Goal: Find contact information: Find contact information

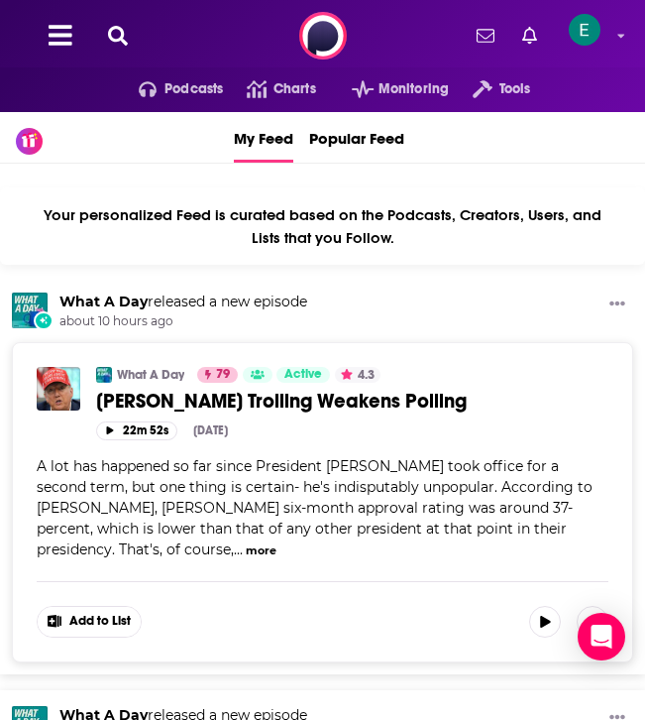
click at [117, 28] on icon at bounding box center [118, 36] width 20 height 20
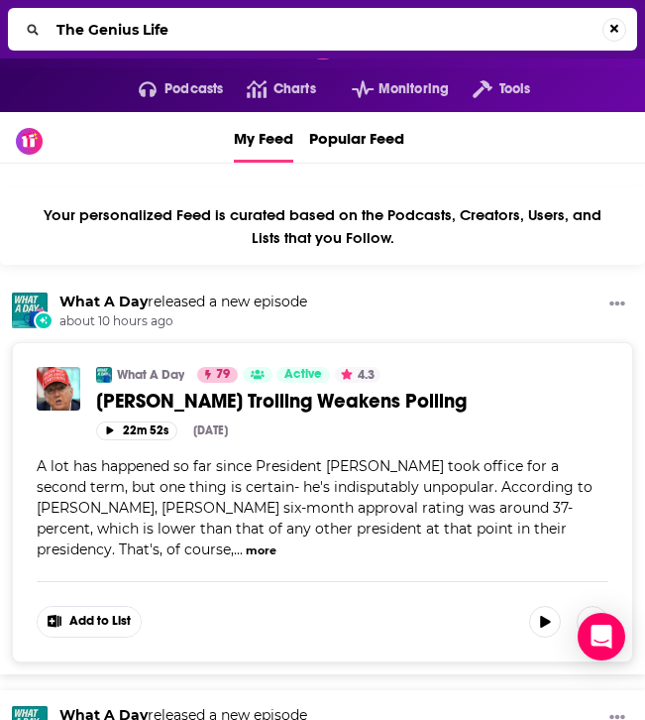
type input "The Genius Life"
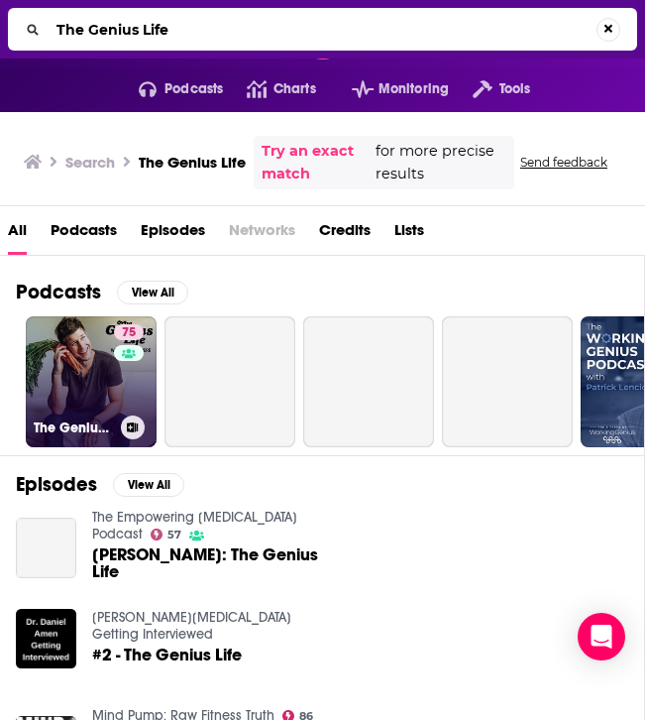
click at [74, 349] on link "75 The Genius Life" at bounding box center [91, 381] width 131 height 131
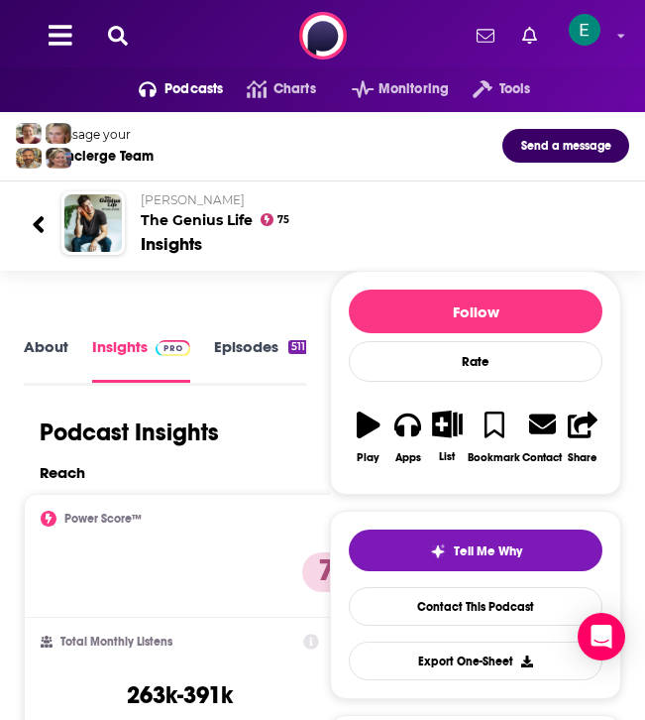
click at [247, 347] on link "Episodes 511" at bounding box center [261, 359] width 94 height 45
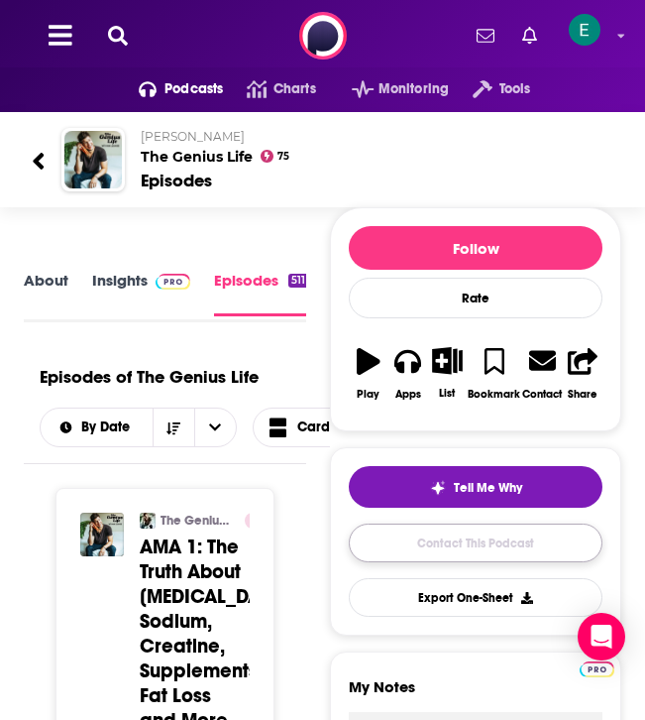
click at [484, 543] on link "Contact This Podcast" at bounding box center [476, 542] width 254 height 39
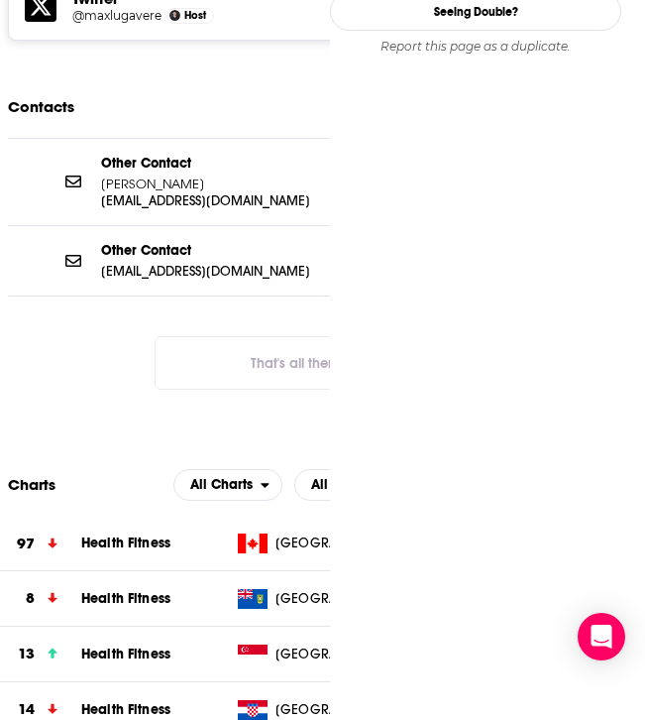
scroll to position [1939, 0]
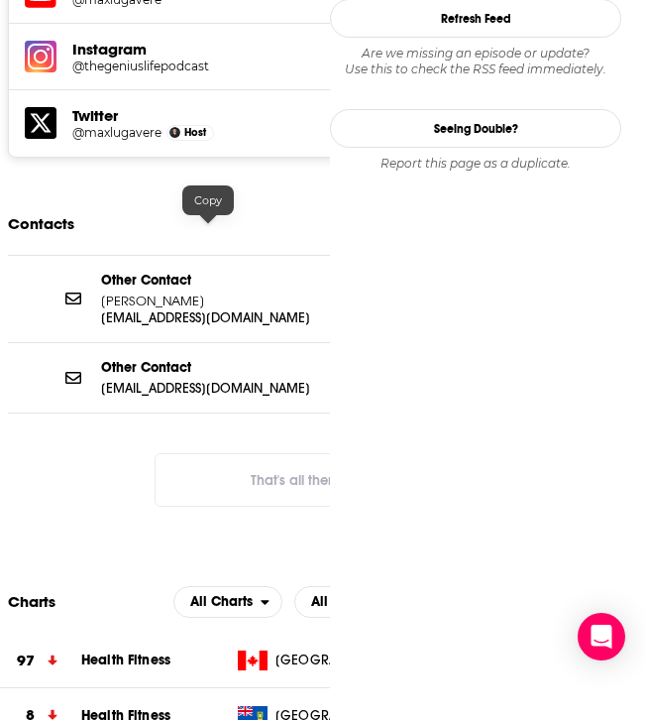
click at [205, 292] on p "Max Lugavere" at bounding box center [208, 300] width 214 height 17
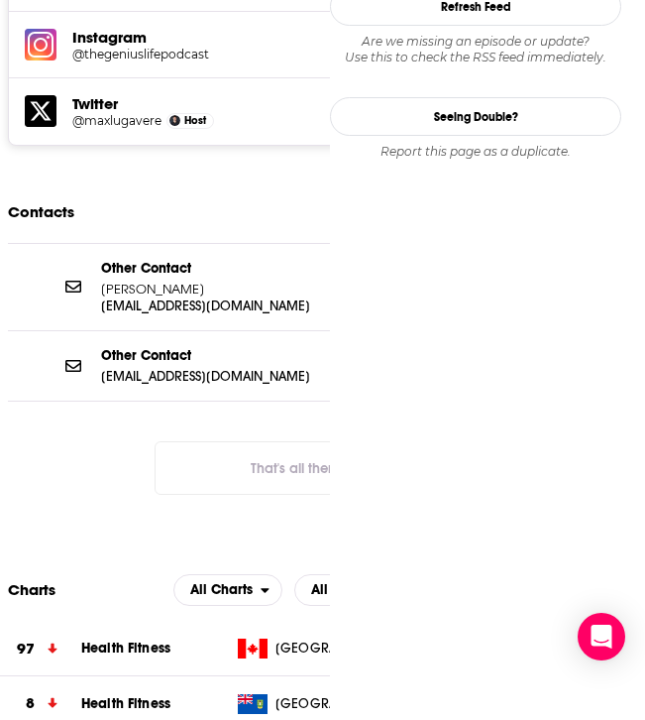
scroll to position [1956, 0]
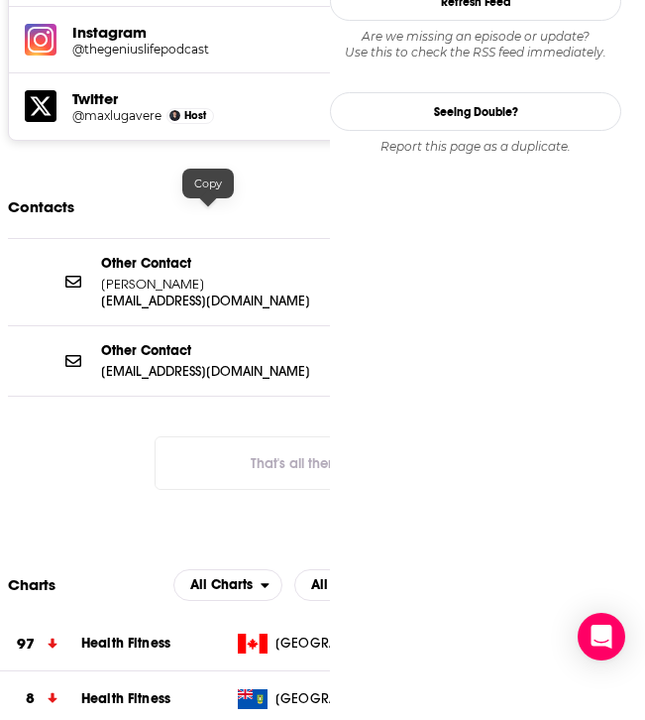
click at [210, 255] on p "Other Contact" at bounding box center [208, 263] width 214 height 17
click at [204, 292] on p "info@maxlugavere.com" at bounding box center [208, 300] width 214 height 17
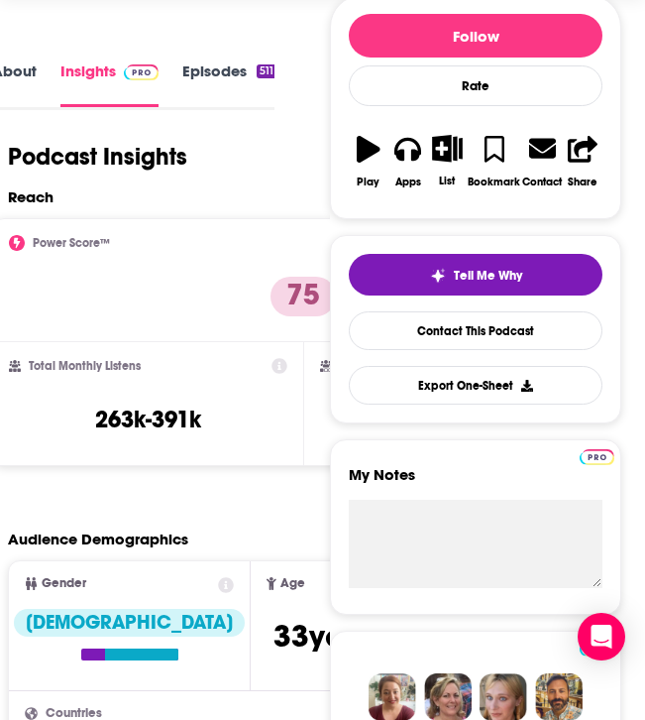
scroll to position [198, 0]
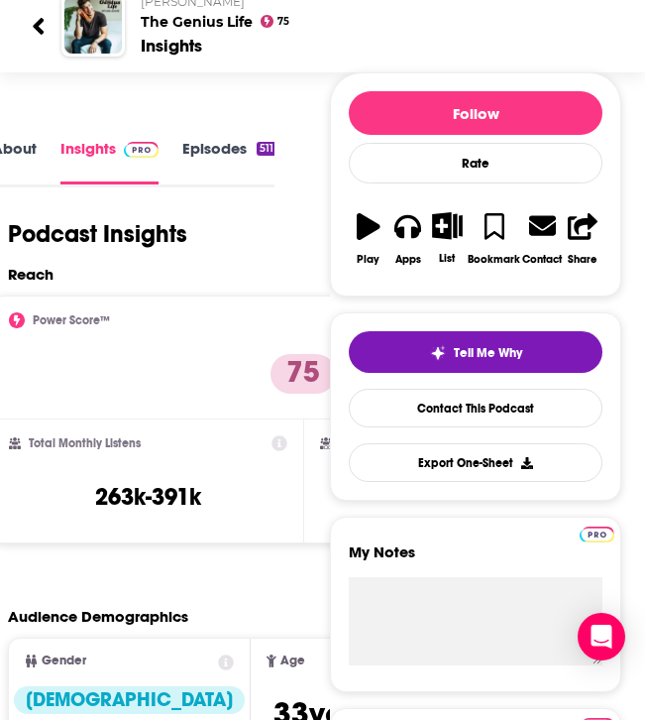
click at [29, 140] on link "About" at bounding box center [14, 161] width 45 height 45
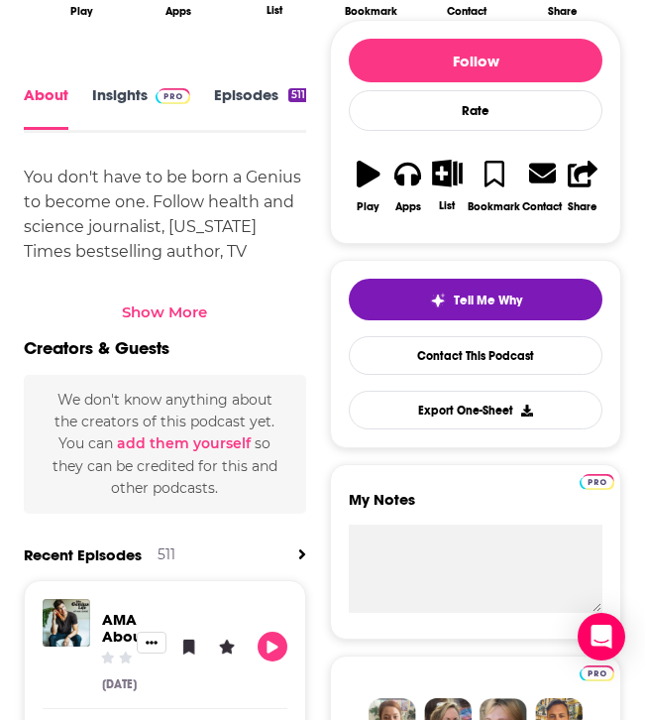
scroll to position [773, 0]
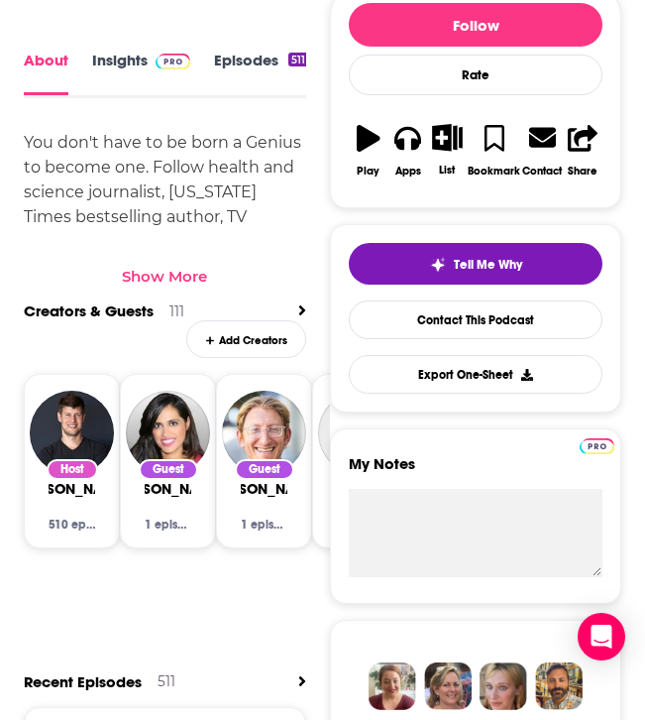
click at [162, 267] on div "Show More" at bounding box center [164, 276] width 85 height 19
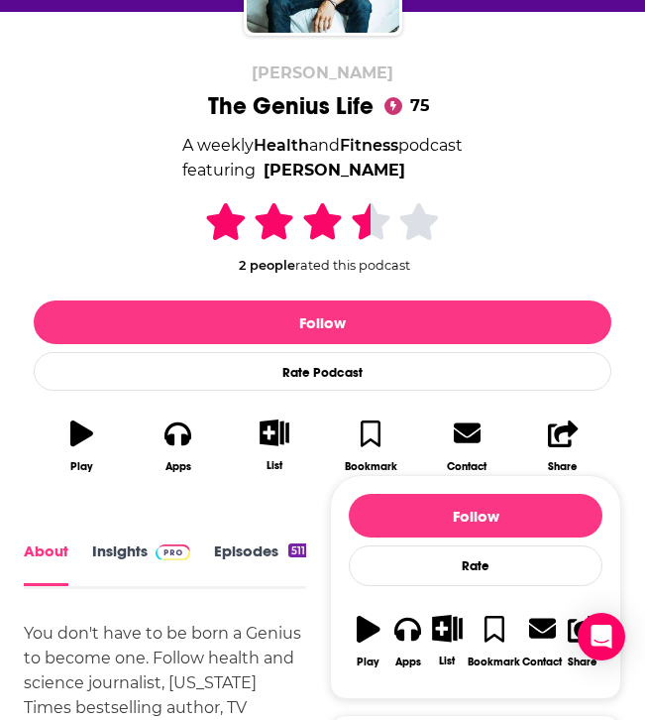
scroll to position [0, 0]
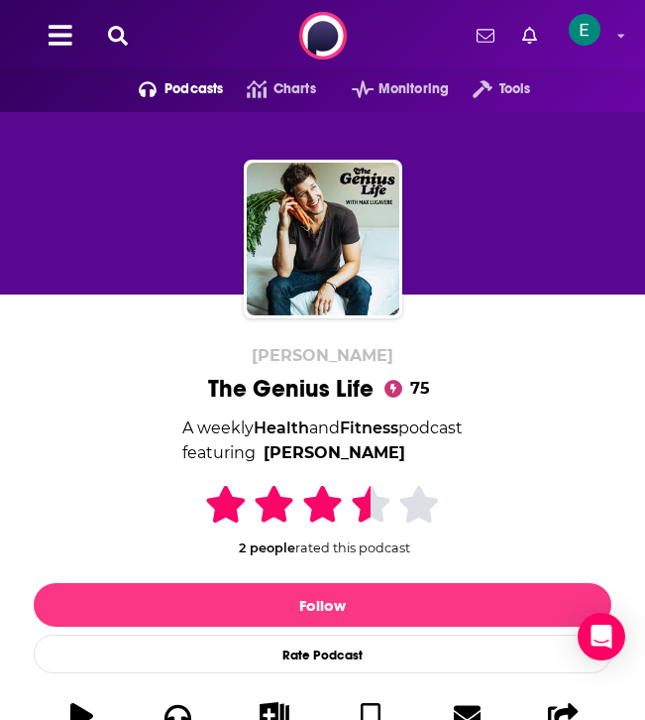
click at [111, 26] on icon at bounding box center [118, 36] width 20 height 20
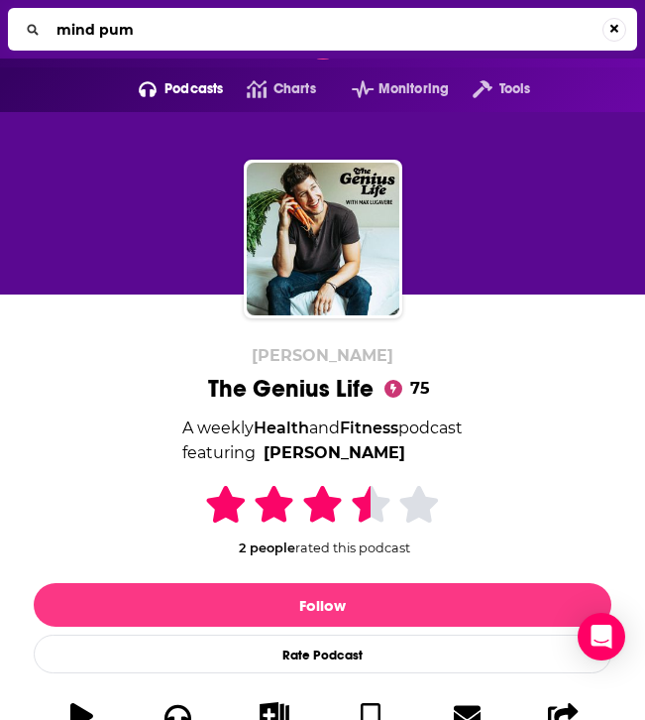
type input "mind pump"
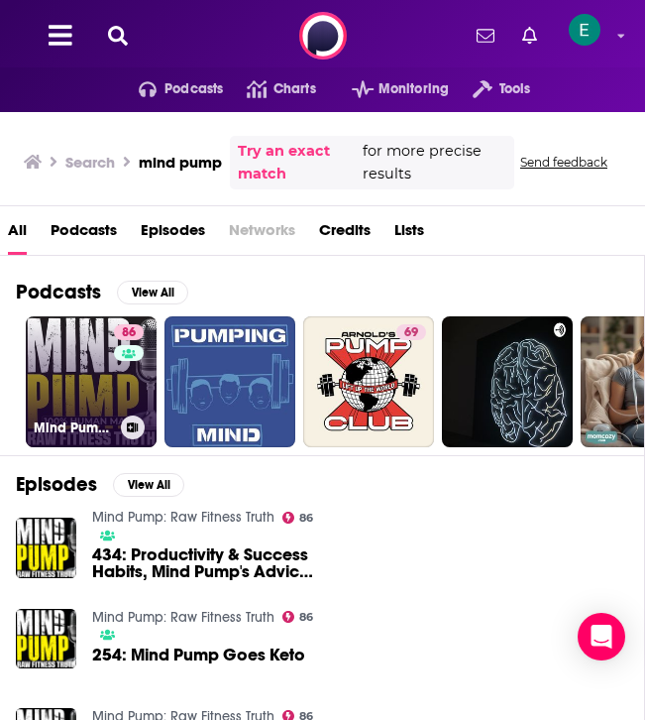
click at [85, 369] on link "86 Mind Pump: Raw Fitness Truth" at bounding box center [91, 381] width 131 height 131
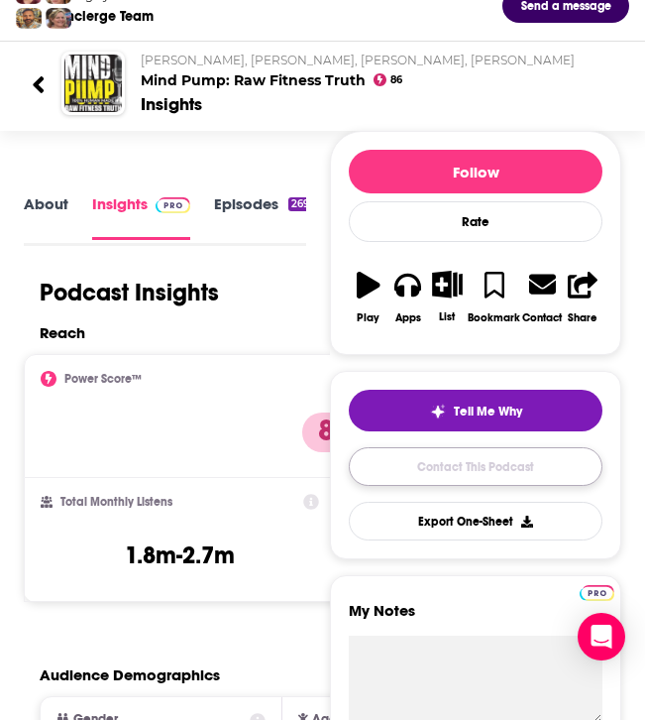
click at [449, 466] on link "Contact This Podcast" at bounding box center [476, 466] width 254 height 39
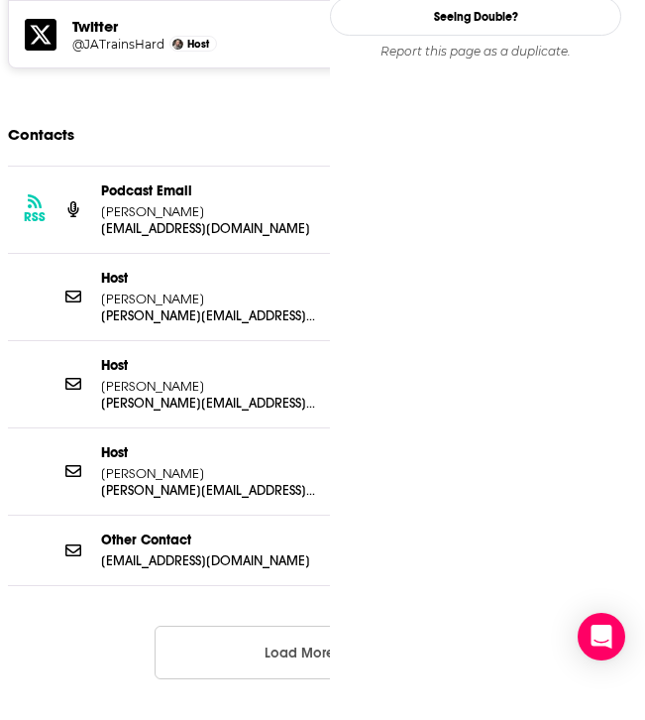
scroll to position [2279, 0]
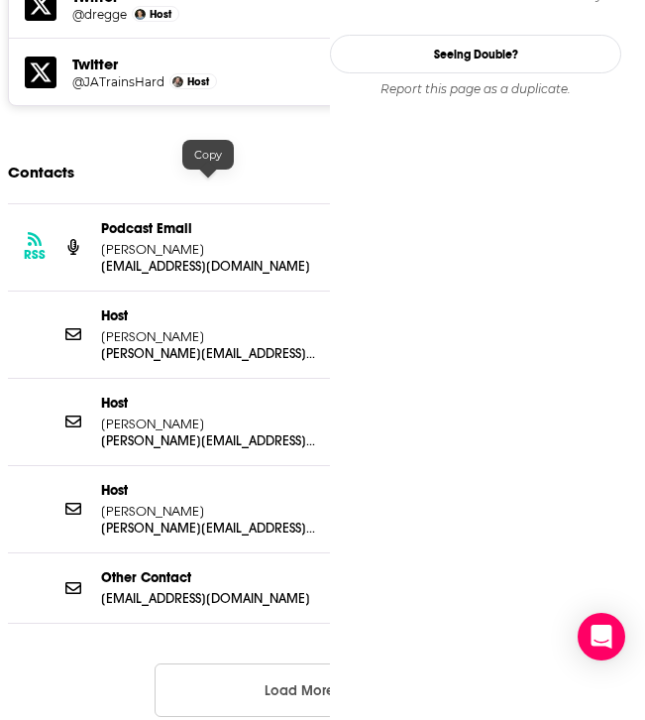
click at [220, 166] on div "Copy" at bounding box center [208, 155] width 52 height 30
click at [215, 241] on p "Kyle Pullin" at bounding box center [208, 249] width 214 height 17
click at [210, 241] on p "Kyle Pullin" at bounding box center [208, 249] width 214 height 17
click at [210, 258] on p "admin@mindpumpmedia.com" at bounding box center [208, 266] width 214 height 17
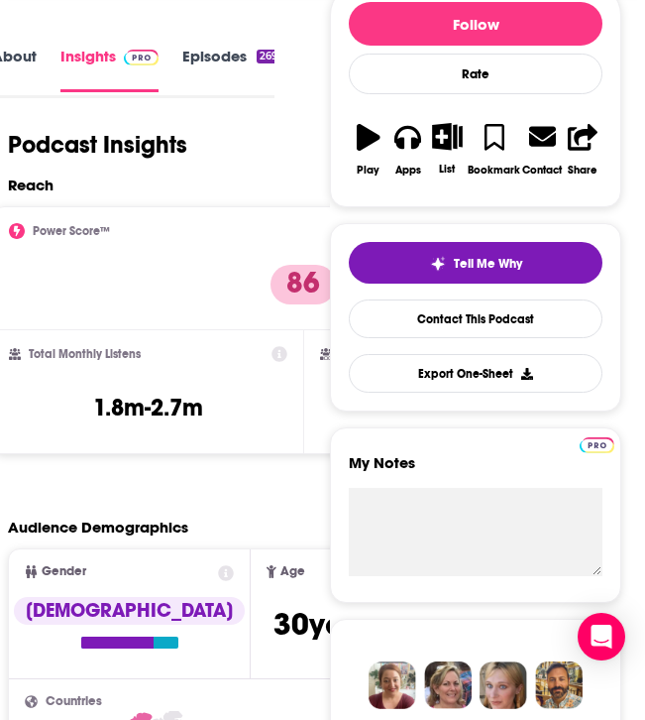
scroll to position [0, 0]
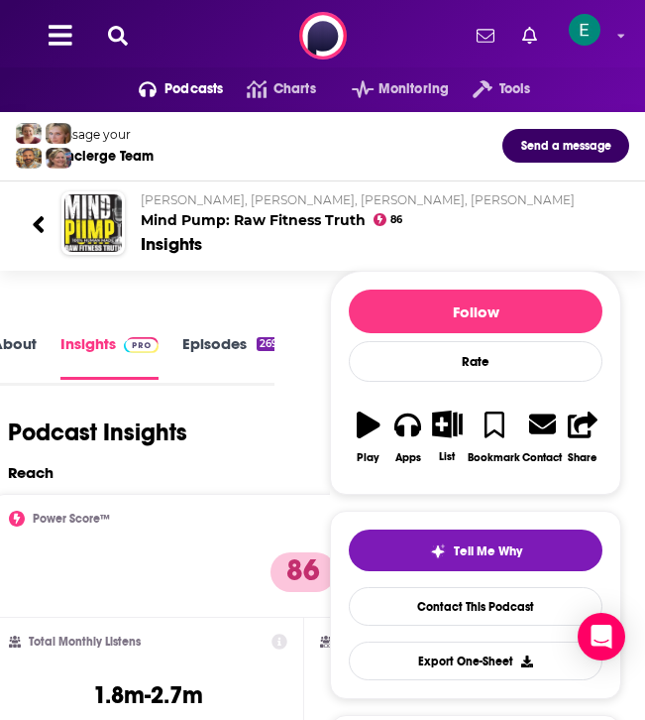
click at [108, 33] on icon at bounding box center [118, 36] width 20 height 20
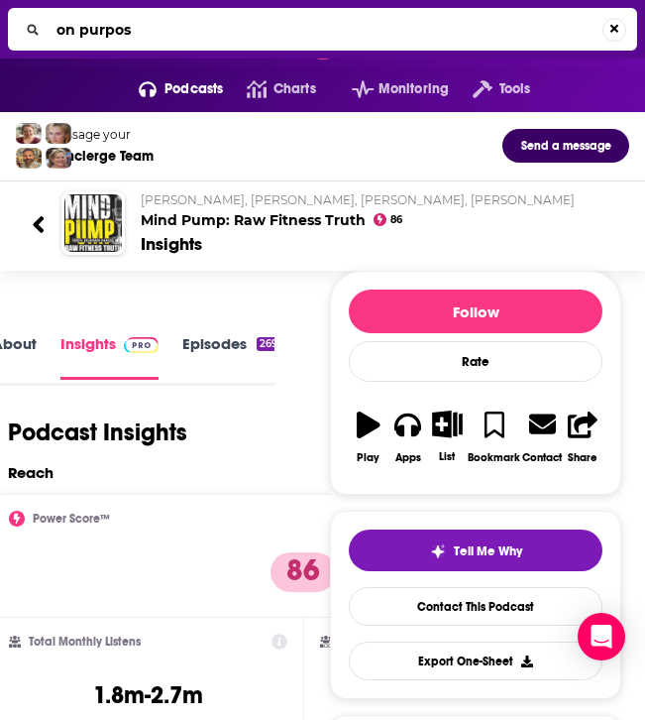
type input "on purpose"
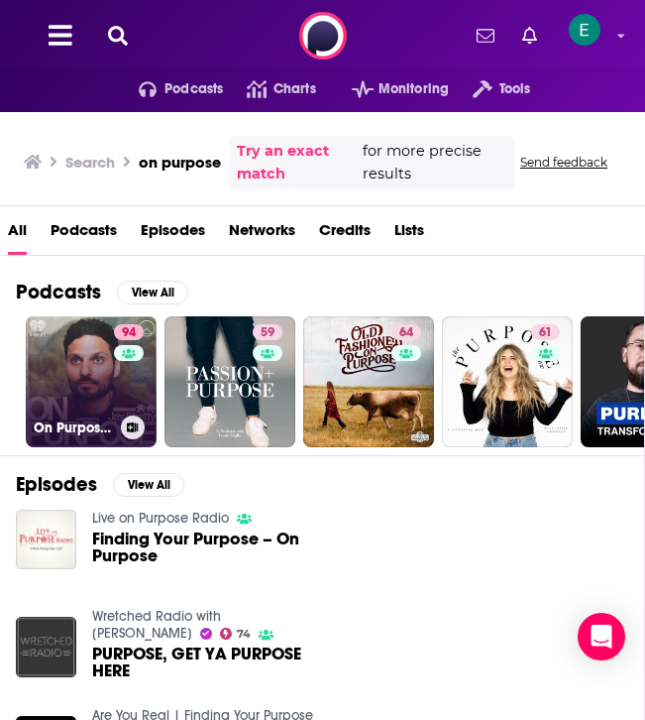
click at [78, 397] on link "94 On Purpose with Jay Shetty" at bounding box center [91, 381] width 131 height 131
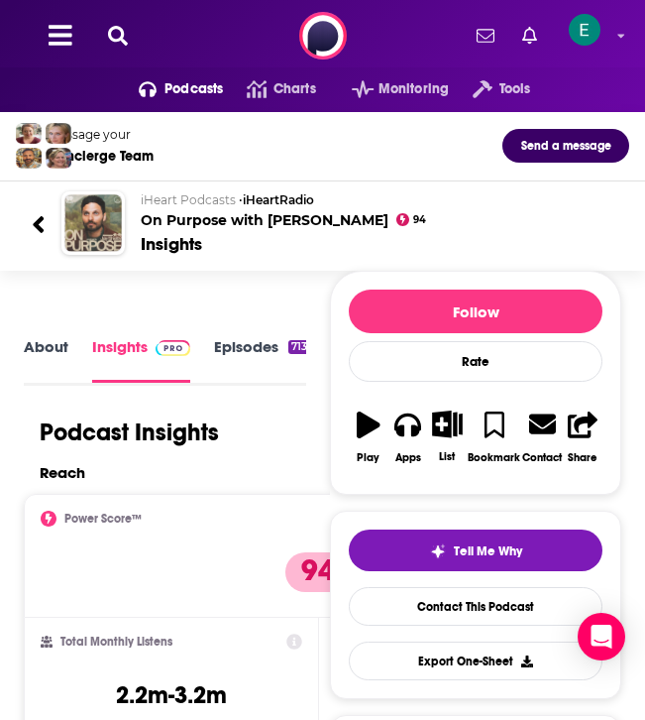
click at [244, 339] on link "Episodes 713" at bounding box center [262, 360] width 96 height 46
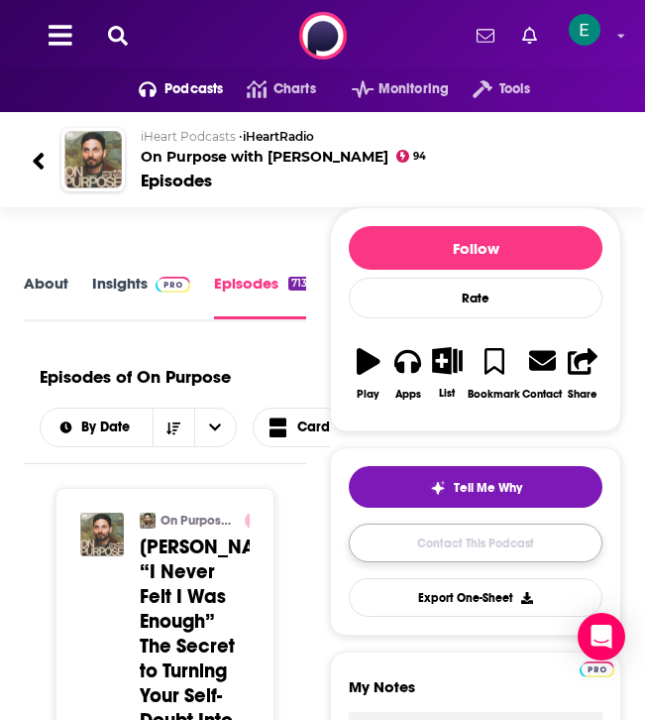
click at [496, 547] on link "Contact This Podcast" at bounding box center [476, 542] width 254 height 39
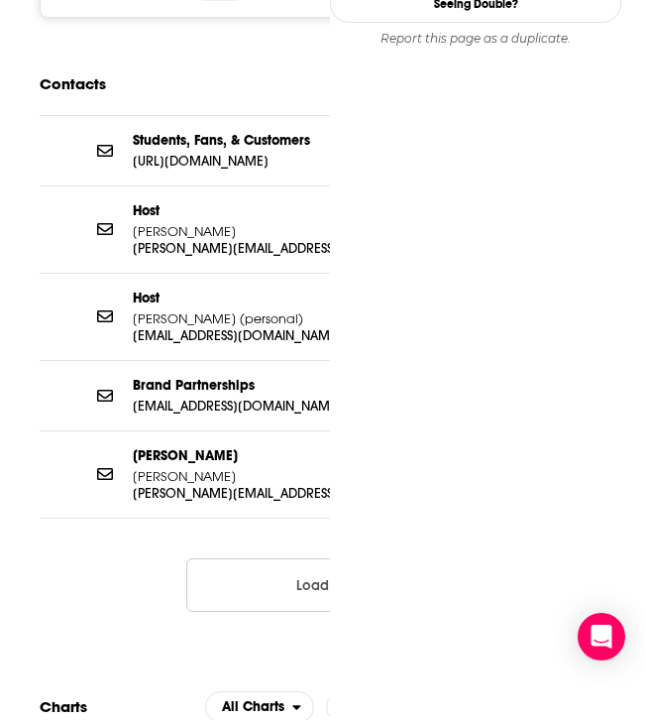
scroll to position [0, 32]
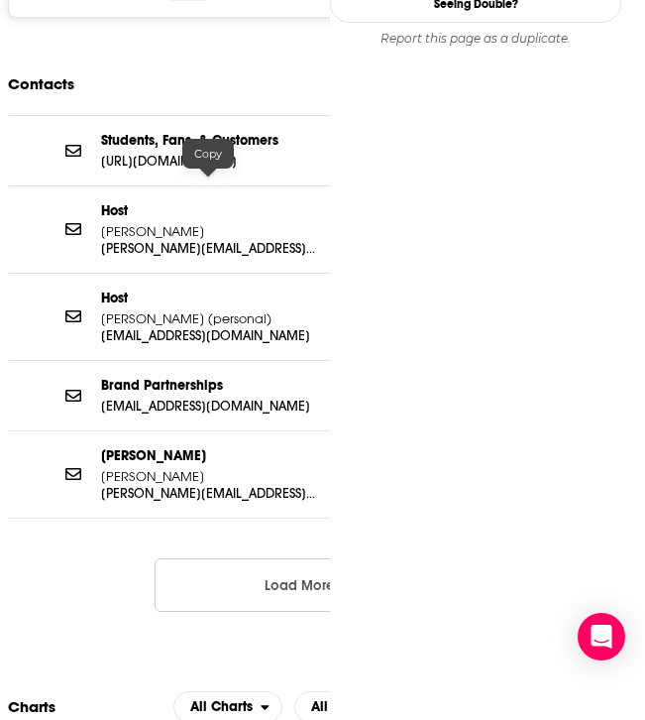
click at [147, 240] on p "jay@jayshetty.me" at bounding box center [208, 248] width 214 height 17
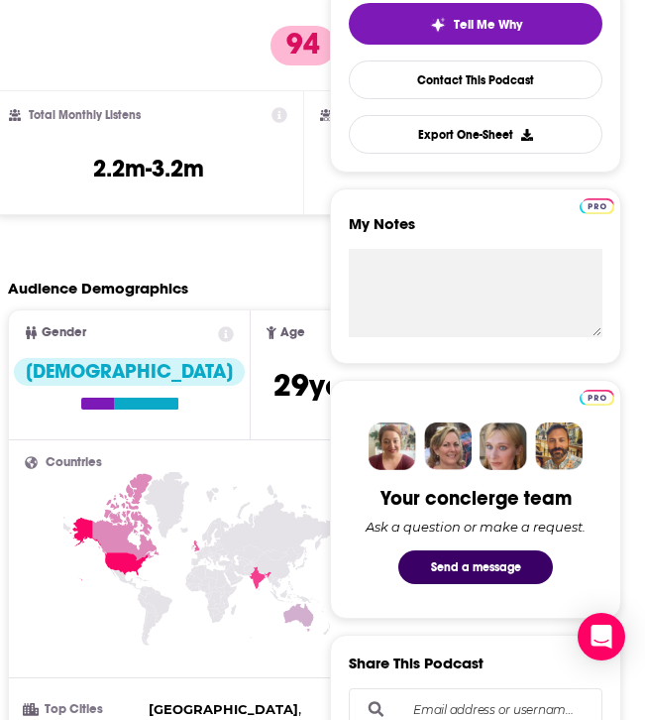
scroll to position [73, 0]
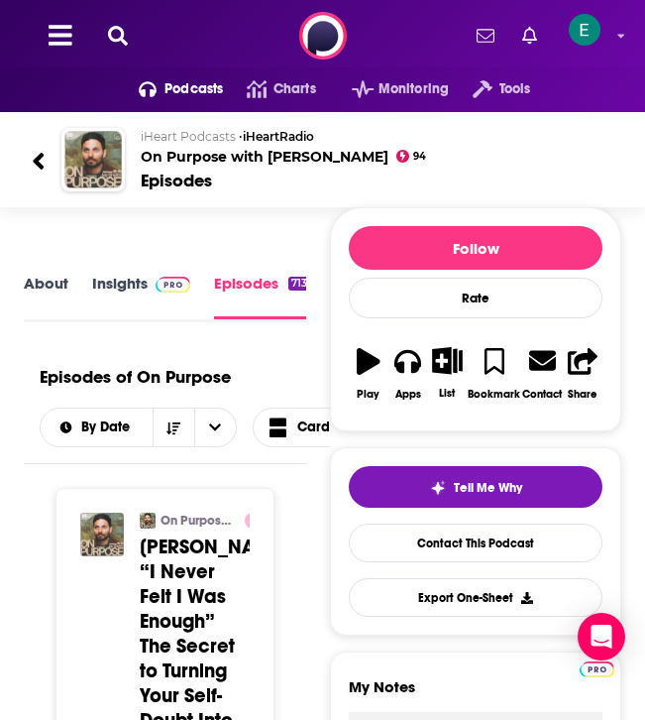
click at [107, 19] on div "Podcasts Charts Monitoring Tools For Business For Podcasters More" at bounding box center [322, 35] width 645 height 71
click at [112, 25] on button at bounding box center [118, 36] width 32 height 23
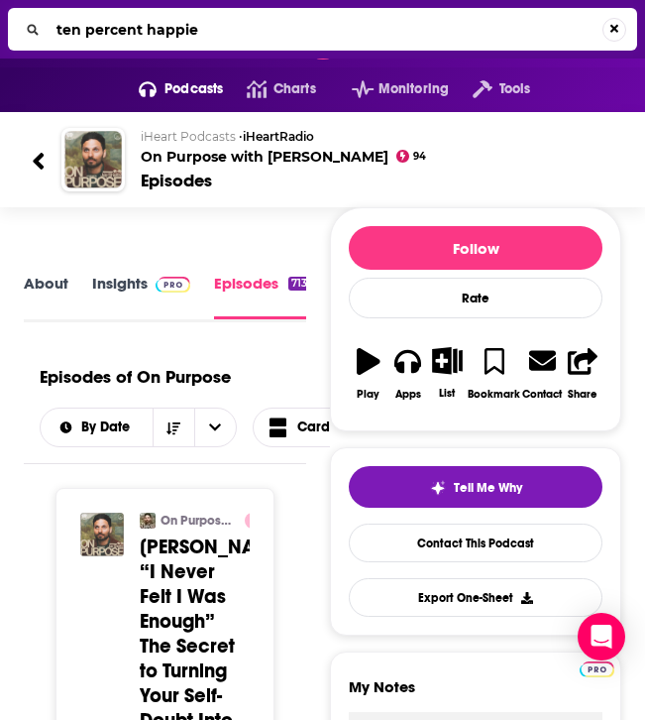
type input "ten percent happier"
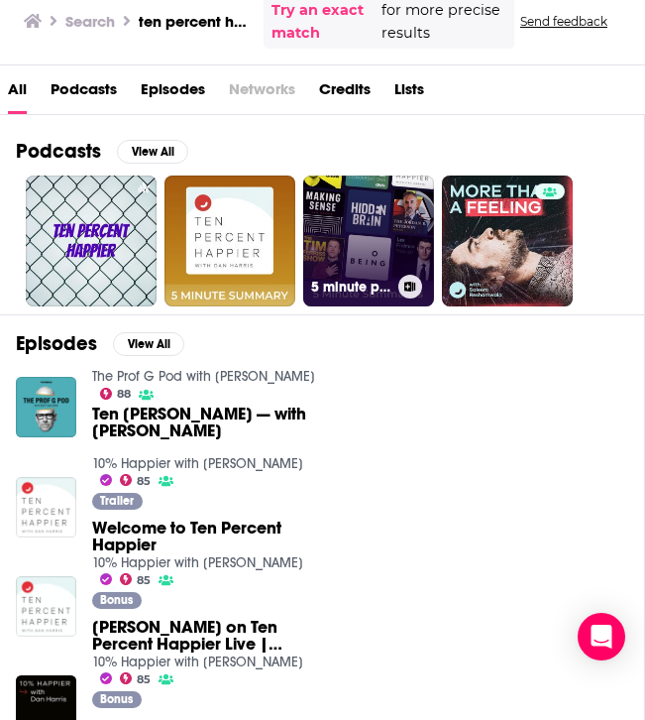
scroll to position [143, 0]
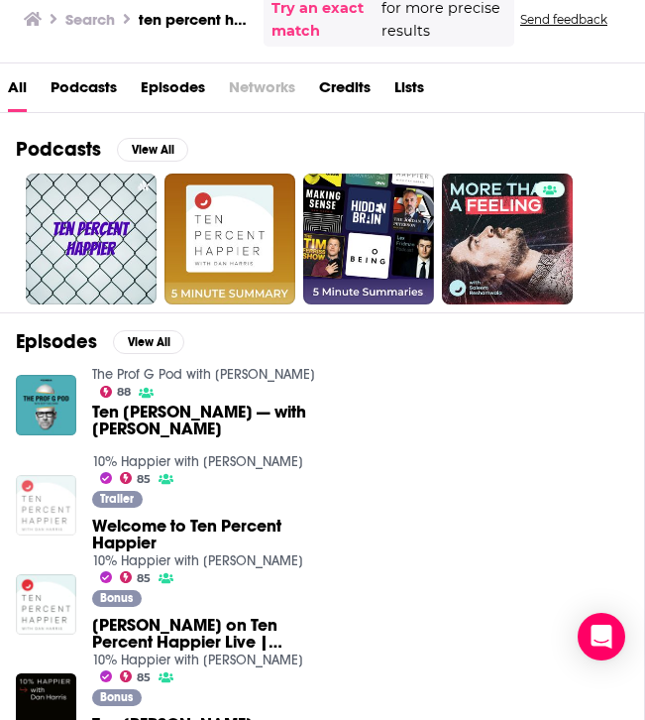
click at [47, 514] on img "Welcome to Ten Percent Happier" at bounding box center [46, 505] width 60 height 60
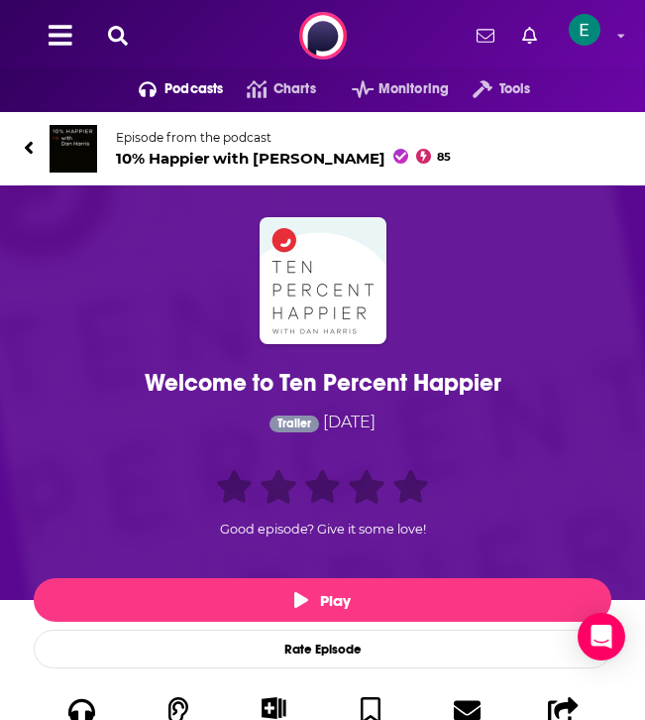
click at [197, 157] on span "10% Happier with Dan Harris 85" at bounding box center [283, 158] width 335 height 19
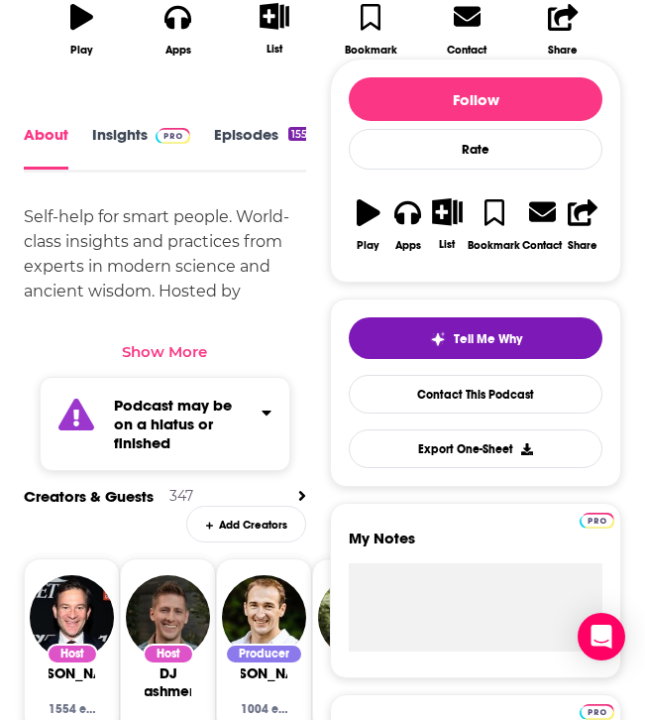
scroll to position [721, 0]
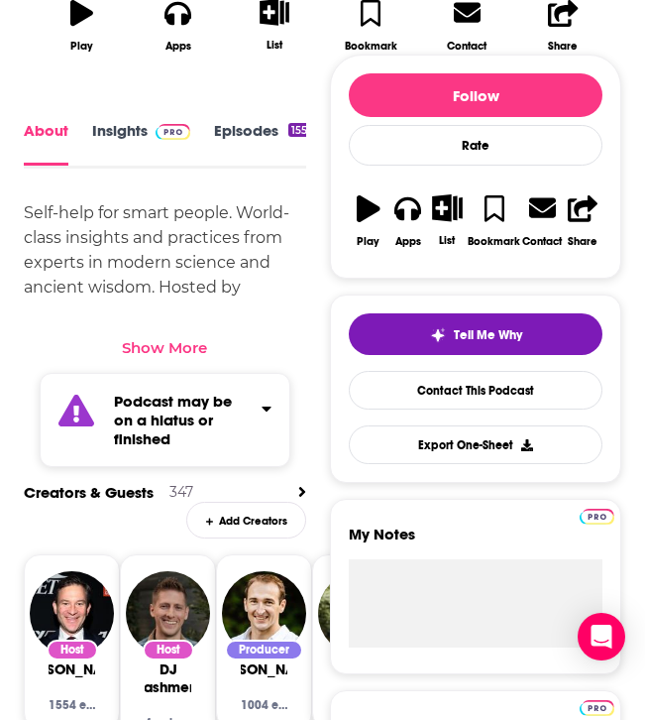
click at [142, 157] on link "Insights" at bounding box center [141, 143] width 98 height 45
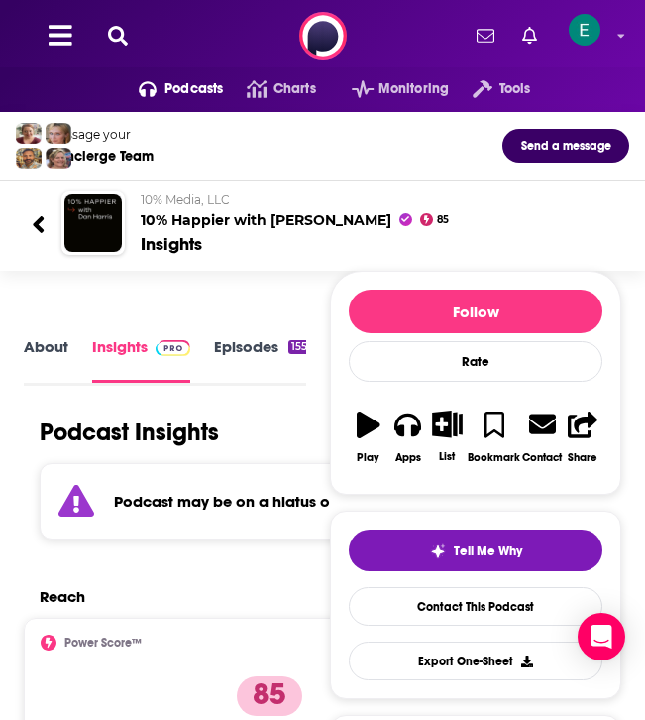
click at [115, 33] on icon at bounding box center [118, 36] width 20 height 20
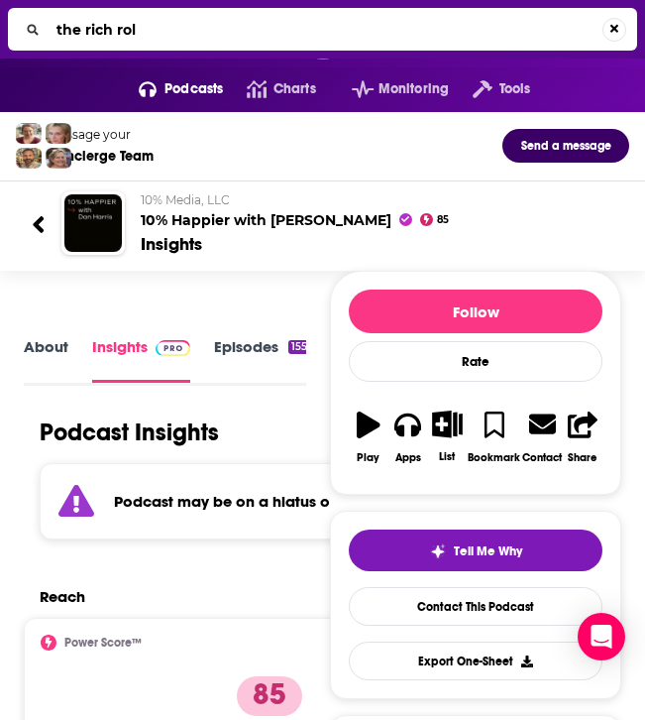
type input "the rich roll"
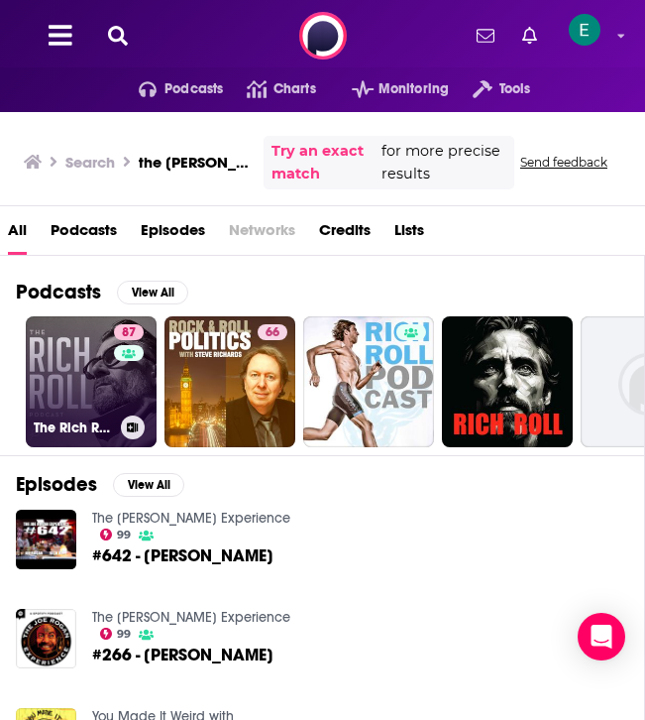
click at [89, 359] on link "87 The Rich Roll Podcast" at bounding box center [91, 381] width 131 height 131
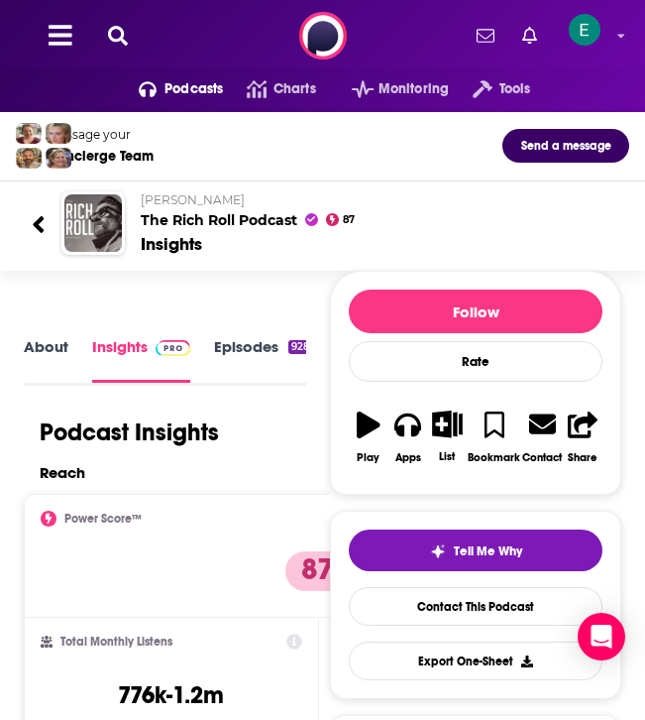
scroll to position [3, 0]
click at [260, 335] on link "Episodes 928" at bounding box center [263, 356] width 99 height 45
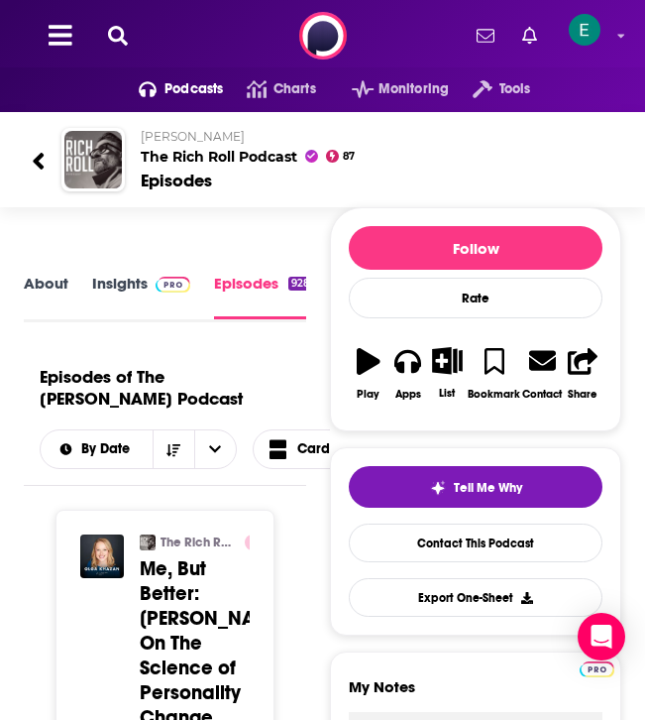
click at [117, 36] on icon at bounding box center [118, 36] width 20 height 20
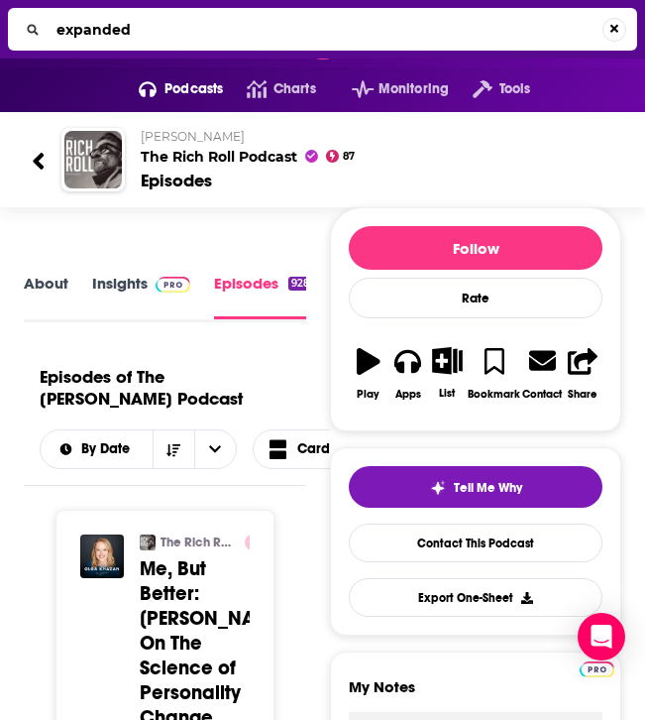
type input "expanded"
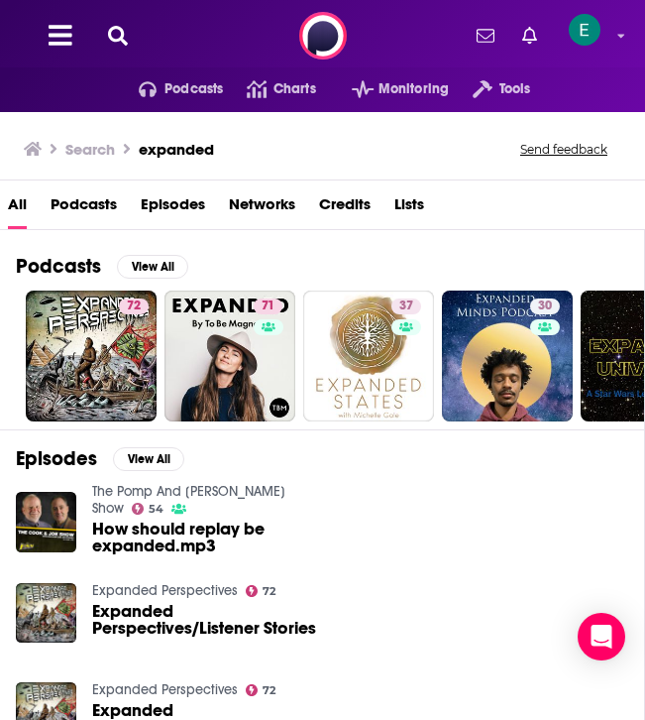
click at [123, 21] on div "Podcasts Charts Monitoring Tools For Business For Podcasters More" at bounding box center [322, 35] width 645 height 71
click at [117, 47] on div "Podcasts Charts Monitoring Tools For Business For Podcasters More" at bounding box center [322, 35] width 645 height 71
click at [118, 42] on icon at bounding box center [118, 36] width 20 height 20
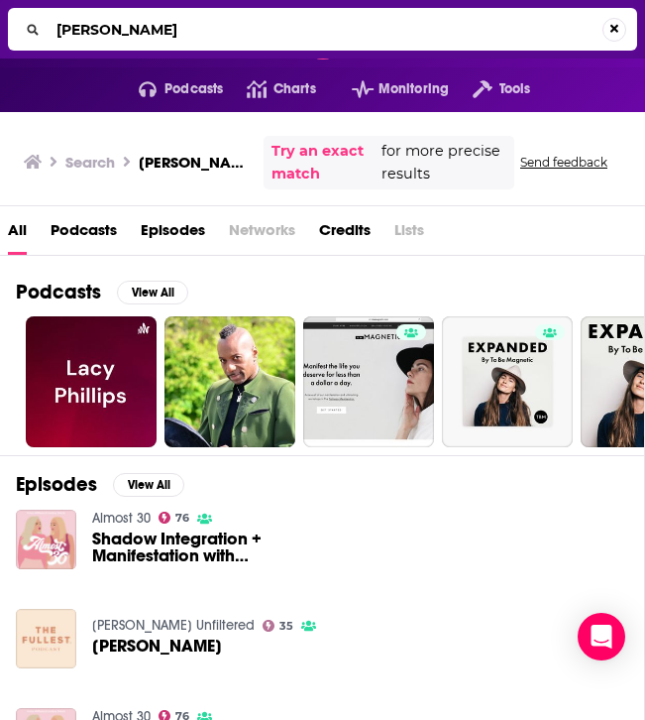
click at [150, 23] on input "lacy phillips" at bounding box center [326, 30] width 554 height 32
type input "huberman lab"
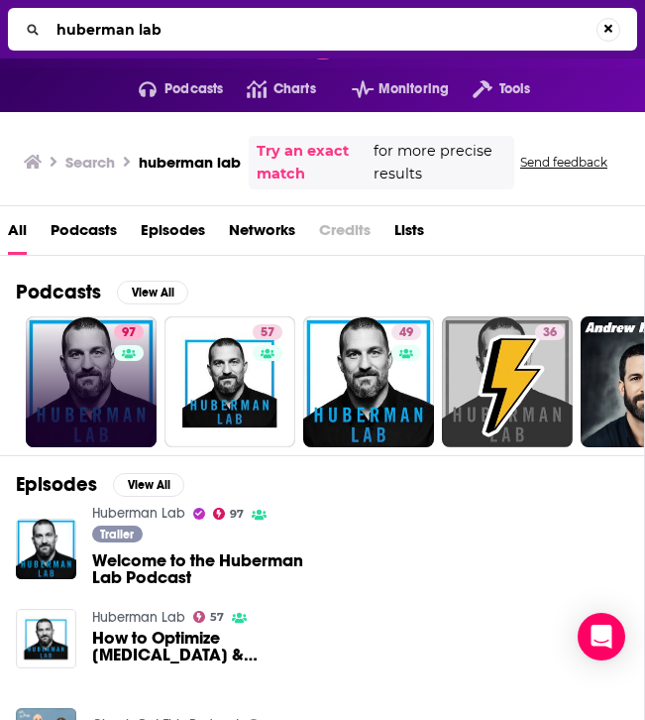
click at [95, 364] on link "97" at bounding box center [91, 381] width 131 height 131
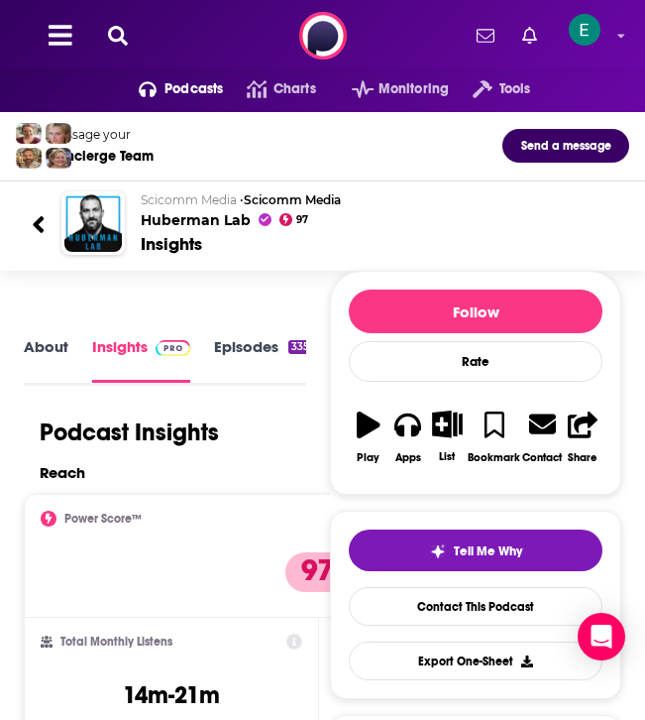
click at [264, 348] on link "Episodes 335" at bounding box center [263, 359] width 98 height 45
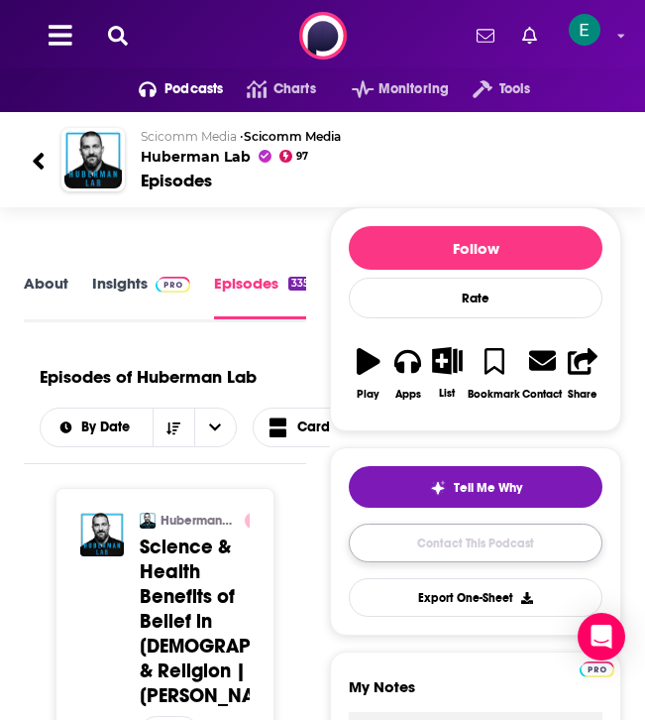
click at [478, 546] on link "Contact This Podcast" at bounding box center [476, 542] width 254 height 39
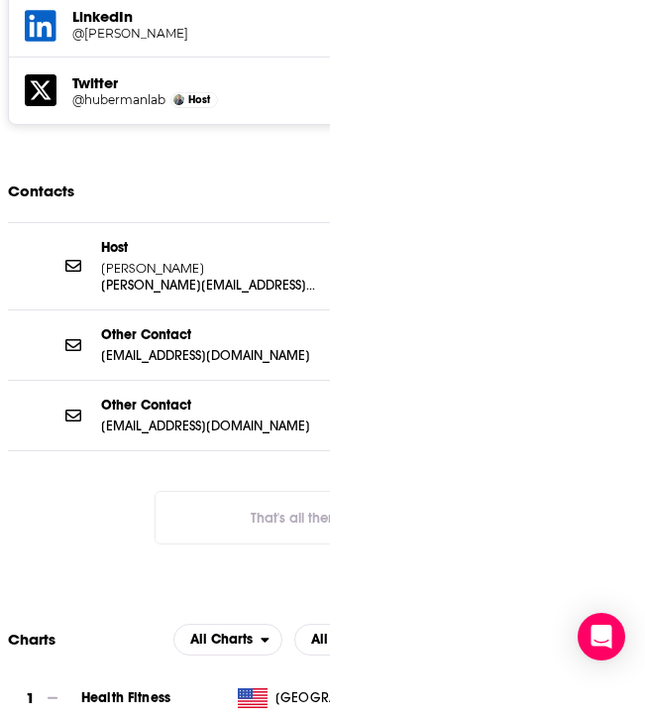
scroll to position [2229, 0]
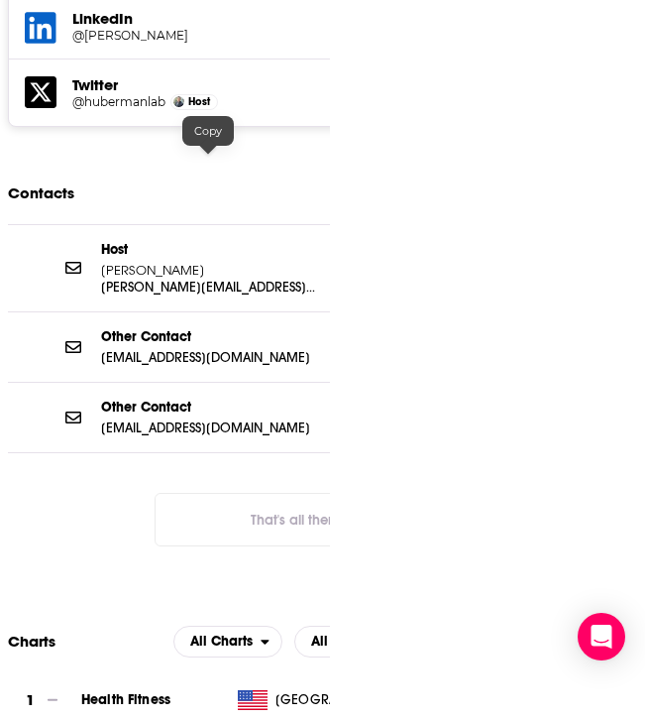
click at [150, 278] on p "andrew@hubermanlab.com" at bounding box center [208, 286] width 214 height 17
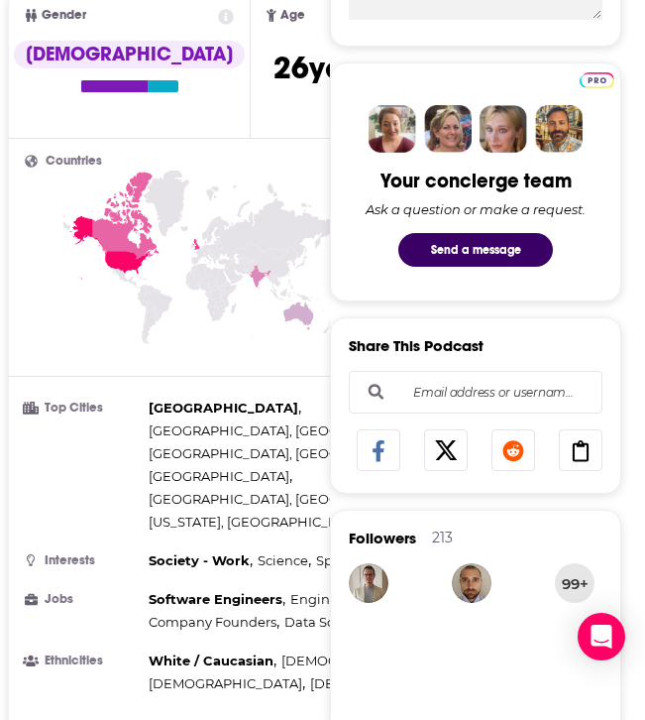
scroll to position [0, 0]
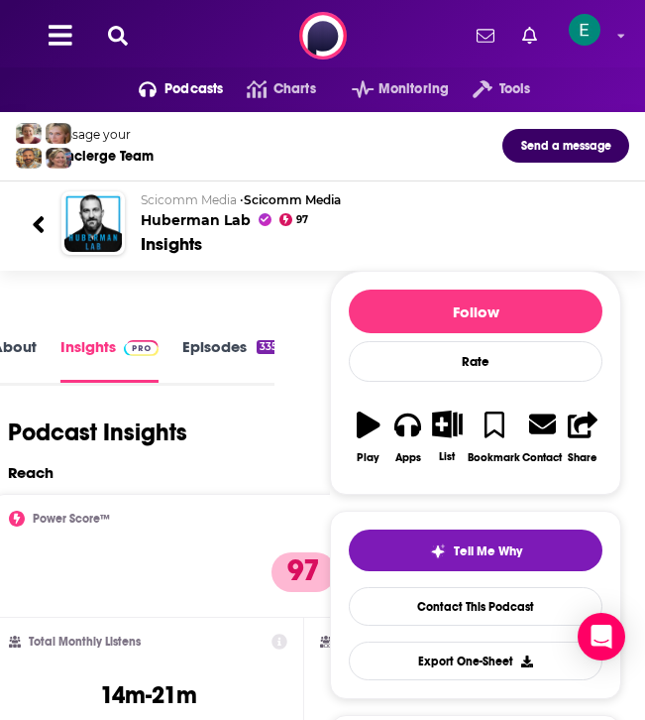
click at [117, 24] on div "Podcasts Charts Monitoring Tools For Business For Podcasters More" at bounding box center [322, 35] width 645 height 71
click at [117, 30] on icon at bounding box center [118, 36] width 20 height 20
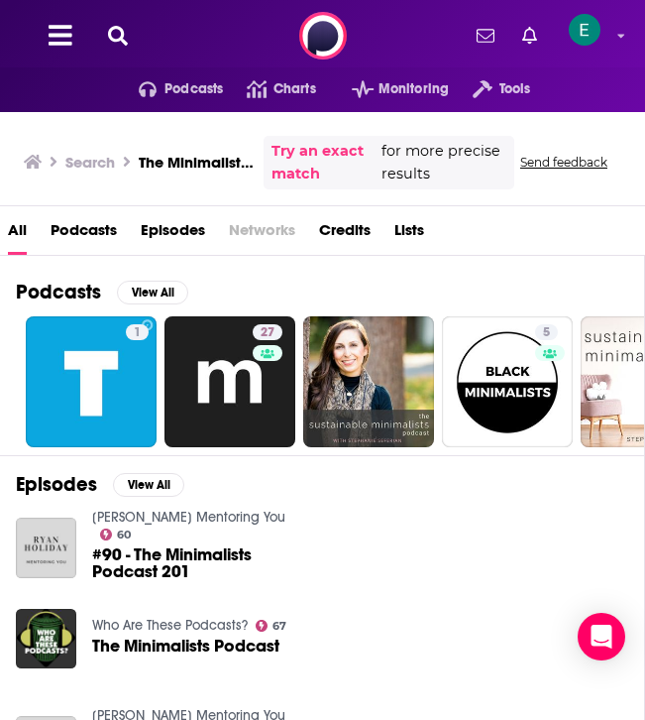
click at [112, 548] on span "#90 - The Minimalists Podcast 201" at bounding box center [205, 563] width 226 height 34
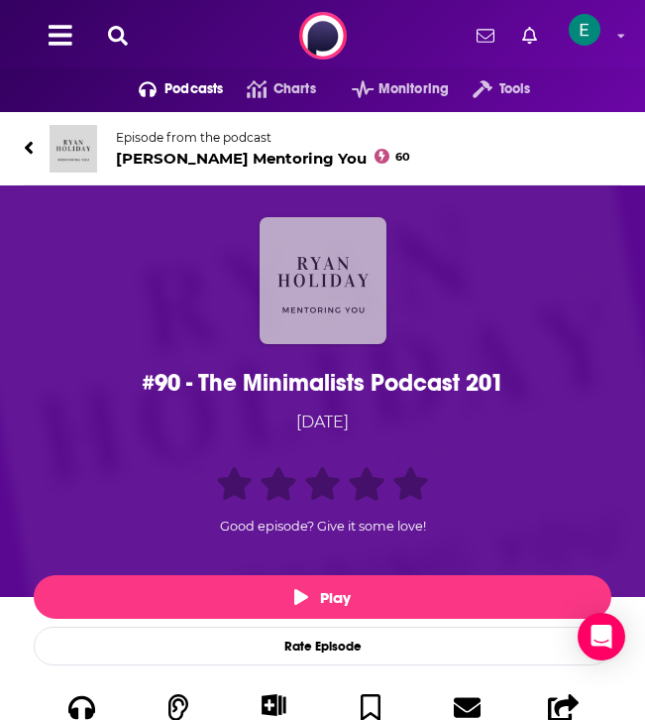
click at [340, 259] on img "#90 - The Minimalists Podcast 201" at bounding box center [323, 280] width 127 height 127
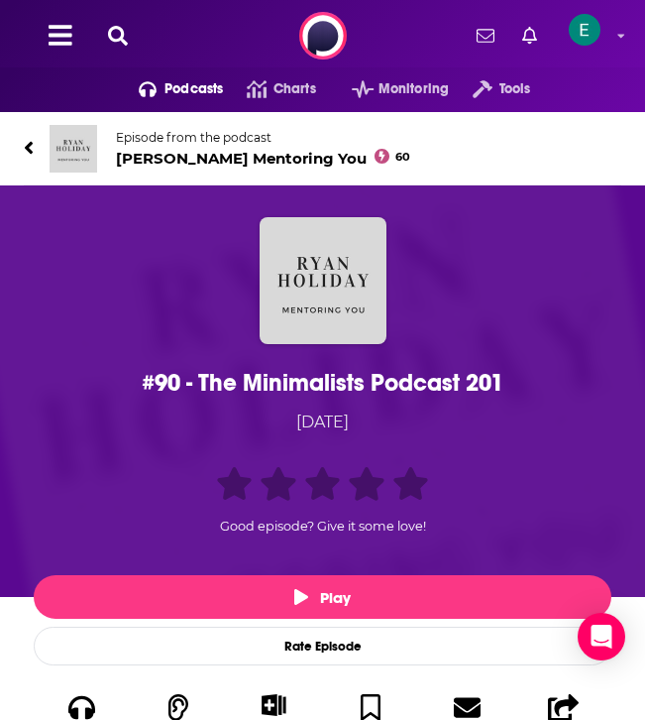
click at [27, 143] on icon at bounding box center [29, 148] width 10 height 20
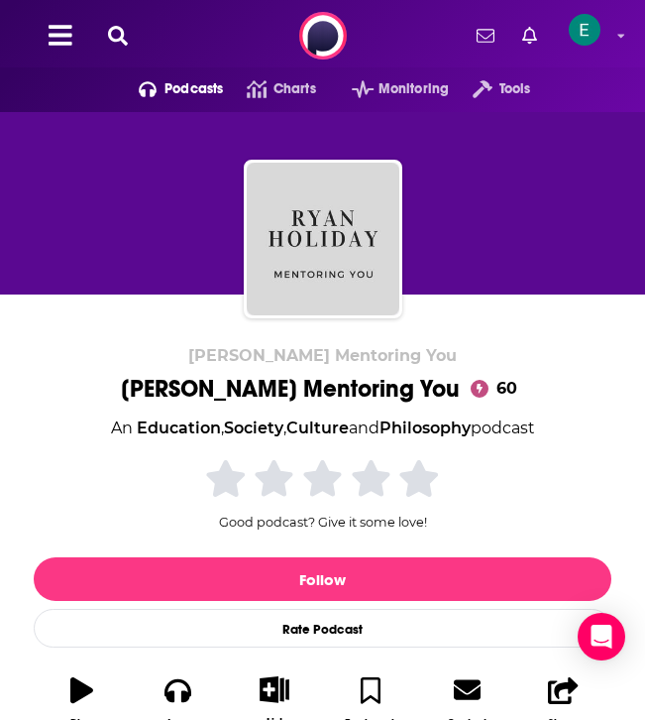
click at [111, 12] on div "Podcasts Charts Monitoring Tools For Business For Podcasters More" at bounding box center [322, 35] width 645 height 71
click at [112, 17] on div "Podcasts Charts Monitoring Tools For Business For Podcasters More" at bounding box center [322, 35] width 645 height 71
click at [112, 38] on icon at bounding box center [118, 36] width 20 height 20
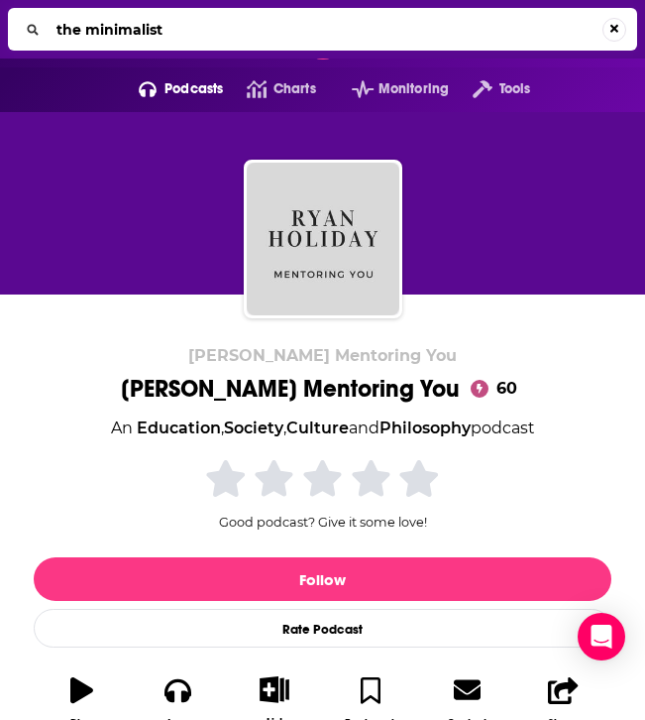
type input "the minimalists"
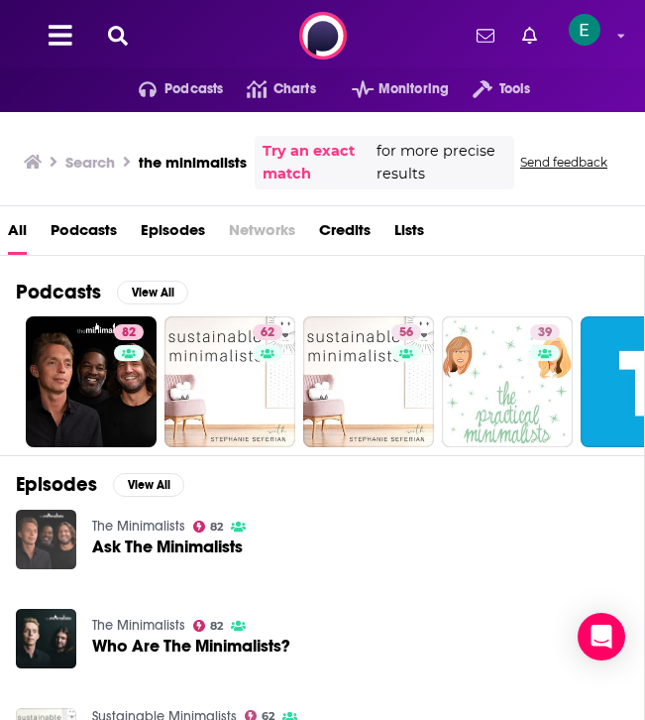
click at [53, 532] on img "Ask The Minimalists" at bounding box center [46, 539] width 60 height 60
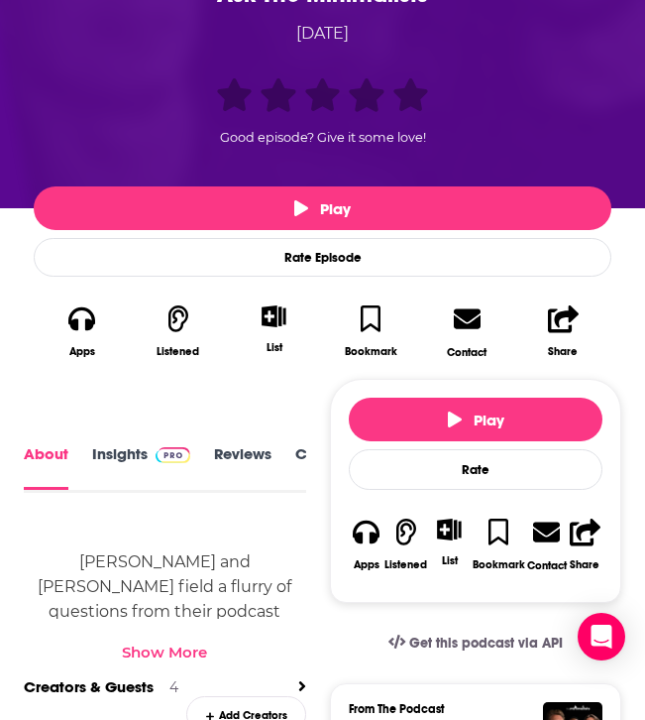
scroll to position [406, 0]
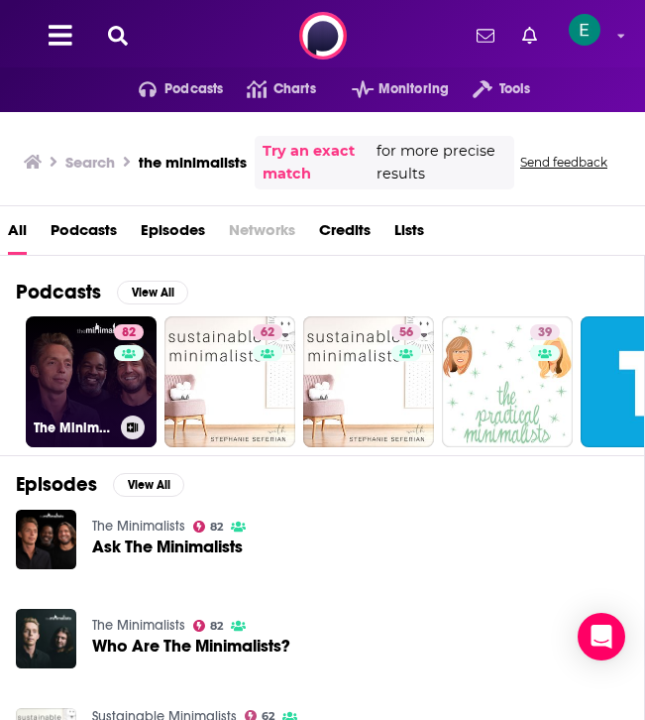
click at [51, 353] on link "82 The Minimalists" at bounding box center [91, 381] width 131 height 131
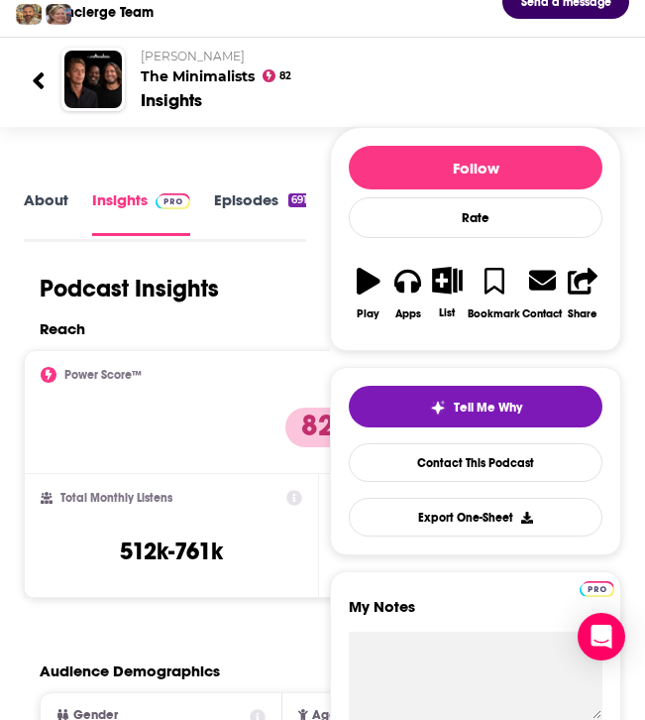
scroll to position [155, 0]
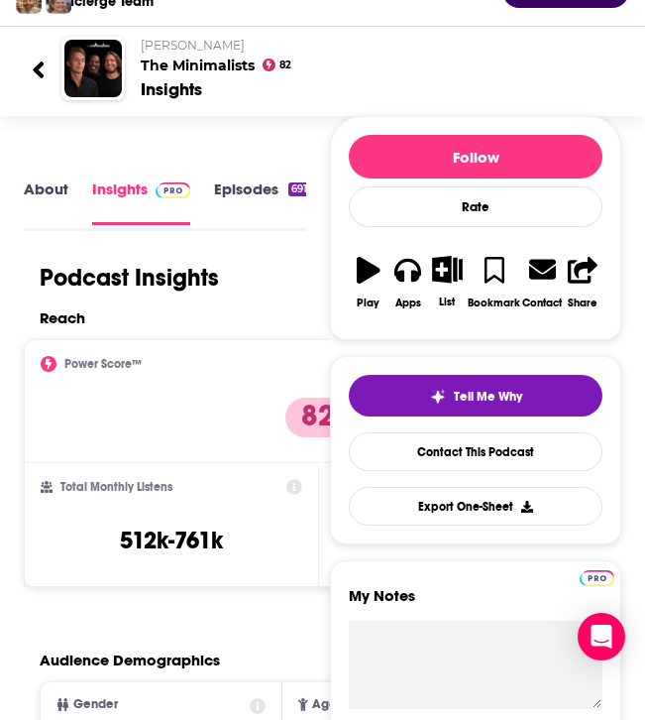
click at [251, 212] on link "Episodes 691" at bounding box center [262, 202] width 96 height 46
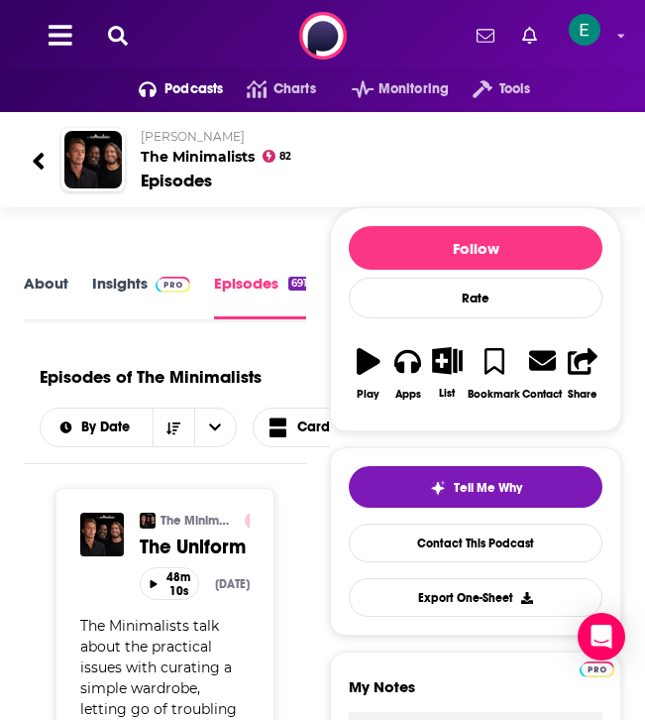
click at [128, 37] on button at bounding box center [118, 36] width 32 height 23
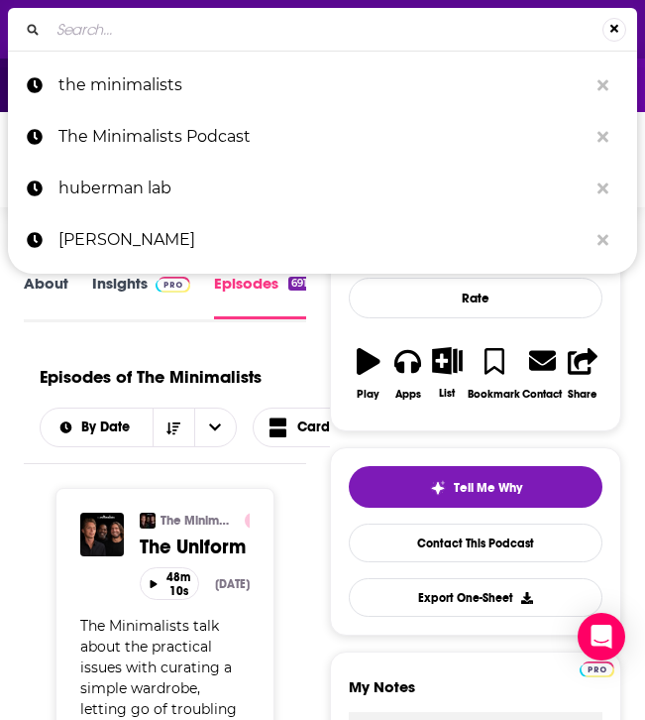
type input "h"
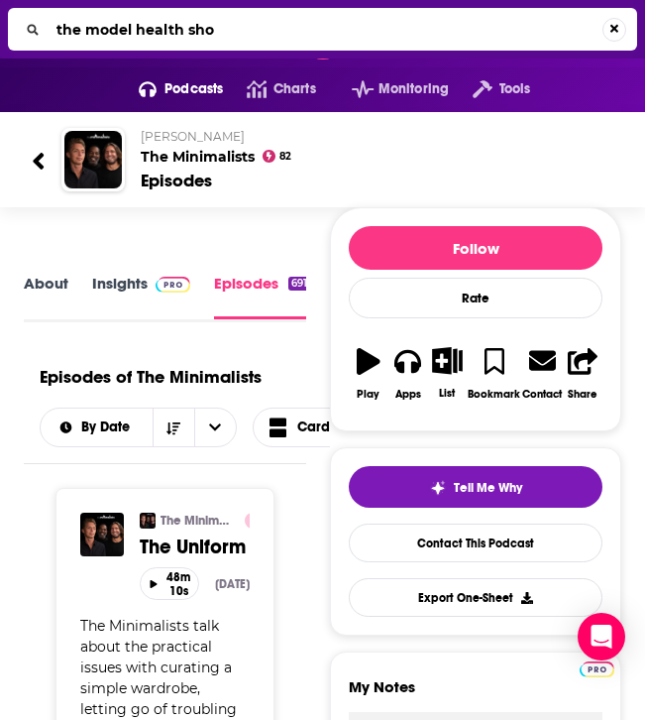
type input "the model health show"
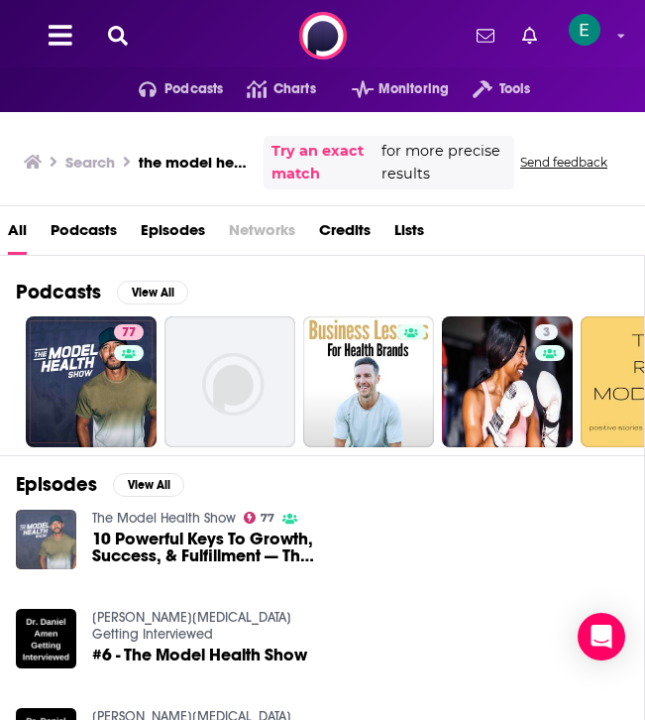
click at [39, 540] on img "10 Powerful Keys To Growth, Success, & Fulfillment — The Model Health Show 10-Y…" at bounding box center [46, 539] width 60 height 60
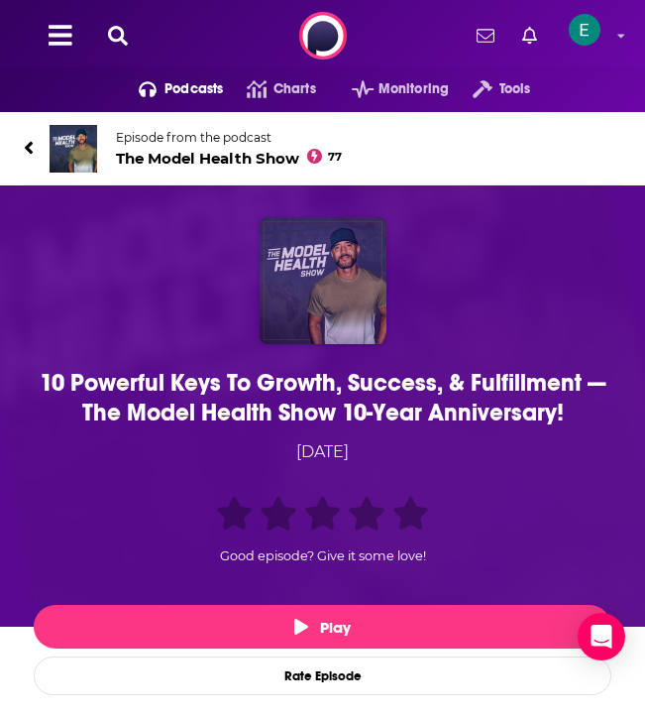
click at [314, 252] on img "10 Powerful Keys To Growth, Success, & Fulfillment — The Model Health Show 10-Y…" at bounding box center [323, 280] width 127 height 127
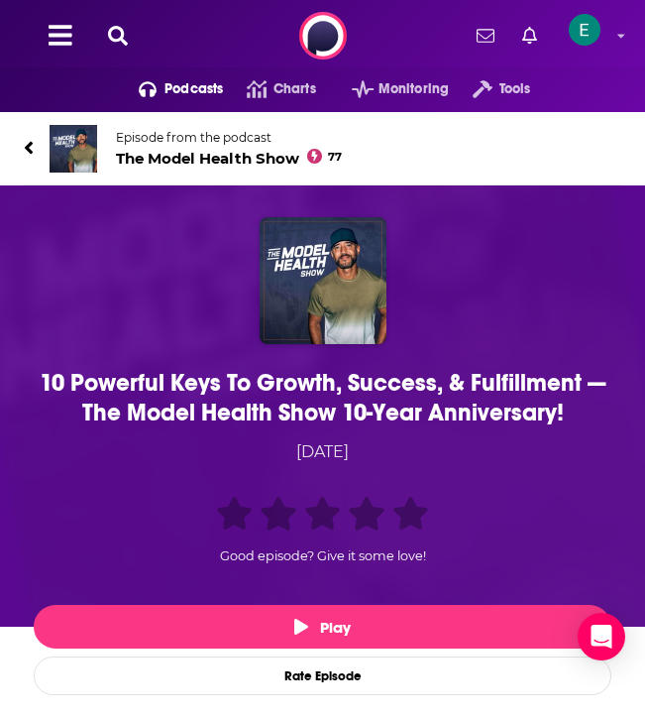
click at [184, 155] on span "The Model Health Show 77" at bounding box center [229, 158] width 226 height 19
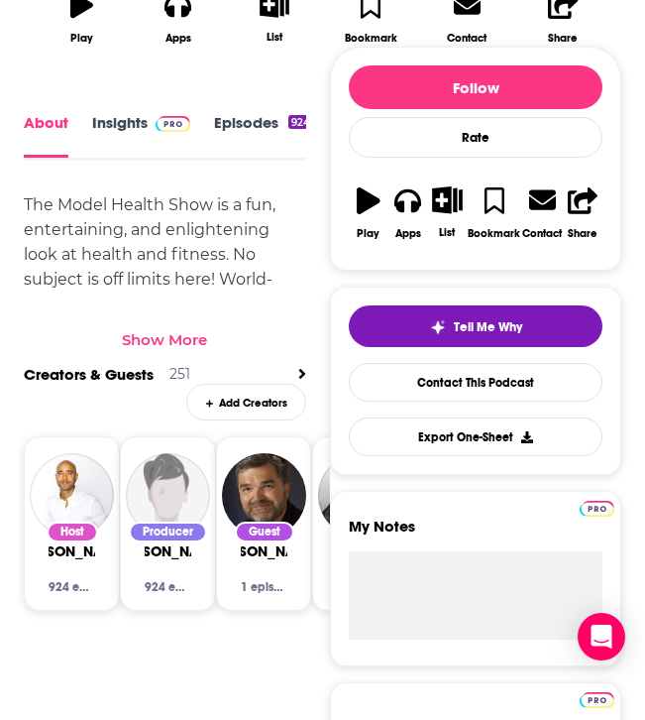
scroll to position [712, 0]
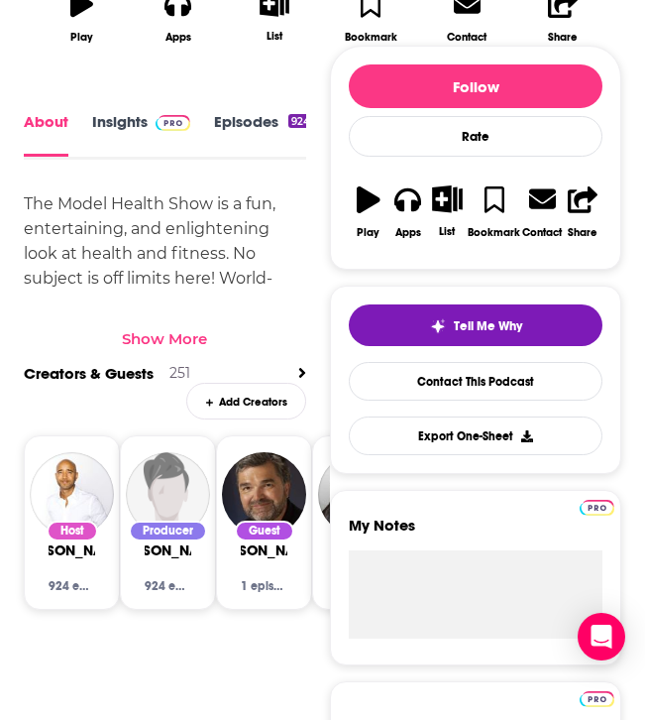
click at [147, 131] on link "Insights" at bounding box center [141, 134] width 98 height 45
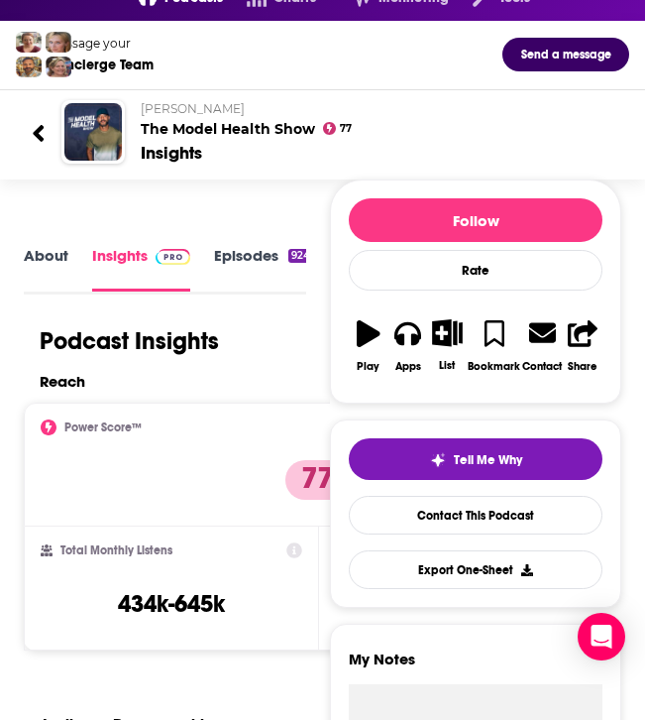
scroll to position [118, 0]
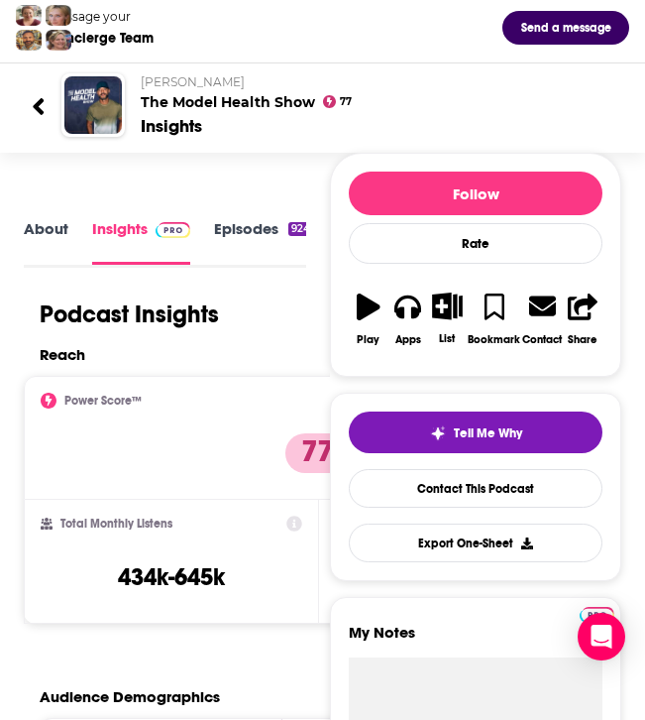
click at [240, 216] on div "About Insights Episodes 924 Reviews 1 Credits 253 Lists 22 Similar" at bounding box center [165, 241] width 282 height 51
click at [240, 238] on link "Episodes 924" at bounding box center [263, 241] width 99 height 45
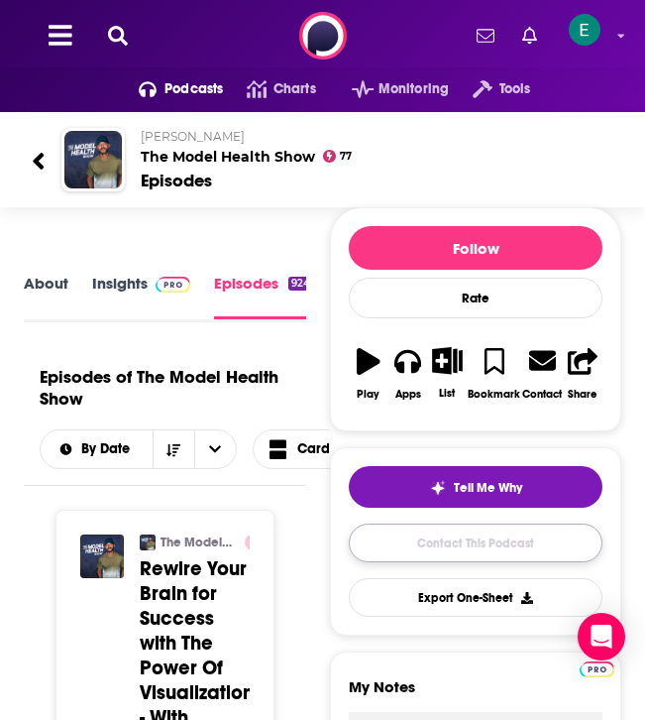
click at [503, 536] on link "Contact This Podcast" at bounding box center [476, 542] width 254 height 39
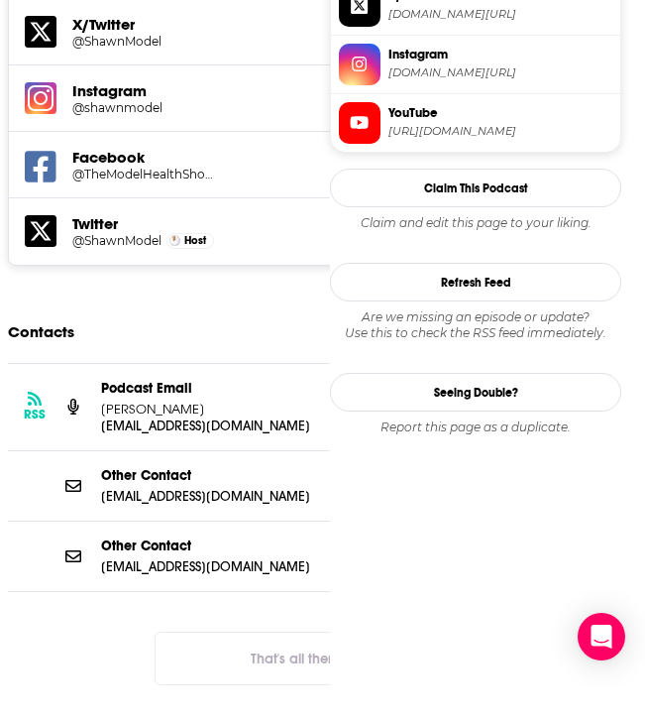
scroll to position [1853, 0]
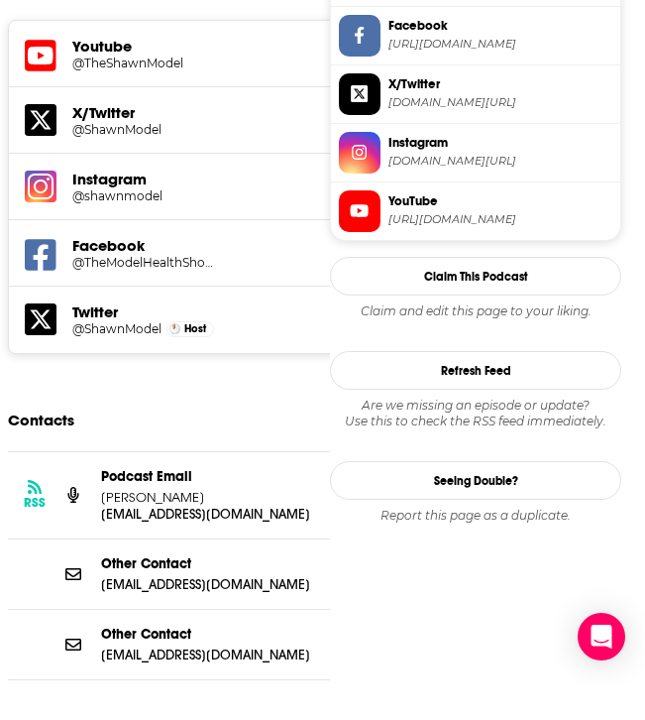
click at [184, 505] on p "advancedintegrative@gmail.com" at bounding box center [208, 513] width 214 height 17
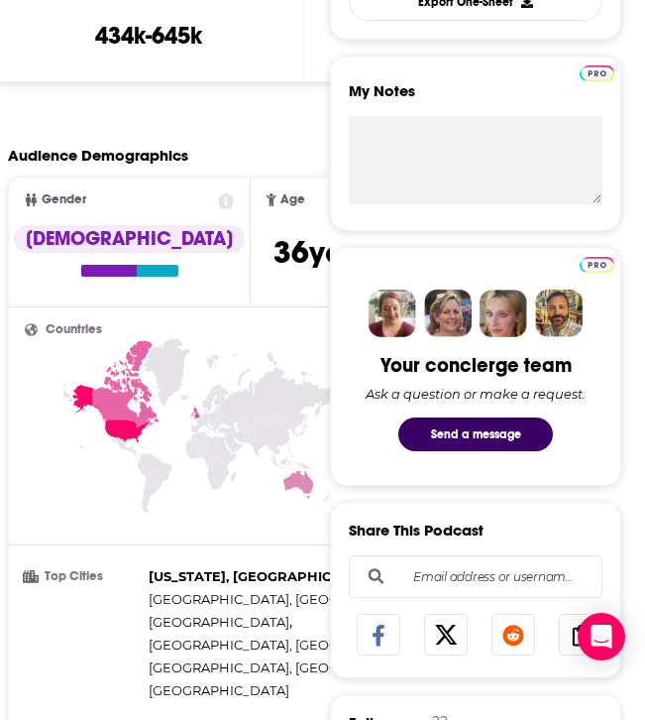
scroll to position [0, 0]
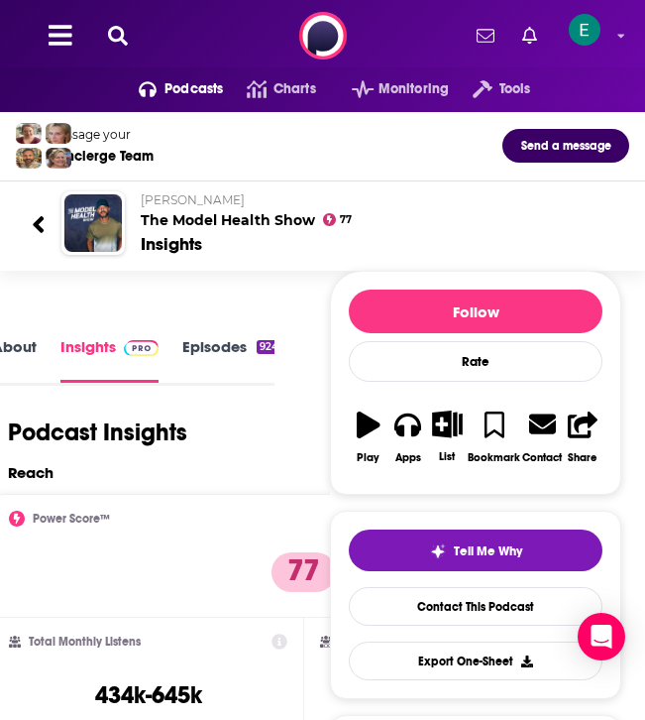
click at [123, 34] on icon at bounding box center [118, 36] width 20 height 20
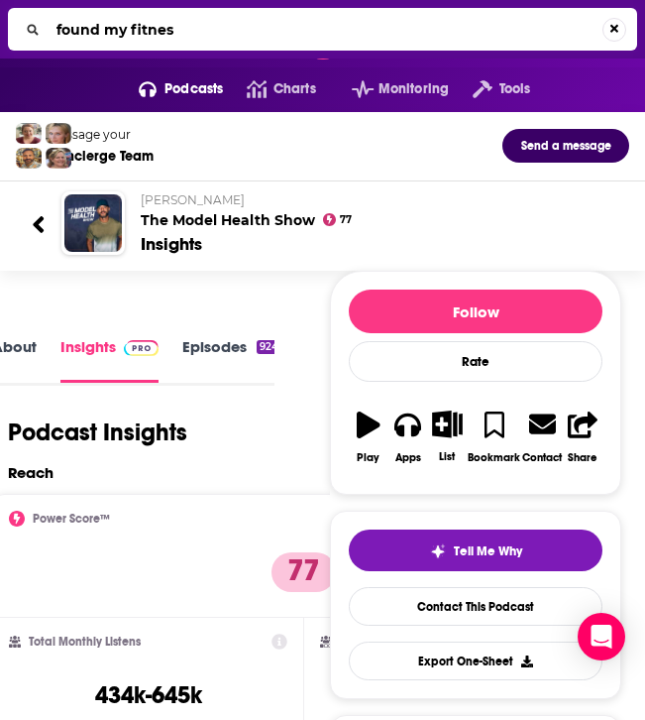
type input "found my fitness"
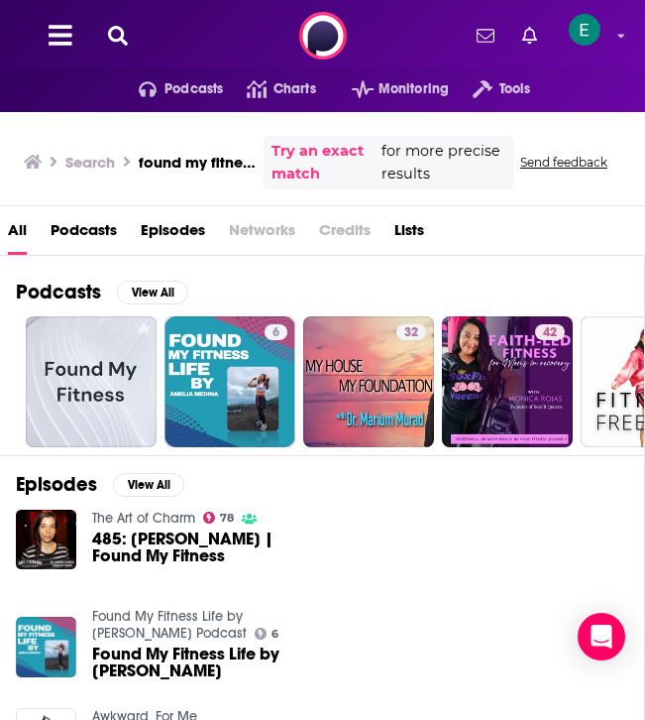
click at [115, 32] on icon at bounding box center [118, 36] width 20 height 20
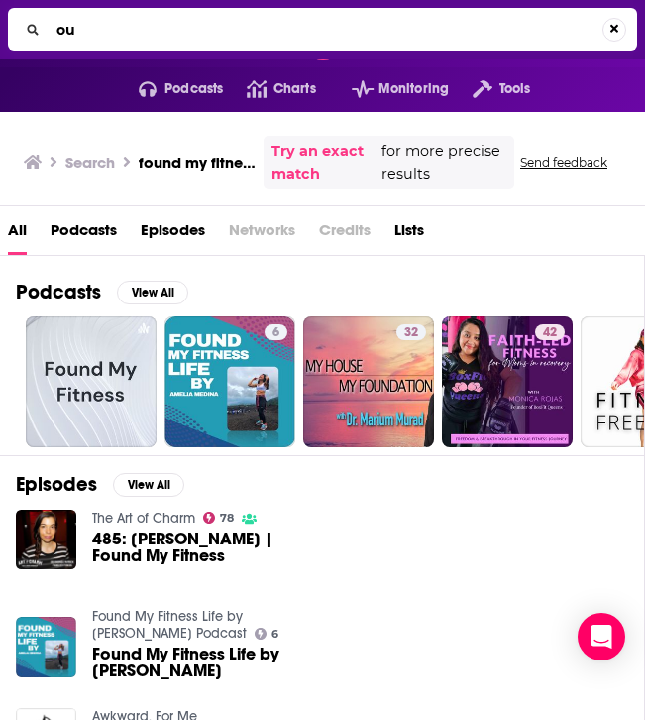
type input "o"
type input "foundmyfitness"
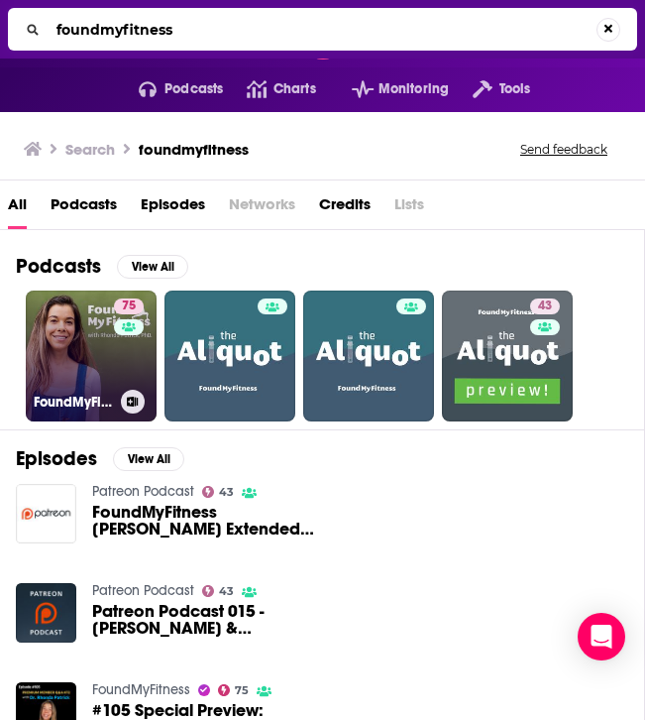
click at [69, 387] on link "75 FoundMyFitness" at bounding box center [91, 355] width 131 height 131
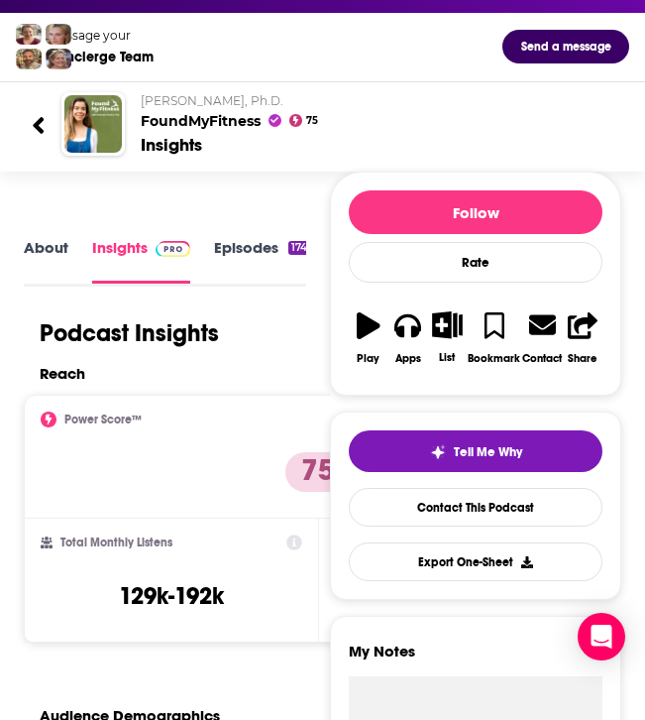
scroll to position [107, 0]
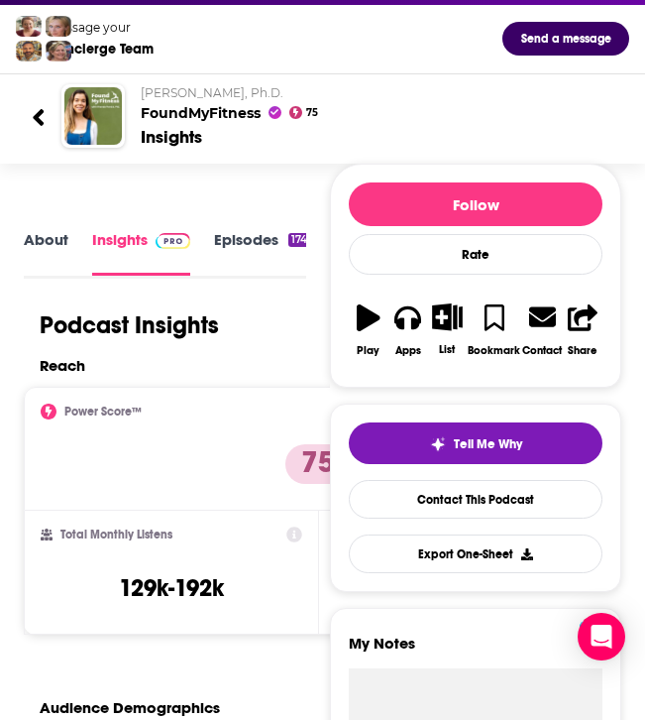
click at [224, 235] on link "Episodes 174" at bounding box center [262, 252] width 96 height 45
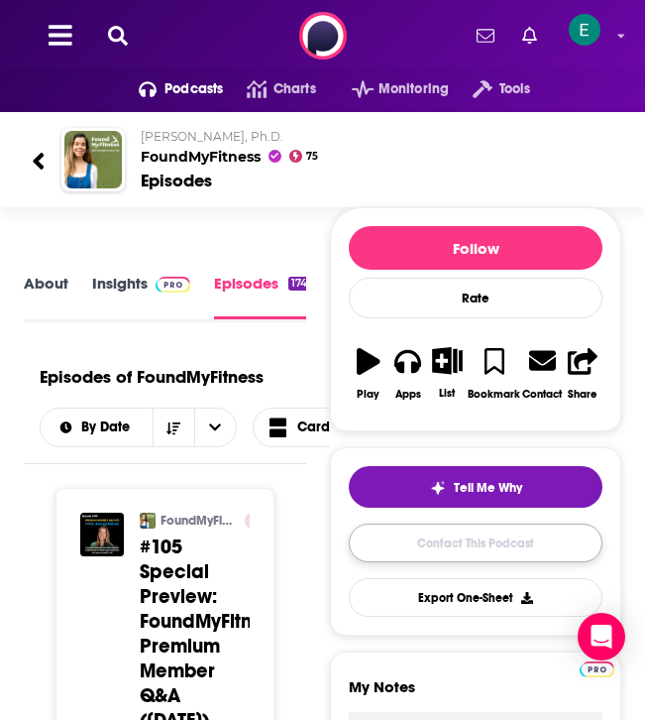
click at [407, 542] on link "Contact This Podcast" at bounding box center [476, 542] width 254 height 39
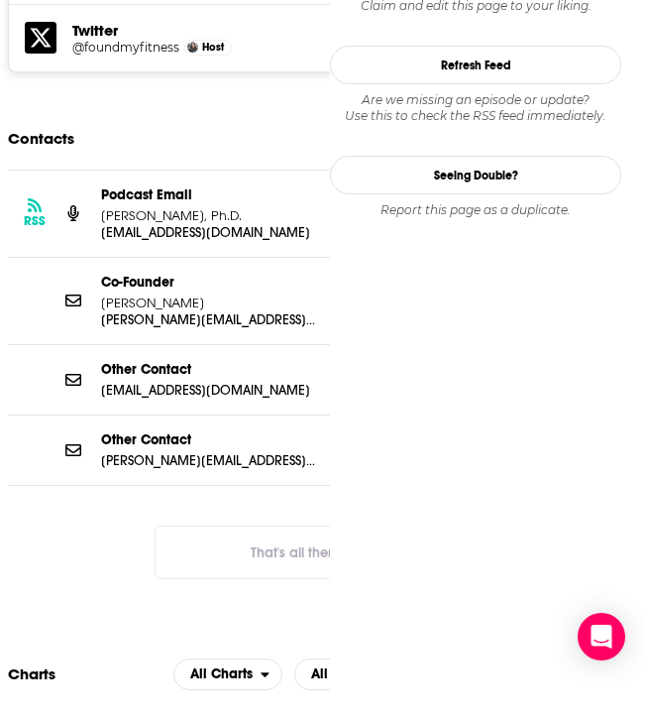
scroll to position [2200, 0]
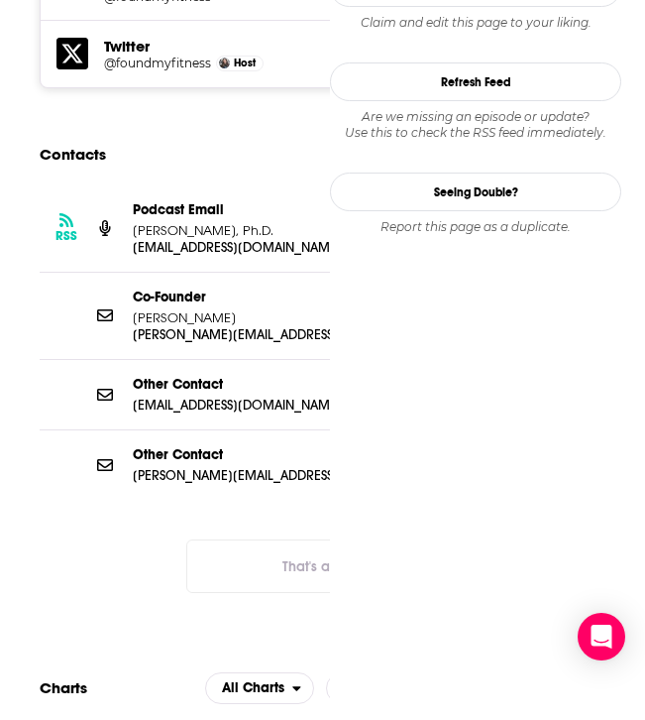
scroll to position [0, 32]
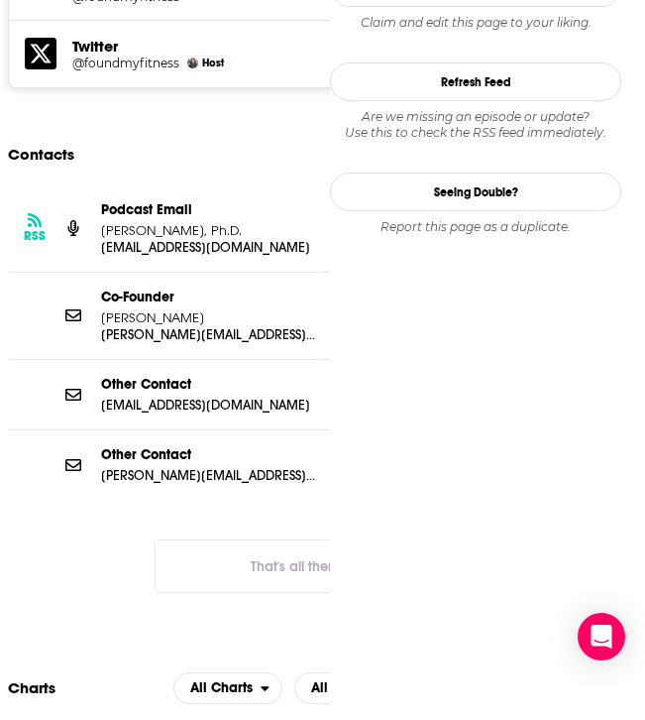
click at [211, 222] on p "[PERSON_NAME], Ph.D." at bounding box center [208, 230] width 214 height 17
click at [192, 239] on p "[EMAIL_ADDRESS][DOMAIN_NAME]" at bounding box center [208, 247] width 214 height 17
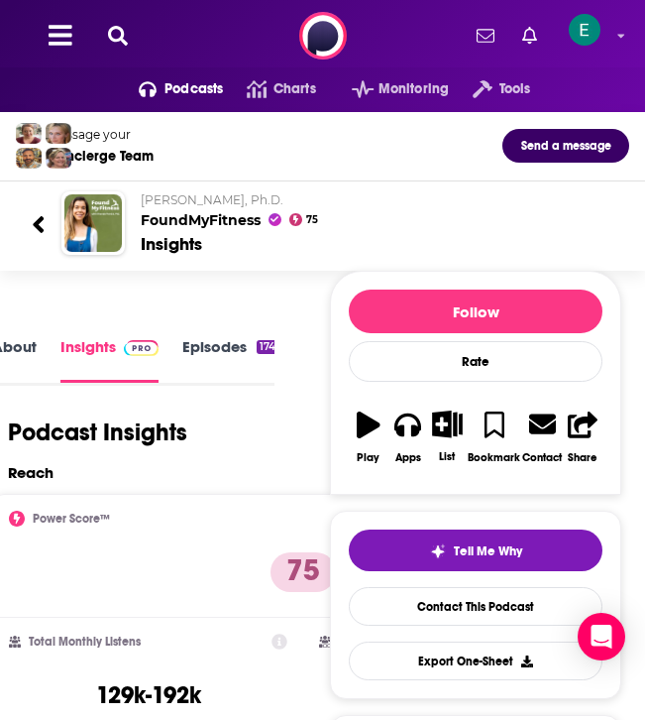
click at [128, 38] on button at bounding box center [118, 36] width 32 height 23
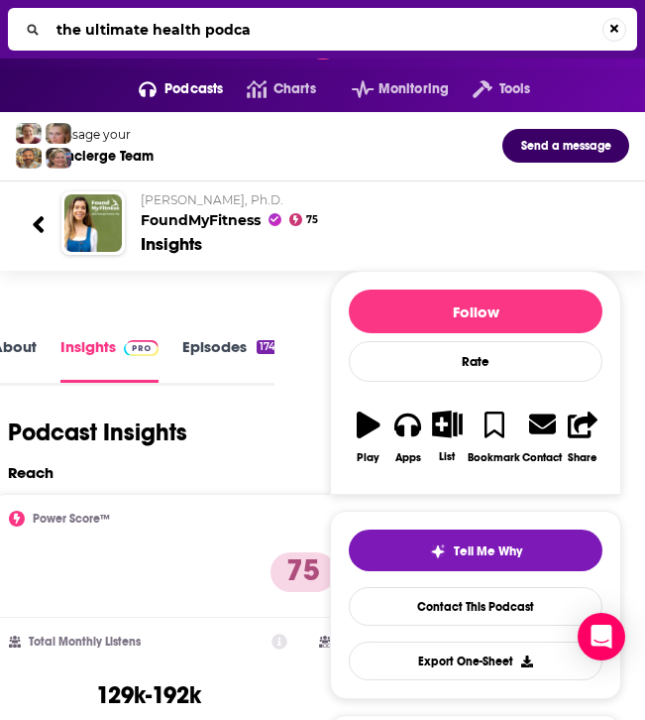
type input "the ultimate health podcas"
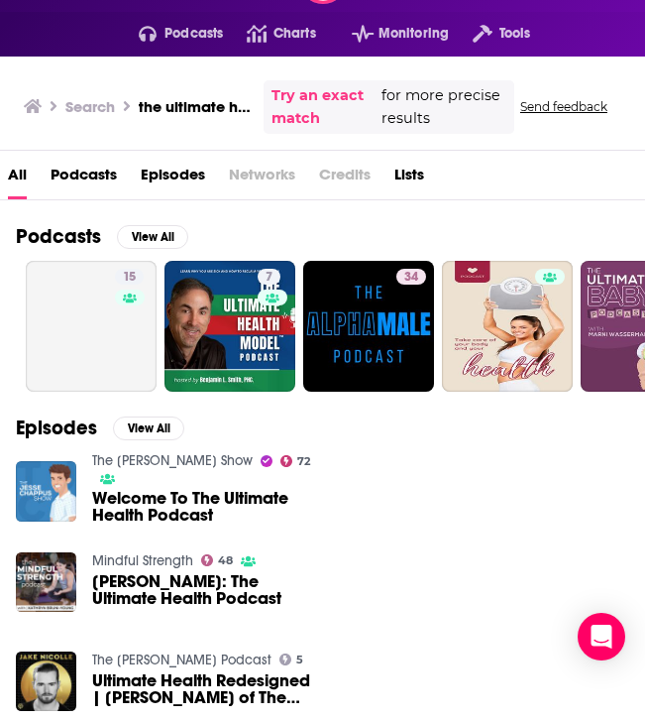
scroll to position [59, 0]
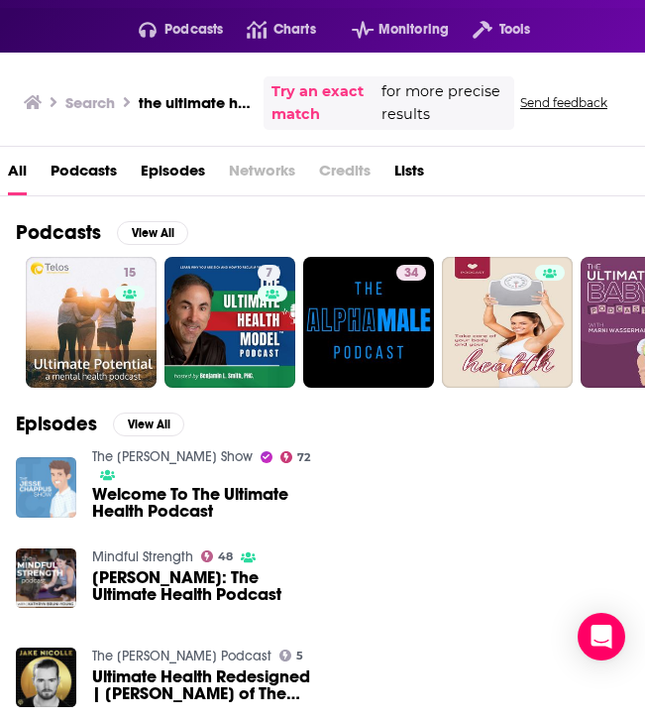
click at [44, 491] on img "Welcome To The Ultimate Health Podcast" at bounding box center [46, 487] width 60 height 60
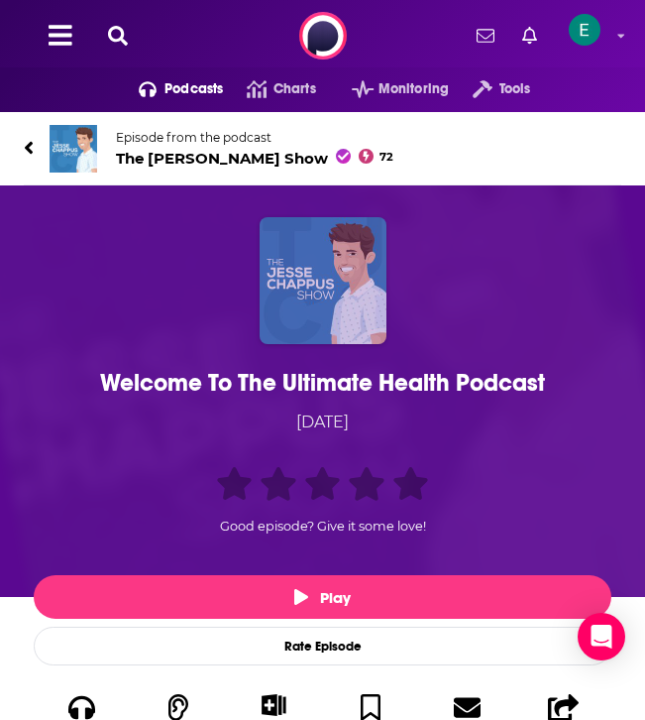
click at [334, 282] on img "Welcome To The Ultimate Health Podcast" at bounding box center [323, 280] width 127 height 127
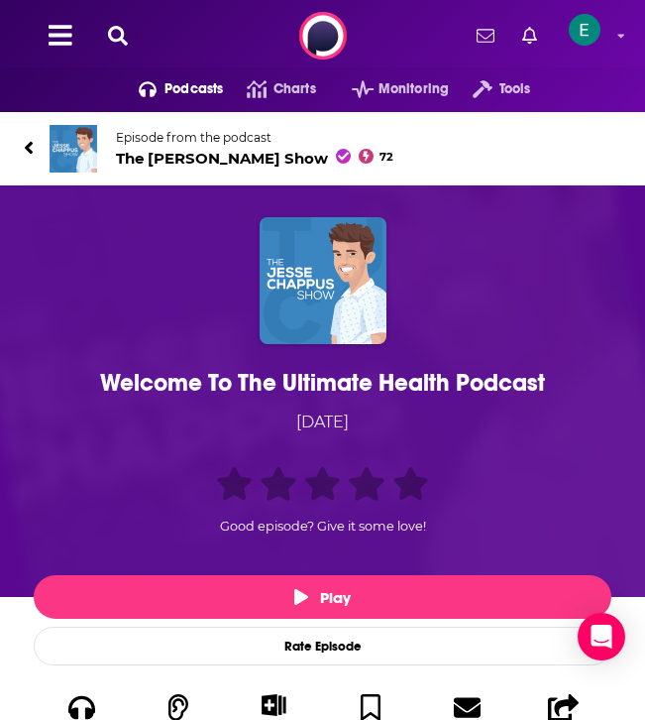
click at [234, 152] on span "The [PERSON_NAME] Show 72" at bounding box center [254, 158] width 277 height 19
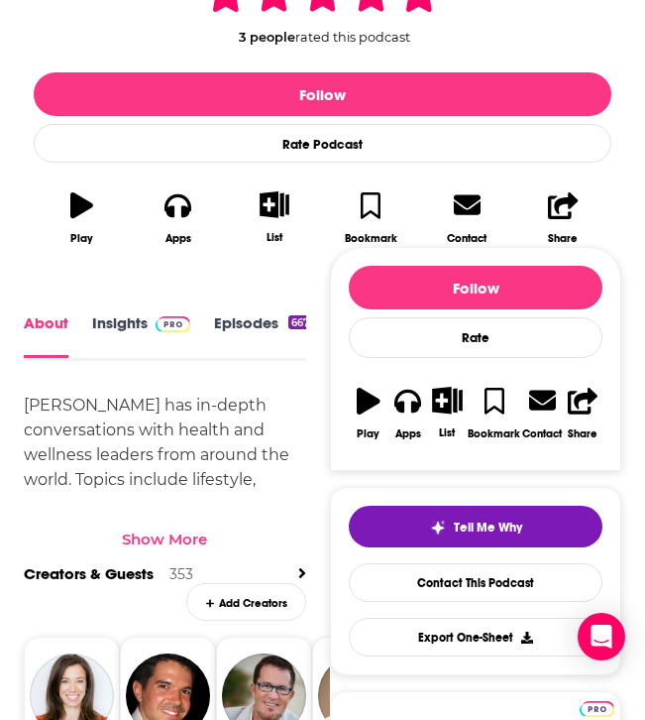
scroll to position [560, 0]
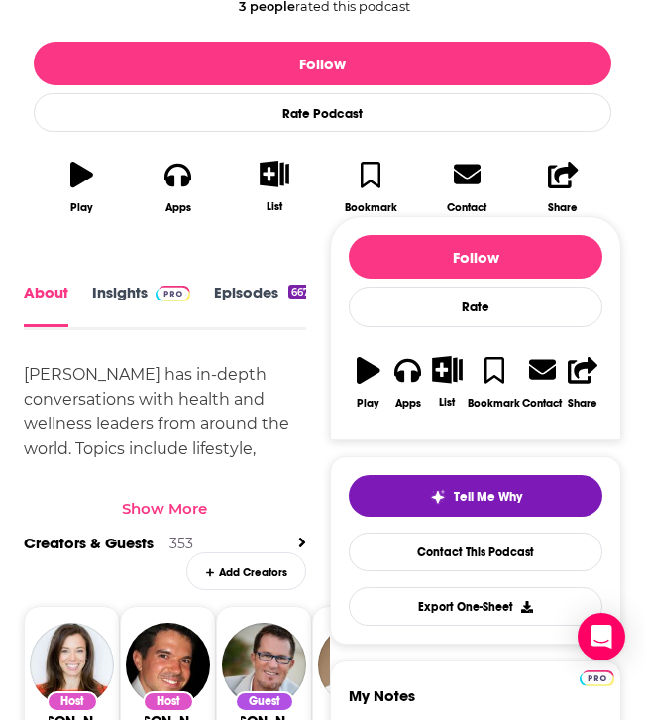
click at [237, 300] on link "Episodes 667" at bounding box center [263, 304] width 98 height 45
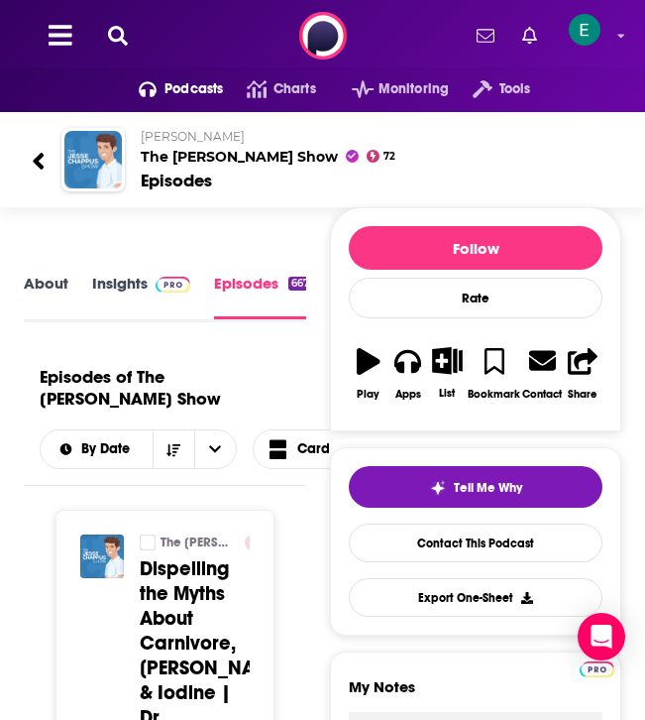
click at [146, 288] on link "Insights" at bounding box center [141, 297] width 98 height 46
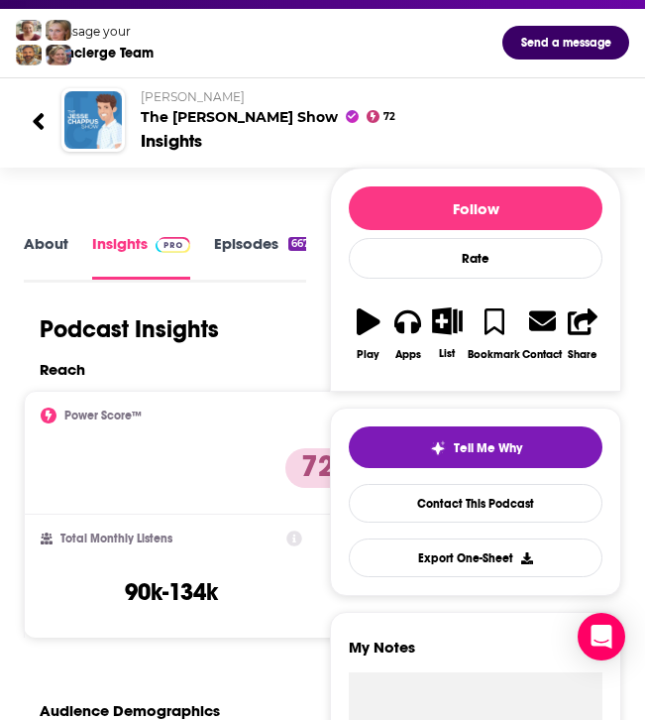
scroll to position [148, 0]
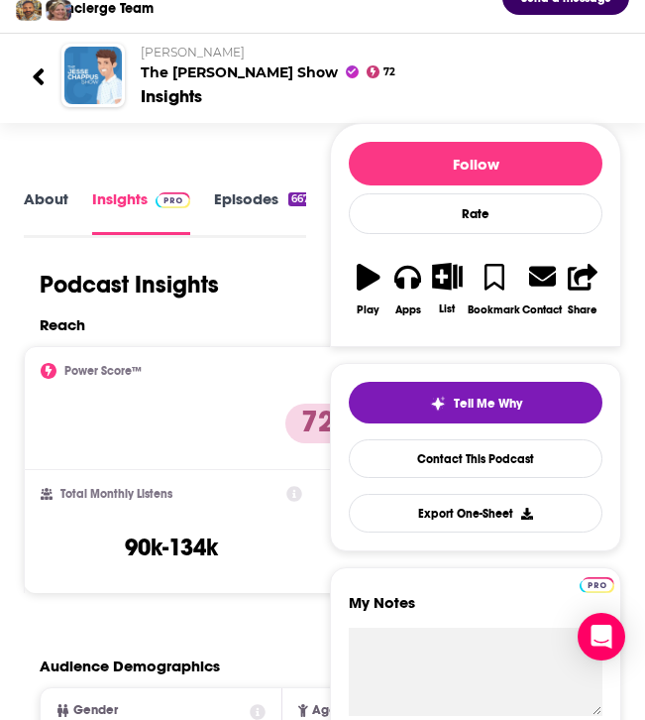
click at [271, 200] on link "Episodes 667" at bounding box center [263, 211] width 98 height 45
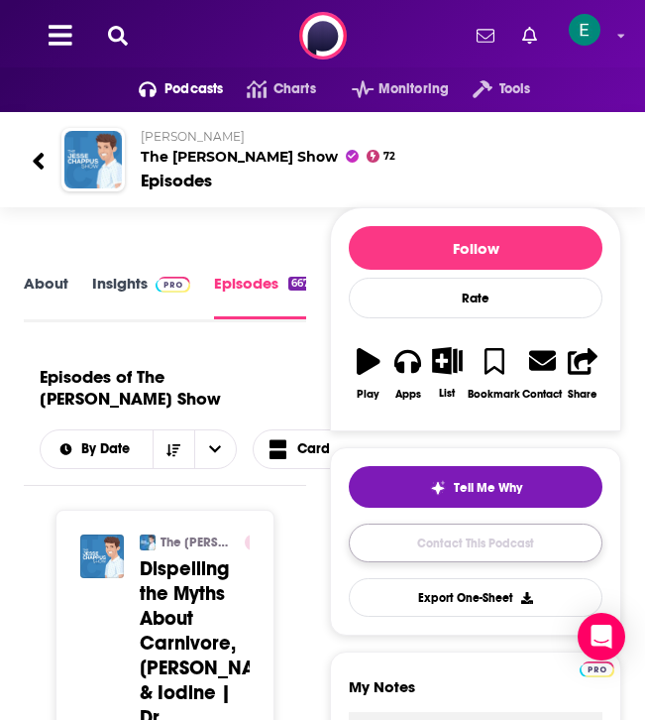
click at [490, 535] on link "Contact This Podcast" at bounding box center [476, 542] width 254 height 39
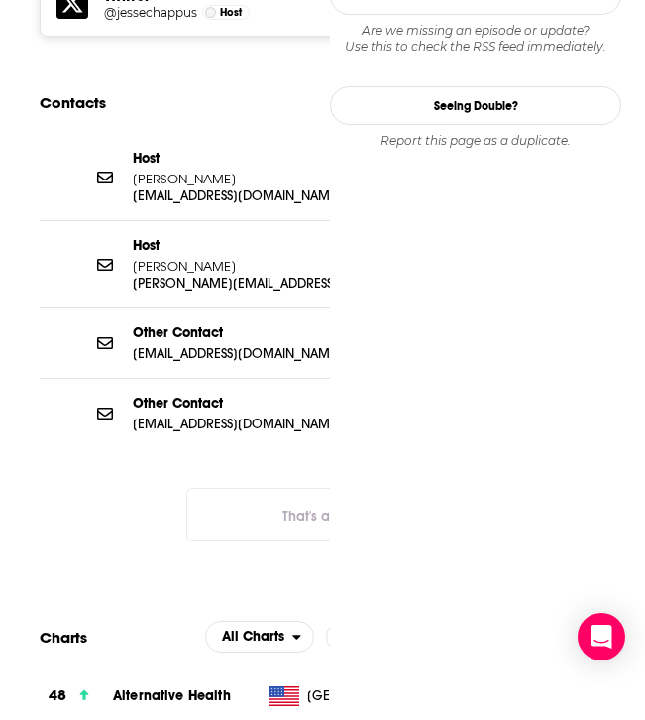
scroll to position [0, 32]
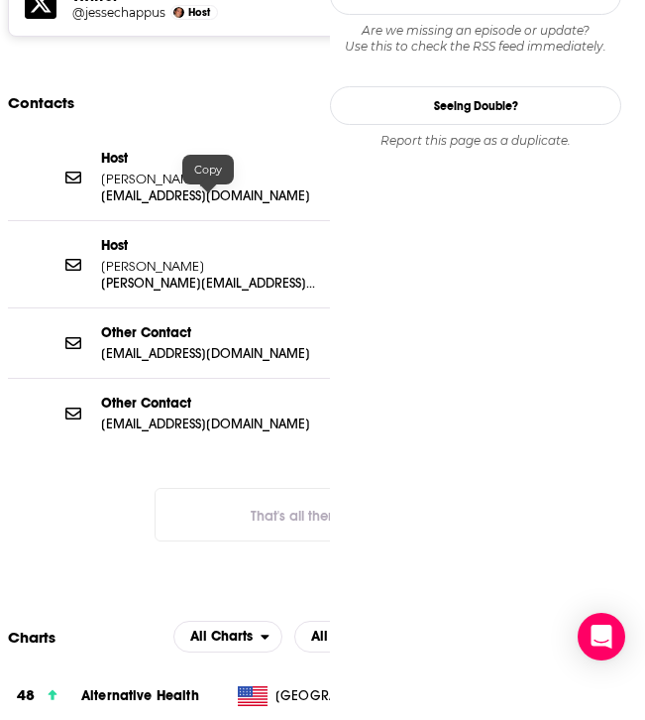
click at [219, 275] on p "[PERSON_NAME][EMAIL_ADDRESS][DOMAIN_NAME]" at bounding box center [208, 283] width 214 height 17
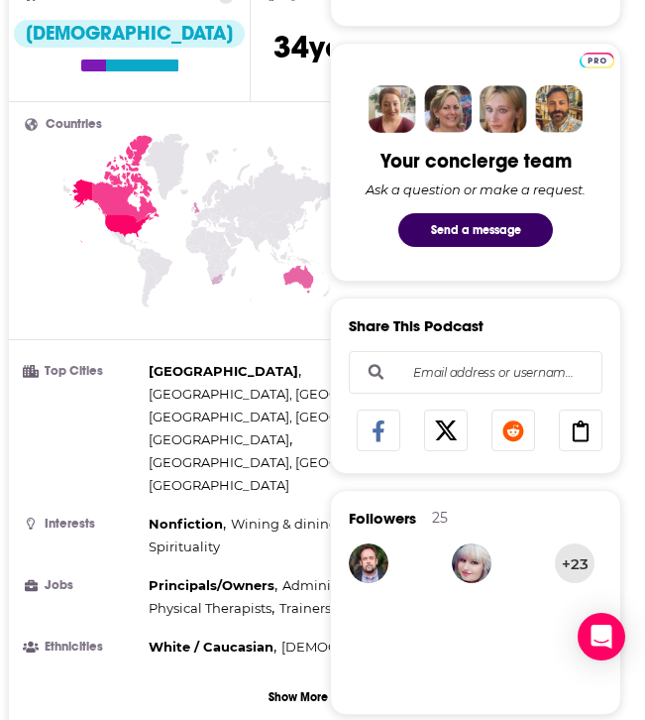
scroll to position [0, 0]
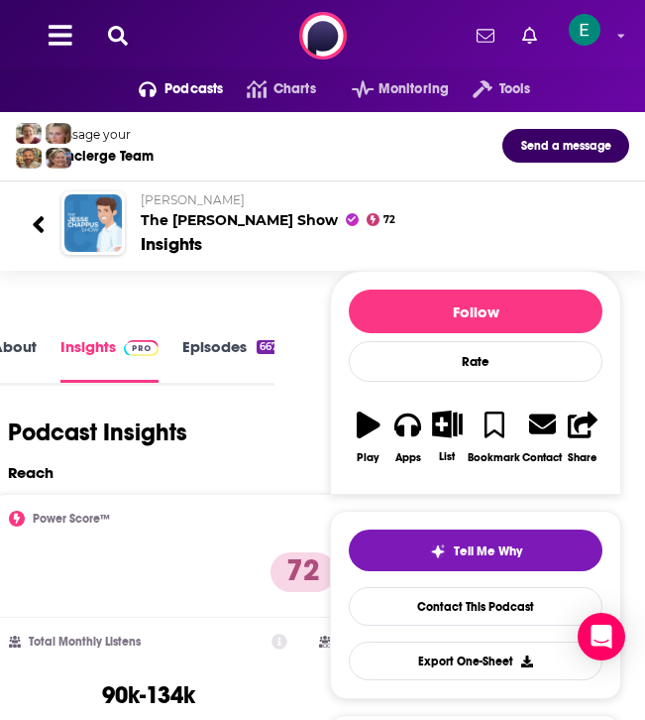
click at [115, 26] on icon at bounding box center [118, 36] width 20 height 20
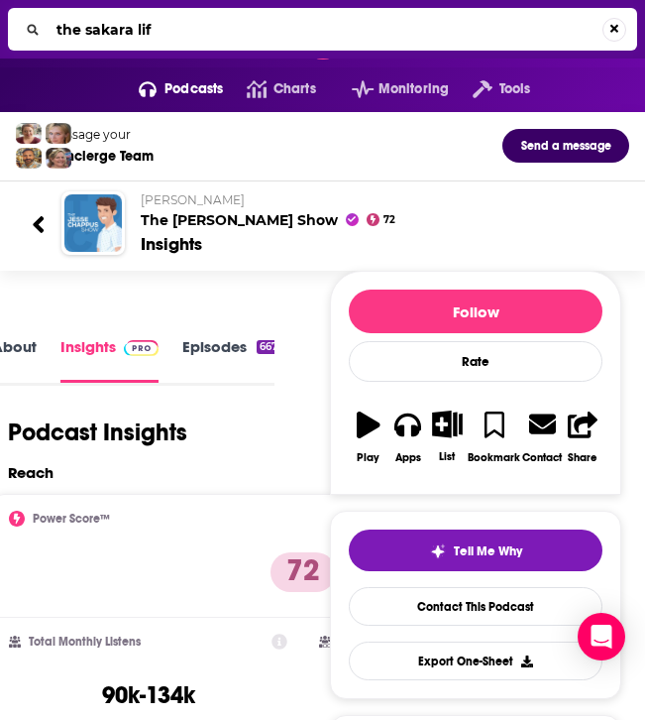
type input "the sakara life"
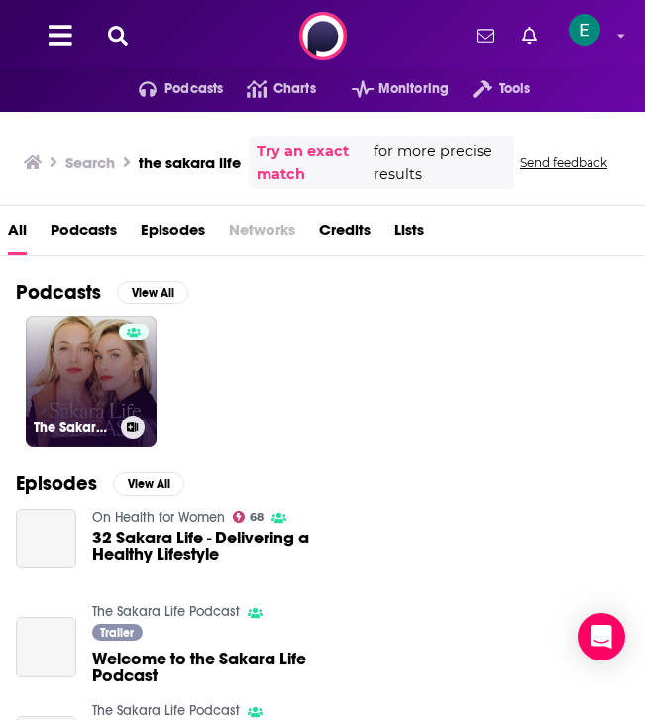
click at [81, 369] on link "The Sakara Life Podcast" at bounding box center [91, 381] width 131 height 131
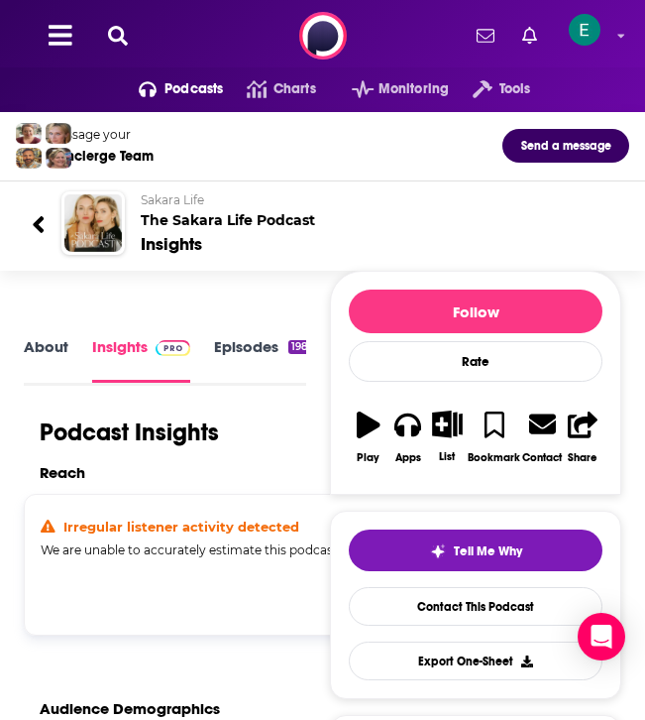
scroll to position [3, 0]
click at [120, 36] on icon at bounding box center [118, 36] width 20 height 20
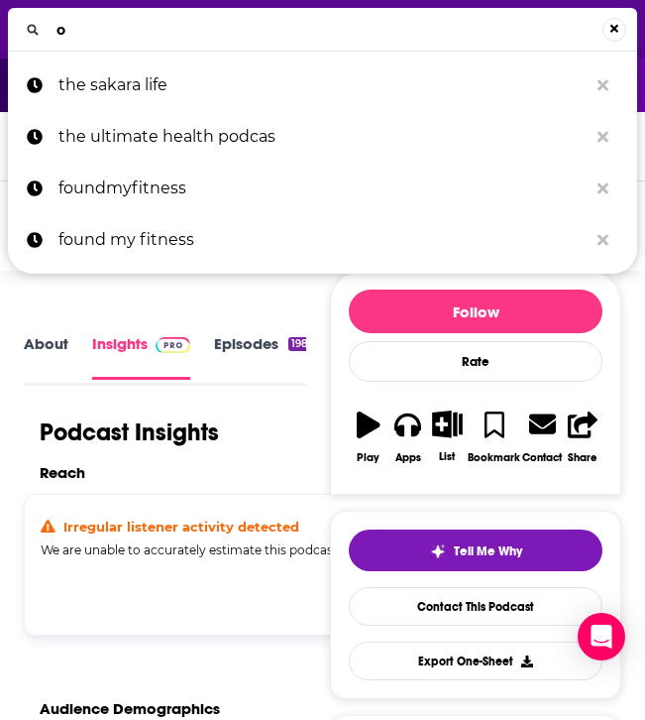
type input "ov"
paste input "Over It & On With It"
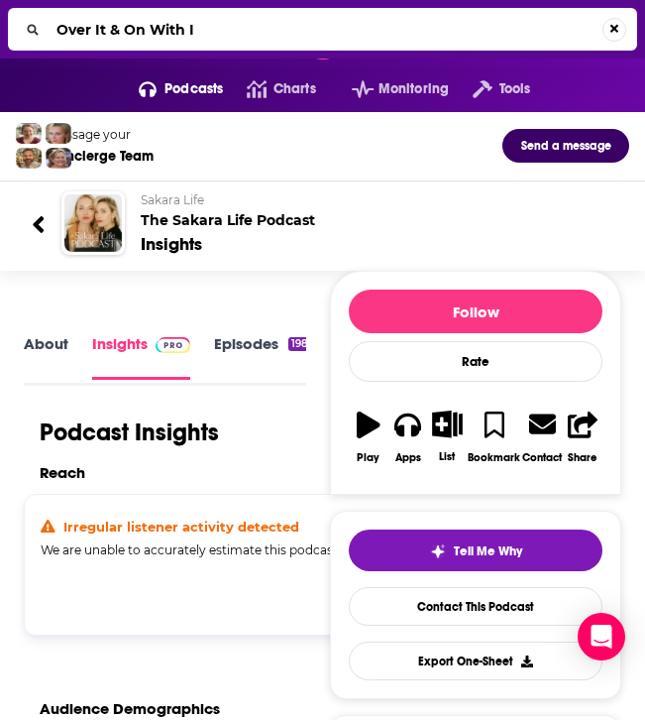
type input "Over It & On With It"
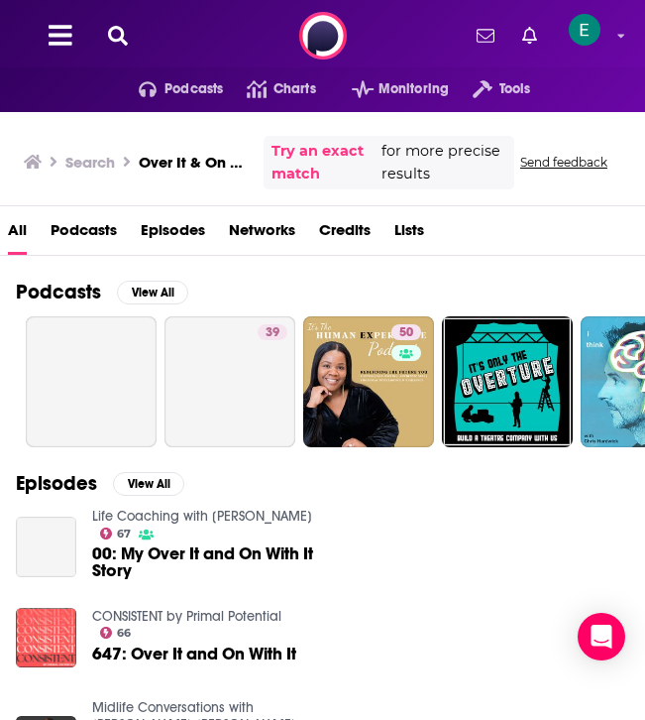
scroll to position [9, 0]
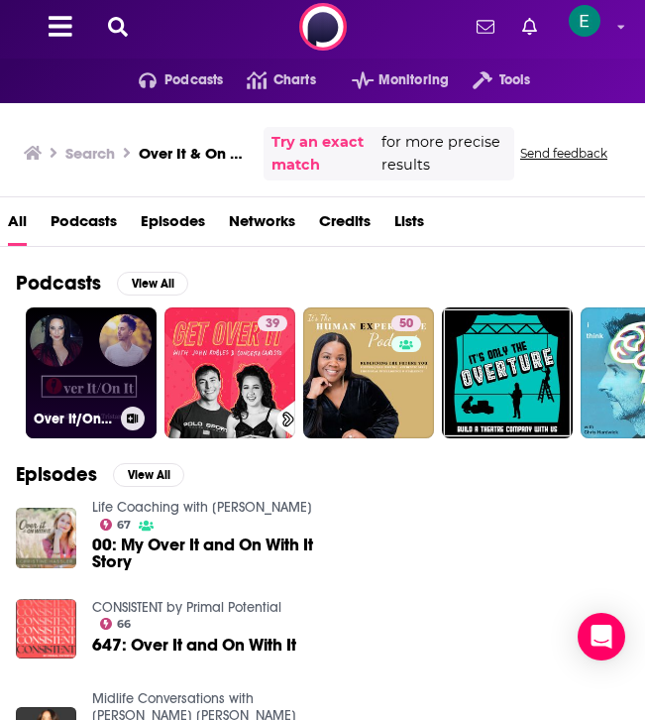
click at [99, 353] on link "Over It/On It with [PERSON_NAME] & [PERSON_NAME]" at bounding box center [91, 372] width 131 height 131
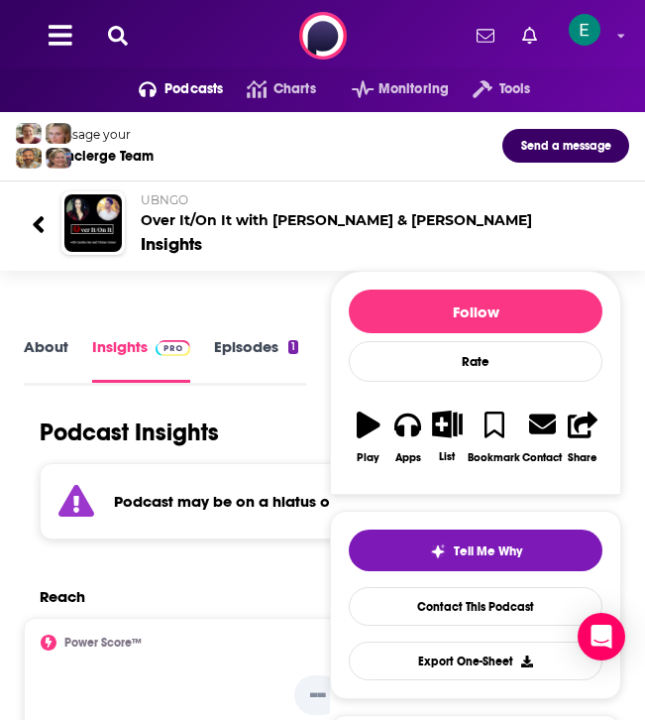
scroll to position [3, 0]
click at [126, 43] on icon at bounding box center [118, 36] width 20 height 20
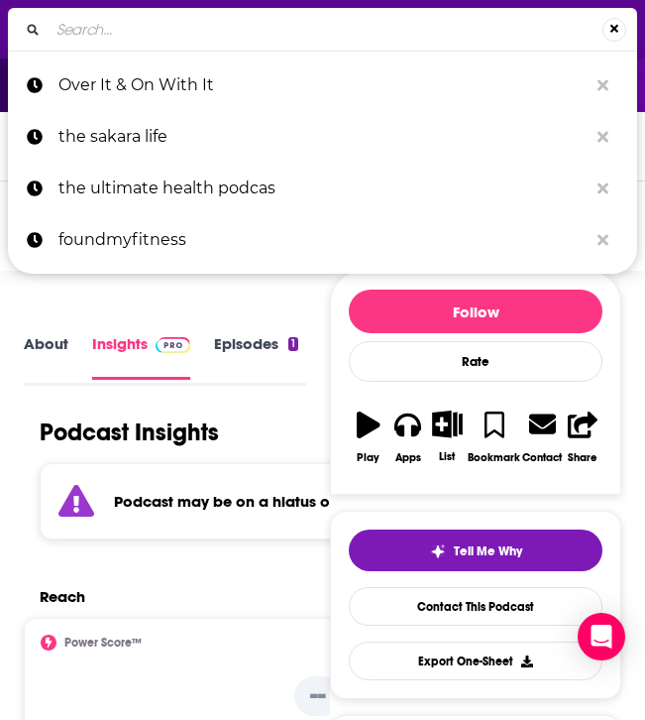
type input "ZOE Science & Nutrition"
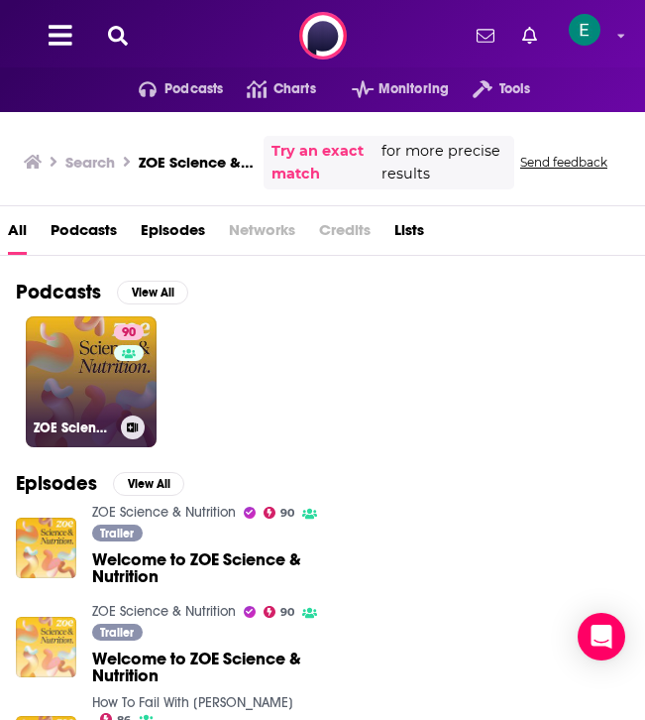
click at [74, 411] on link "90 ZOE Science & Nutrition" at bounding box center [91, 381] width 131 height 131
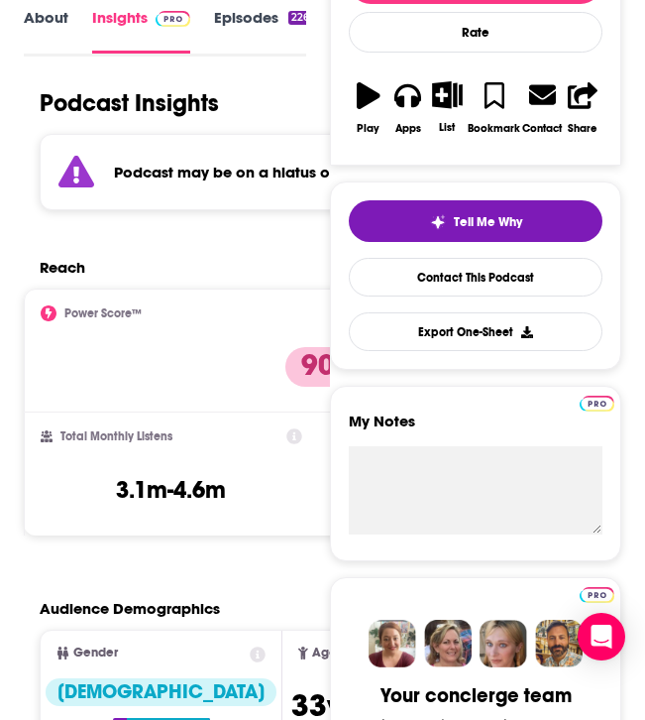
scroll to position [289, 0]
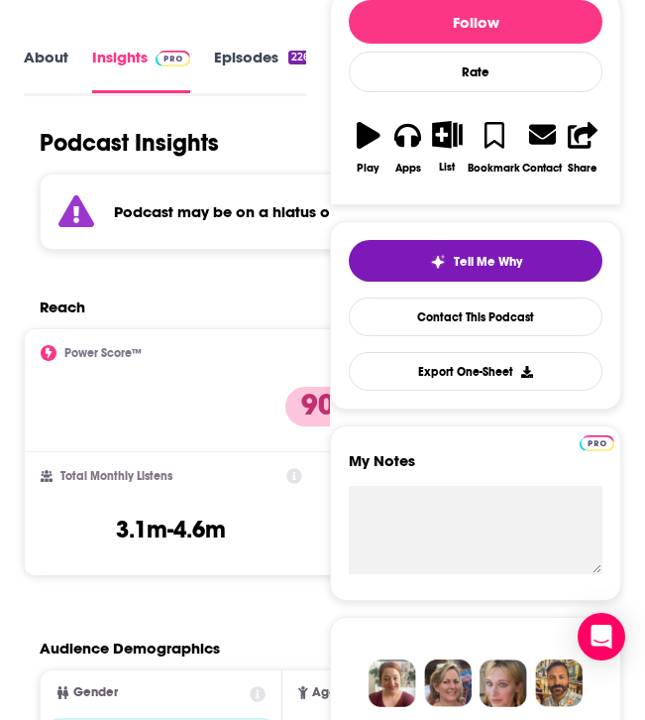
click at [248, 58] on link "Episodes 226" at bounding box center [263, 70] width 98 height 45
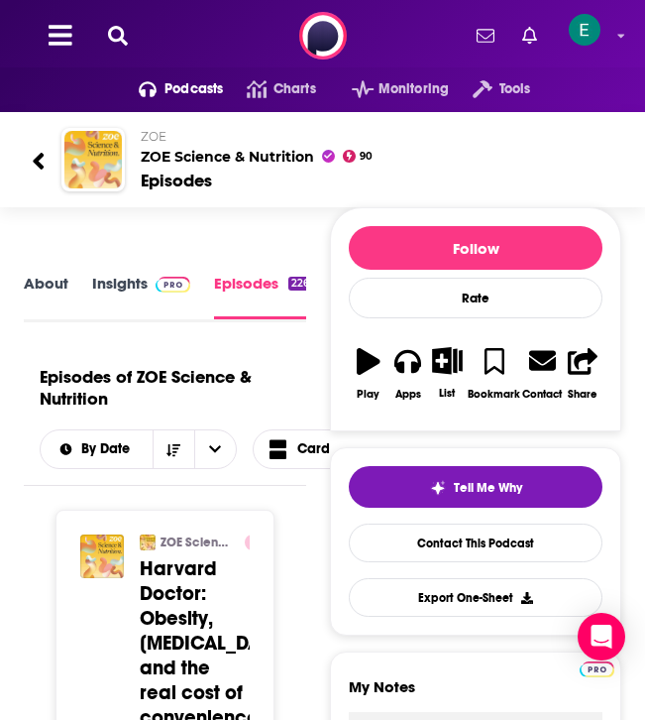
click at [118, 44] on icon at bounding box center [118, 36] width 20 height 20
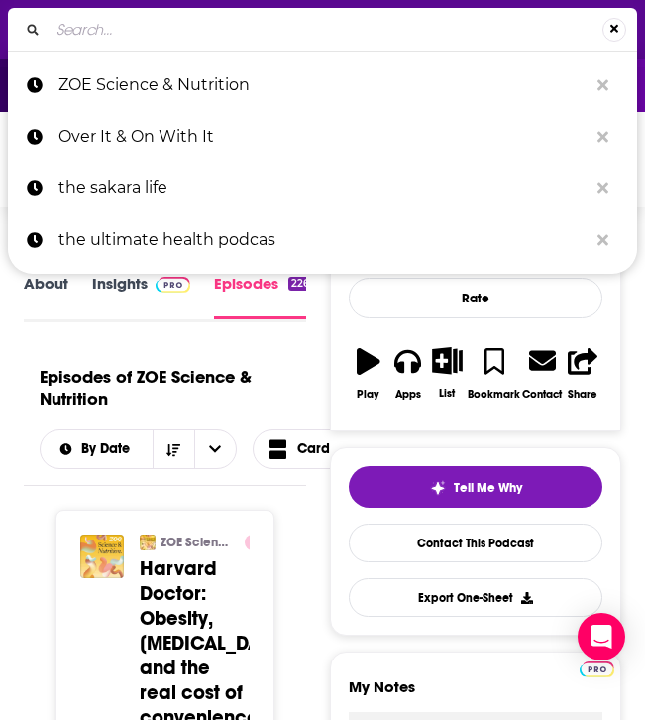
type input "The Happiness Lab"
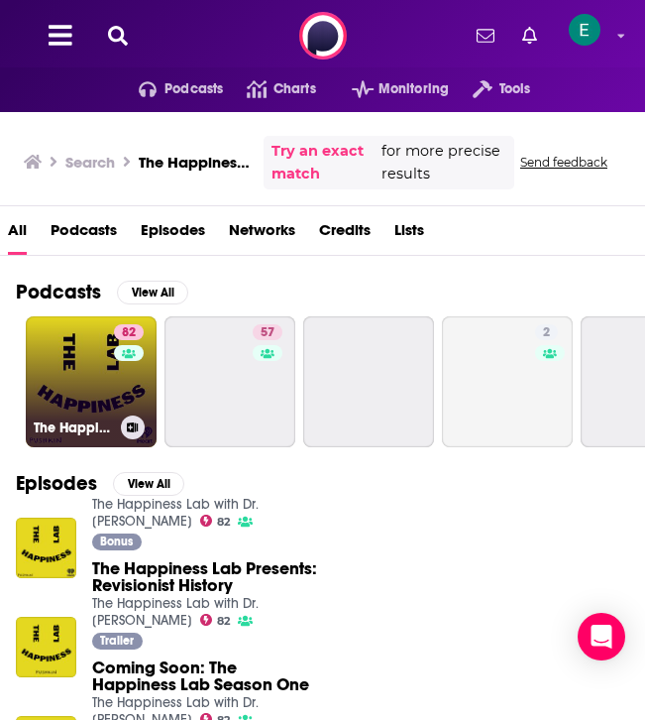
click at [99, 370] on link "82 The Happiness Lab with Dr. [PERSON_NAME]" at bounding box center [91, 381] width 131 height 131
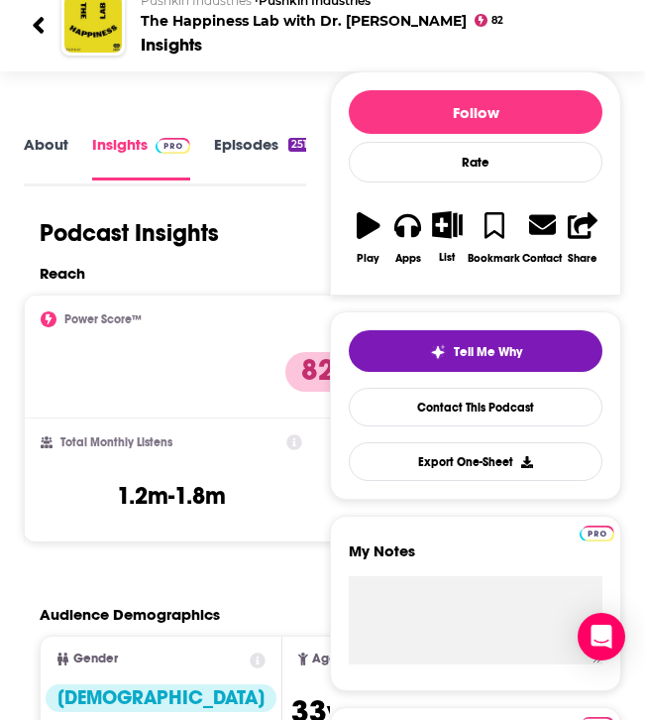
scroll to position [223, 0]
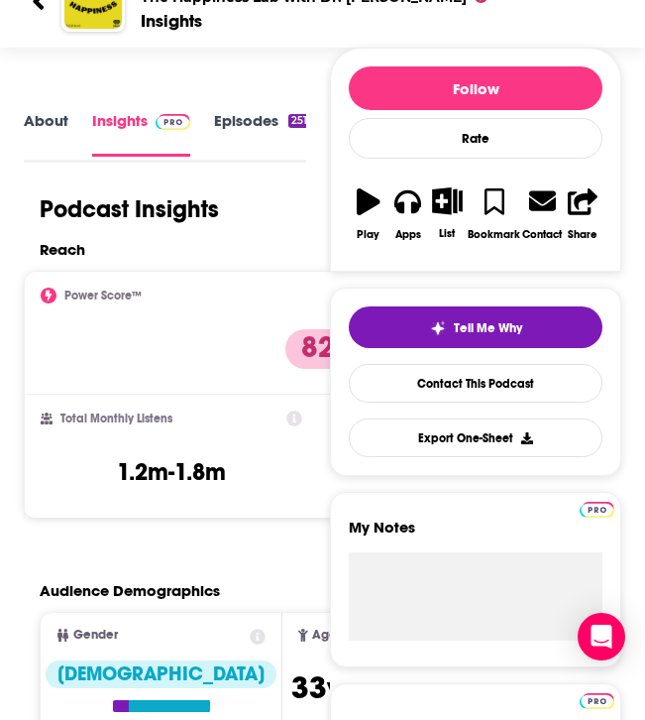
click at [260, 117] on link "Episodes 251" at bounding box center [262, 133] width 96 height 45
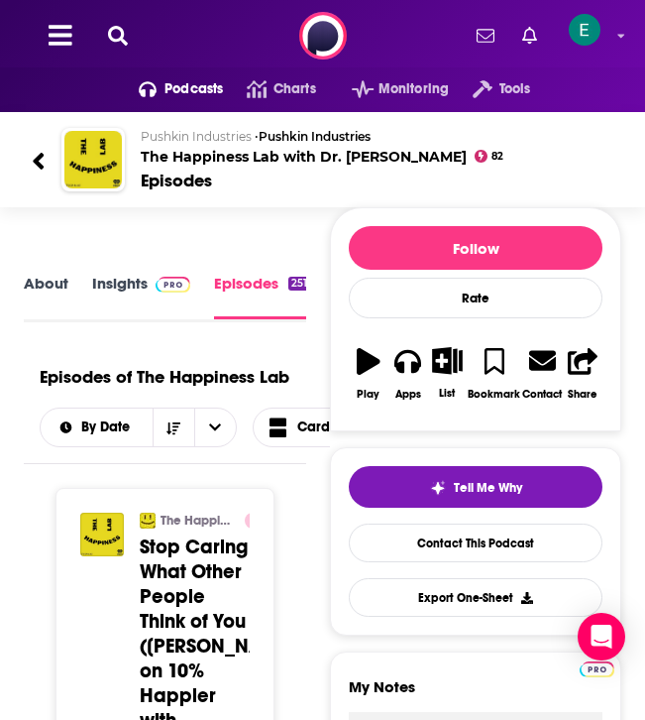
click at [104, 32] on button at bounding box center [118, 36] width 32 height 23
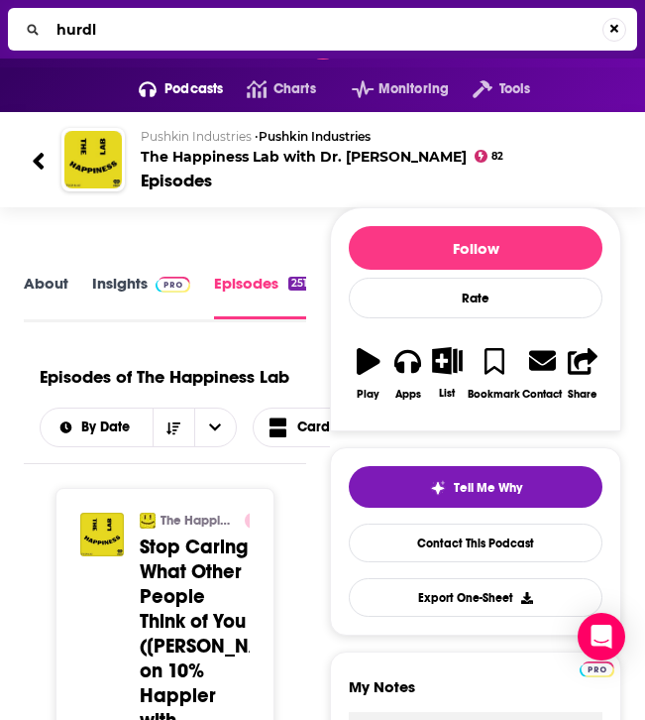
type input "hurdle"
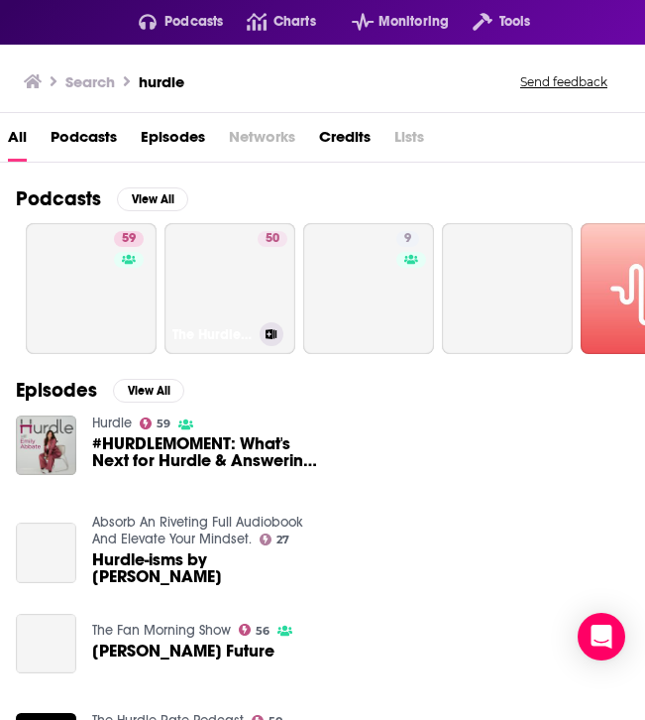
scroll to position [69, 0]
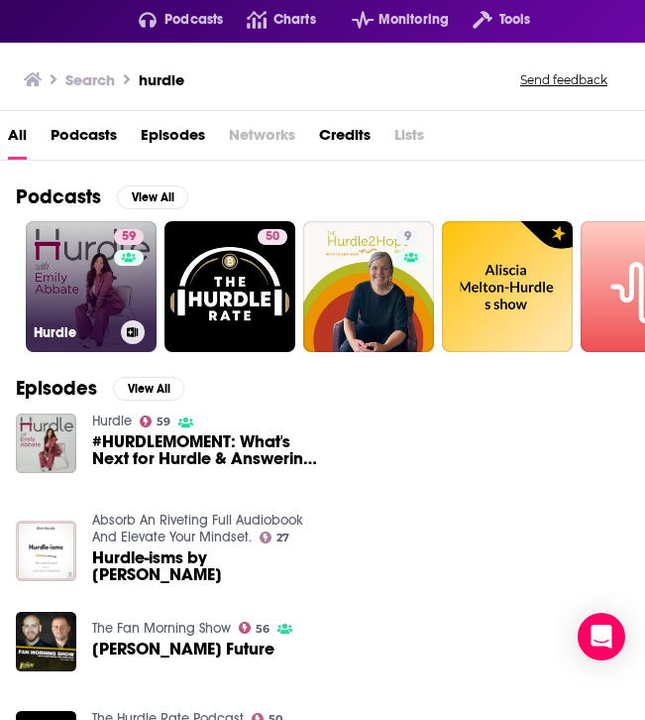
click at [110, 304] on link "59 Hurdle" at bounding box center [91, 286] width 131 height 131
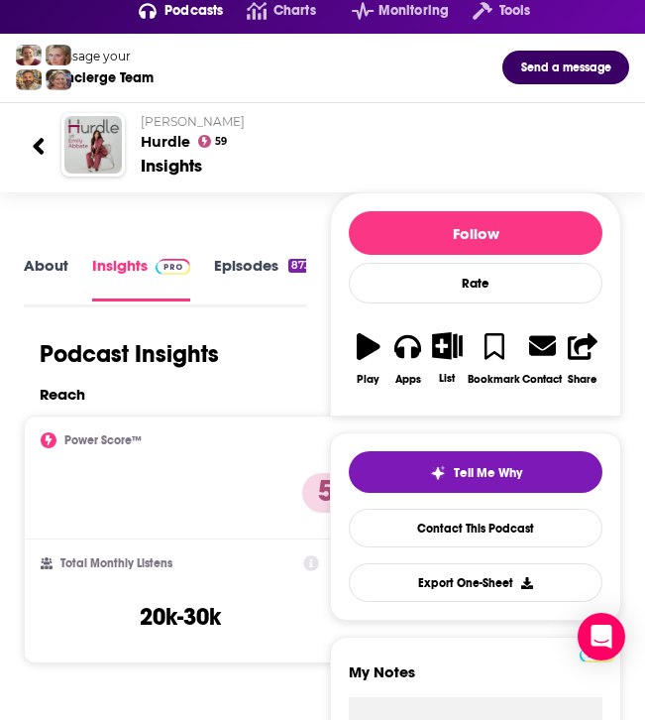
scroll to position [89, 0]
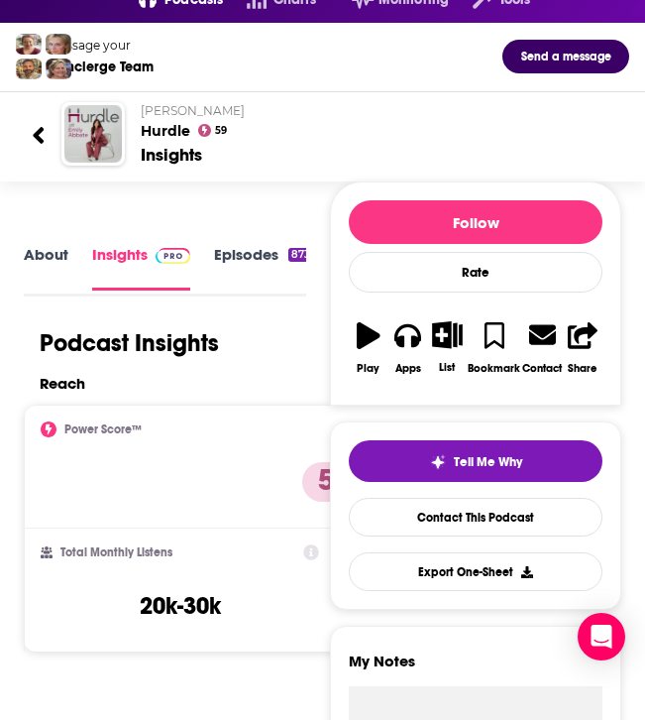
click at [250, 262] on link "Episodes 873" at bounding box center [263, 267] width 99 height 45
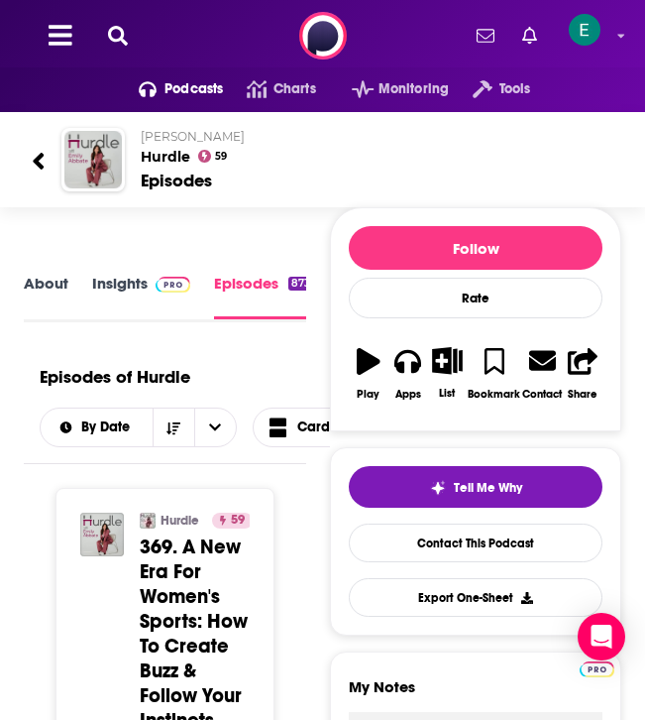
click at [119, 36] on icon at bounding box center [118, 36] width 20 height 20
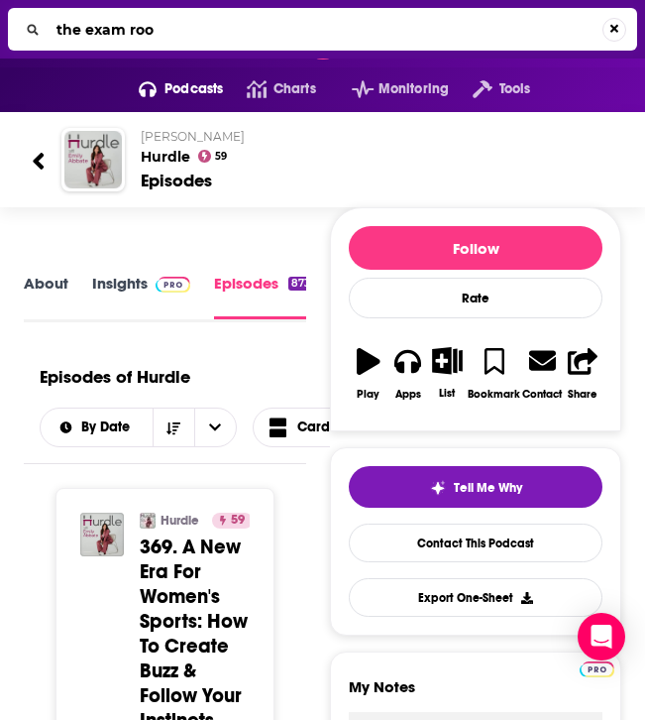
type input "the exam room"
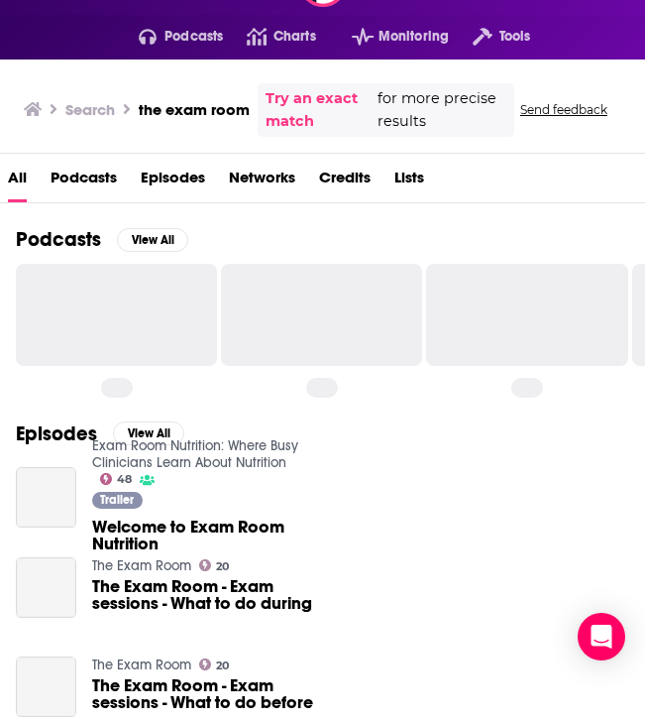
scroll to position [70, 0]
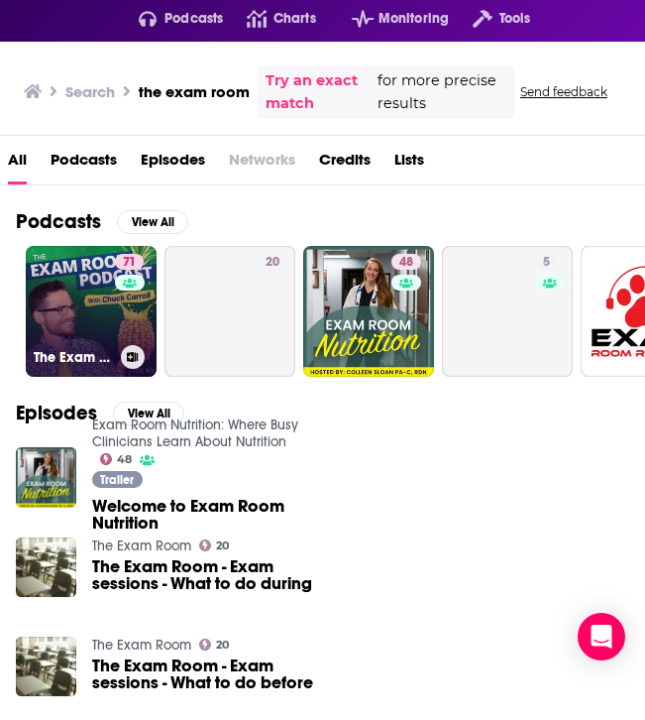
click at [89, 298] on link "71 The Exam Room by the Physicians Committee" at bounding box center [91, 311] width 131 height 131
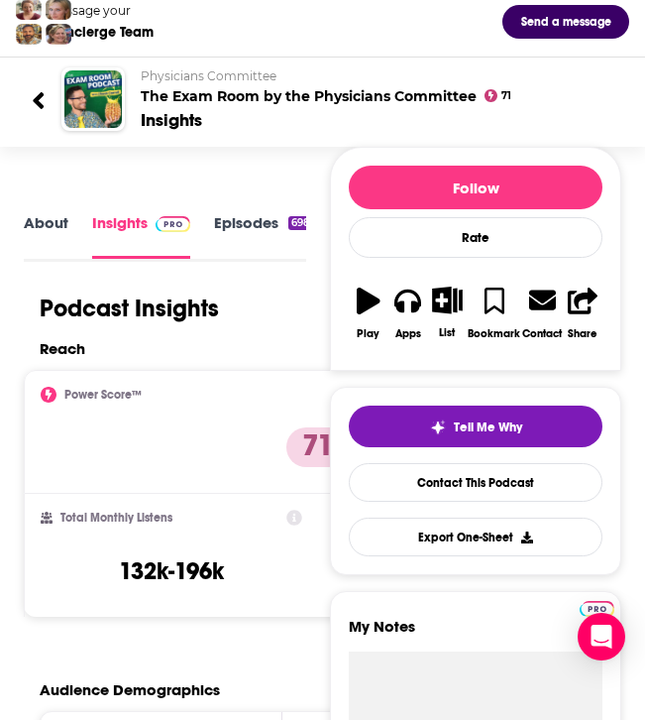
scroll to position [128, 0]
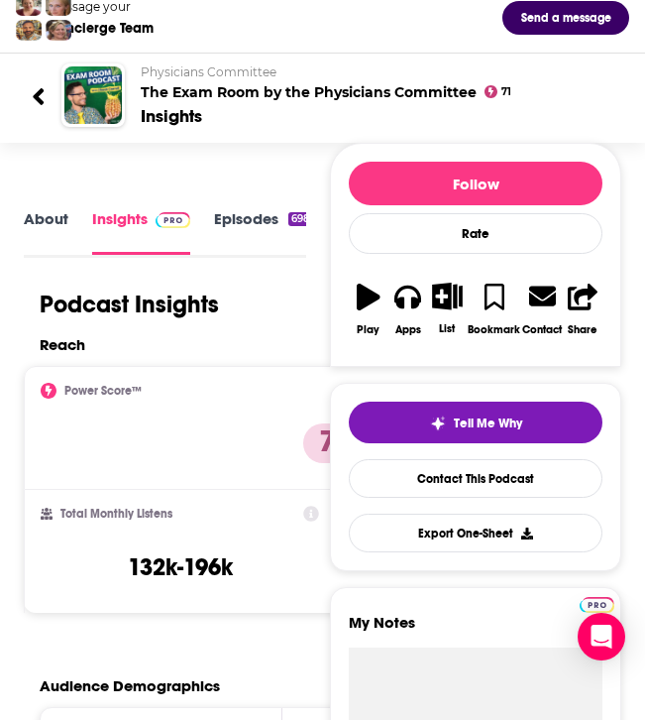
click at [224, 226] on link "Episodes 698" at bounding box center [263, 231] width 99 height 45
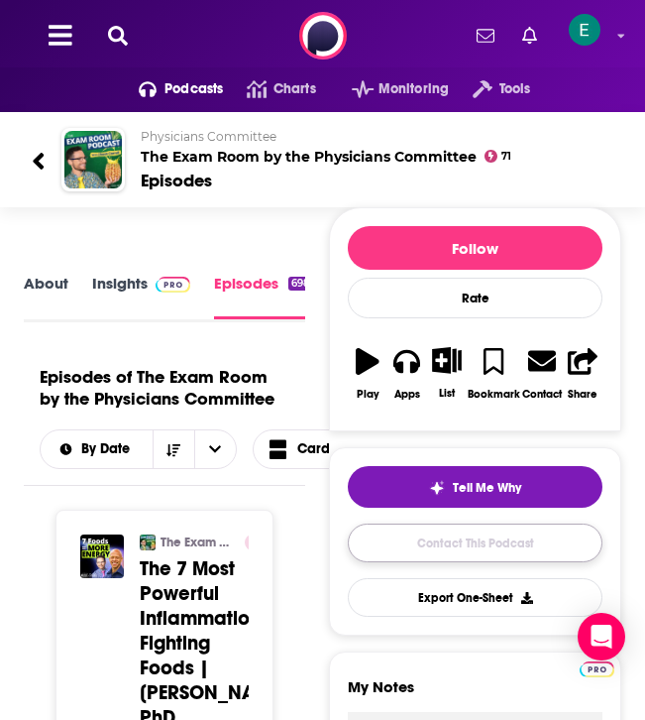
click at [475, 544] on link "Contact This Podcast" at bounding box center [475, 542] width 255 height 39
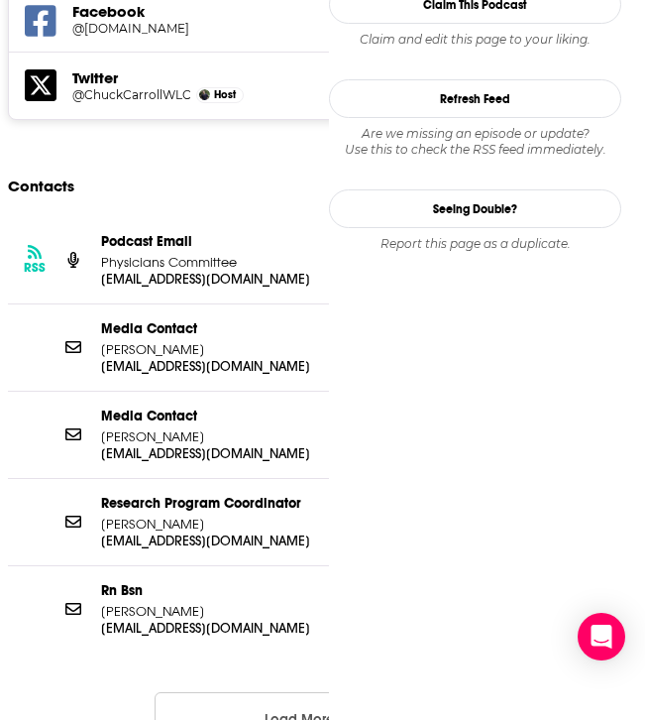
scroll to position [2103, 0]
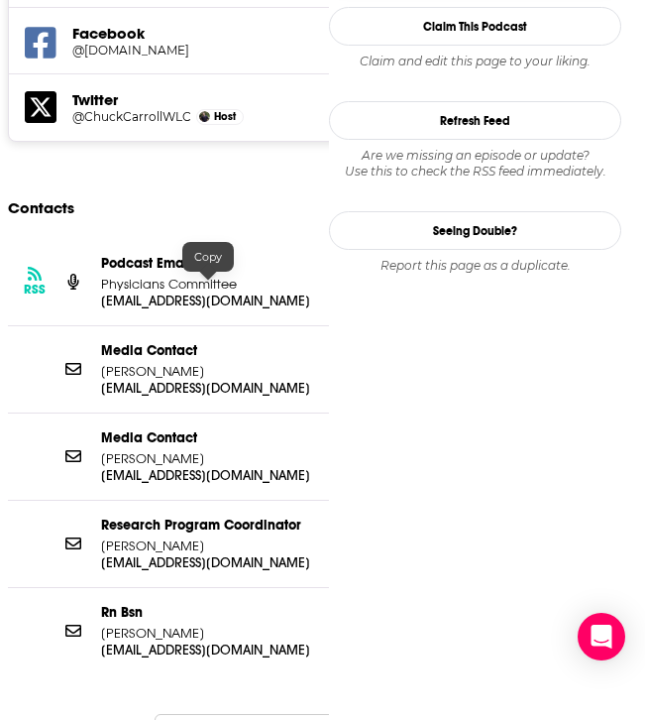
click at [190, 380] on p "[EMAIL_ADDRESS][DOMAIN_NAME]" at bounding box center [208, 388] width 214 height 17
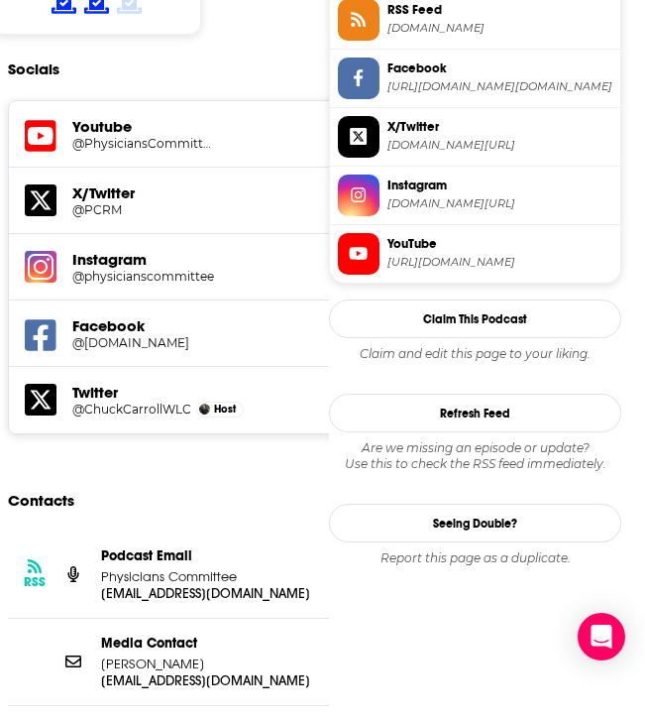
scroll to position [0, 0]
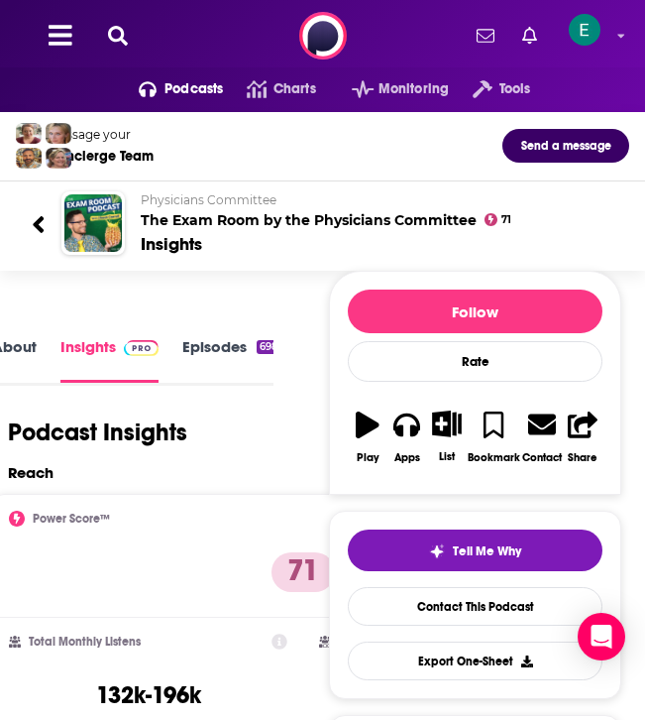
click at [113, 40] on icon at bounding box center [118, 36] width 20 height 20
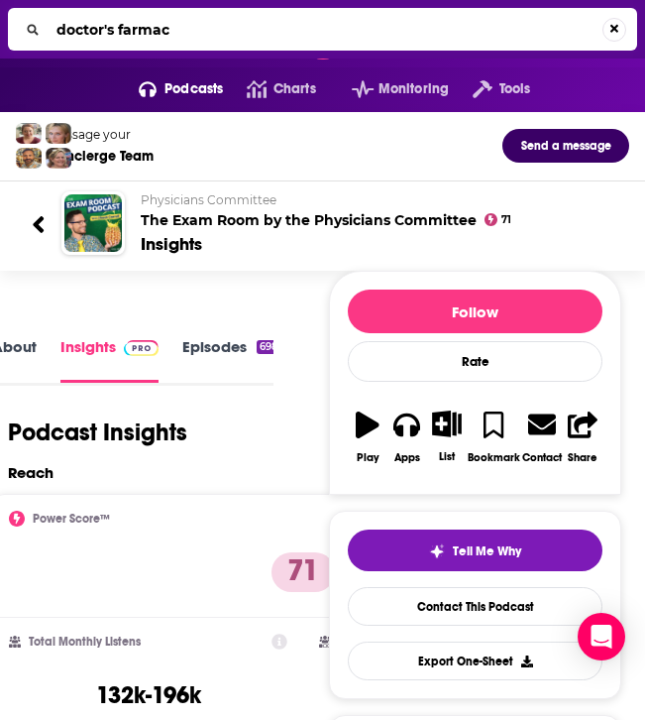
type input "doctor's farmacy"
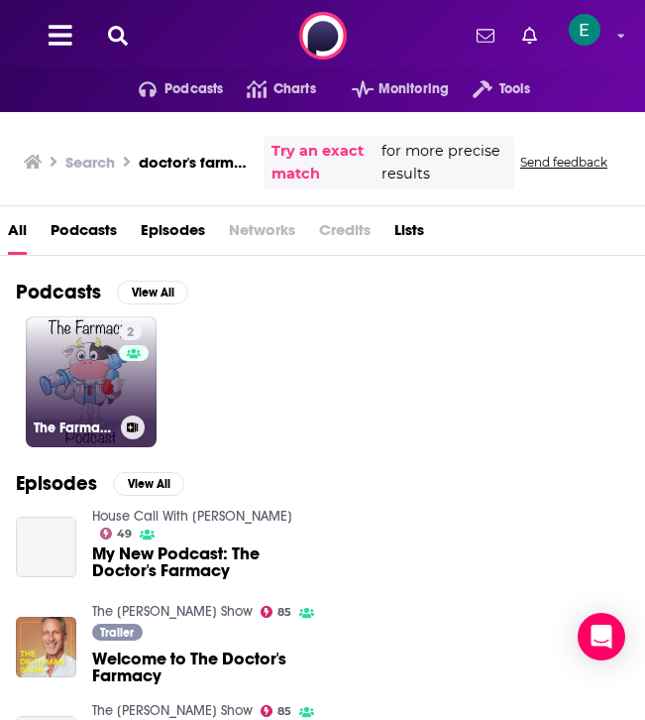
click at [70, 398] on link "2 The Farmacy" at bounding box center [91, 381] width 131 height 131
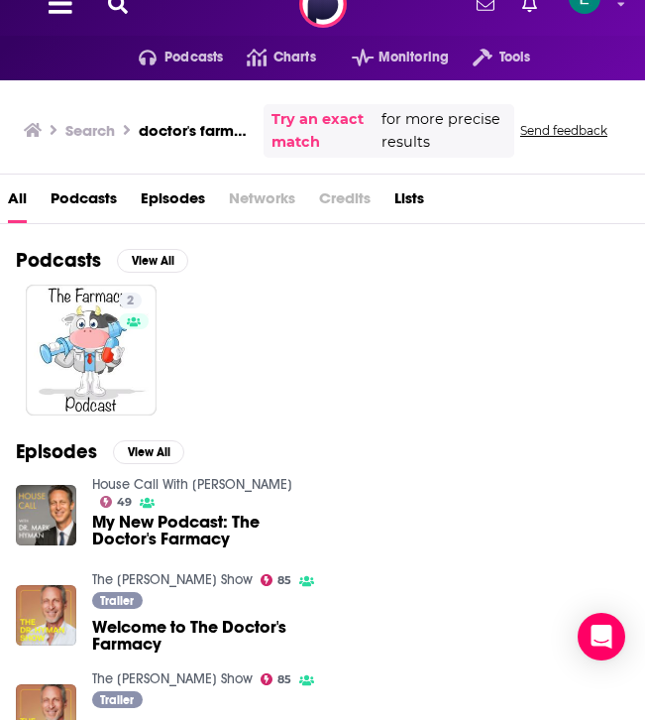
scroll to position [34, 0]
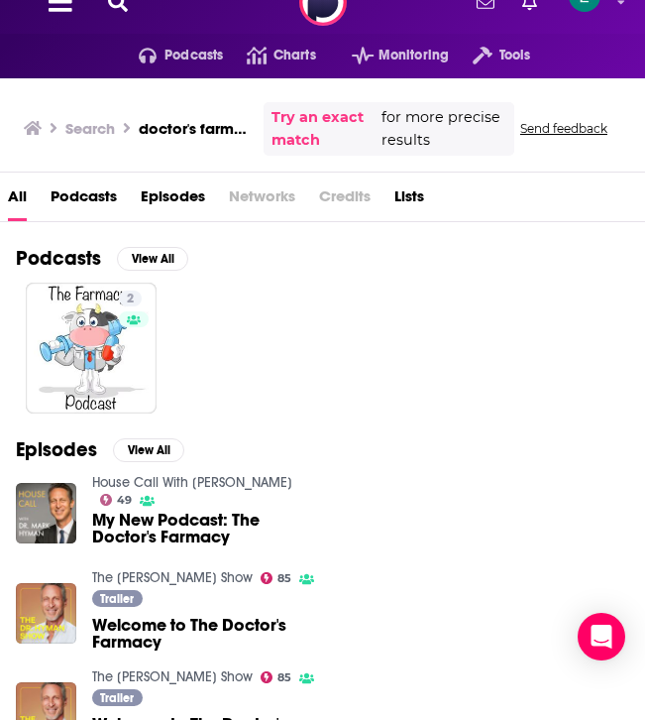
click at [170, 515] on span "My New Podcast: The Doctor's Farmacy" at bounding box center [205, 528] width 226 height 34
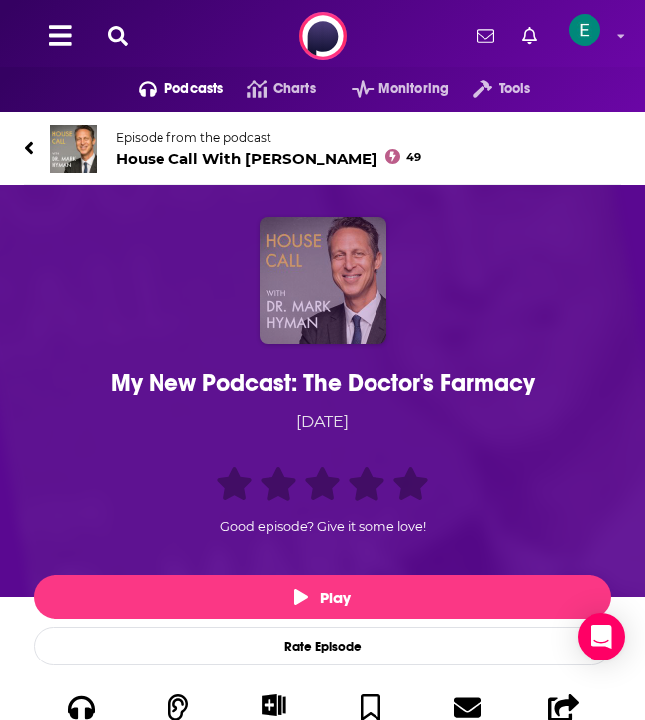
click at [356, 257] on img "My New Podcast: The Doctor's Farmacy" at bounding box center [323, 280] width 127 height 127
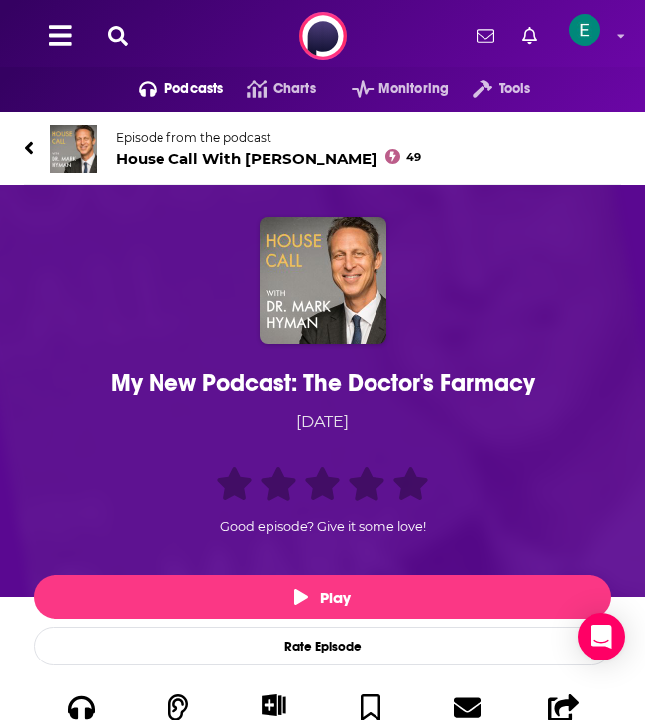
click at [180, 159] on span "House Call With [PERSON_NAME] 49" at bounding box center [268, 158] width 305 height 19
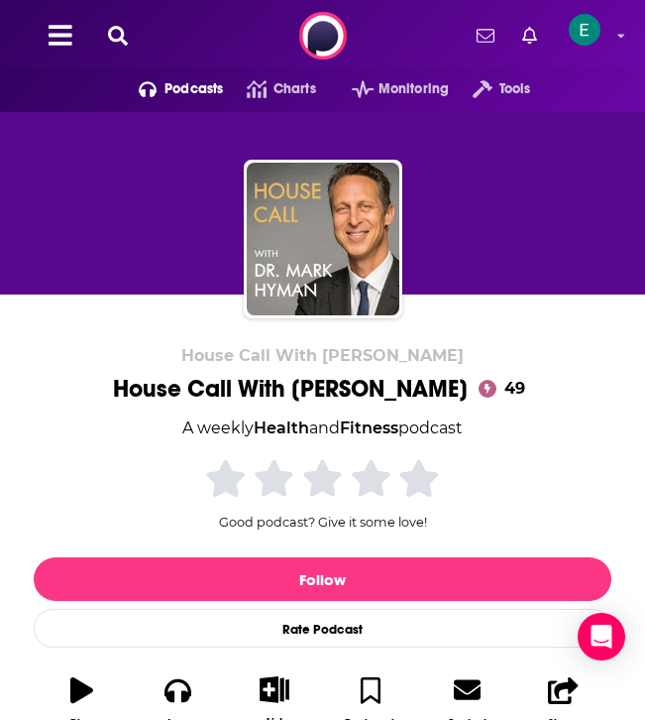
click at [110, 38] on icon at bounding box center [118, 36] width 20 height 20
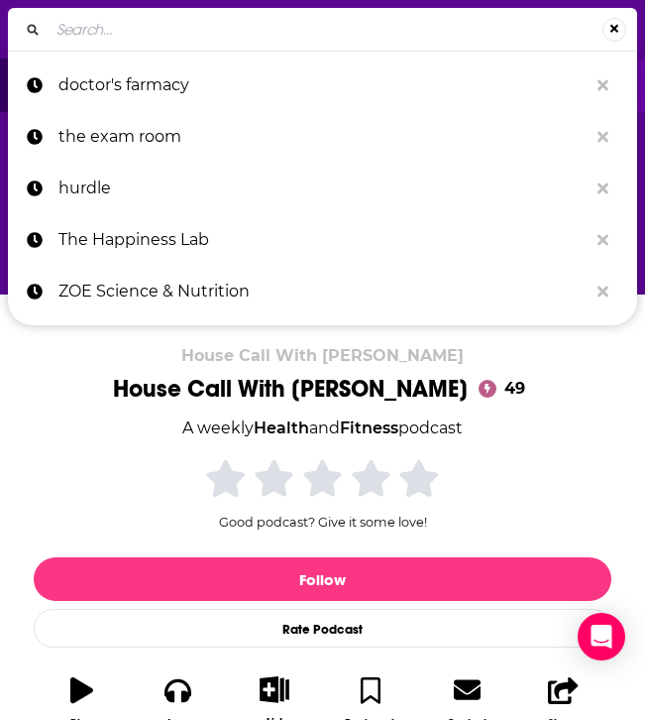
type input "t"
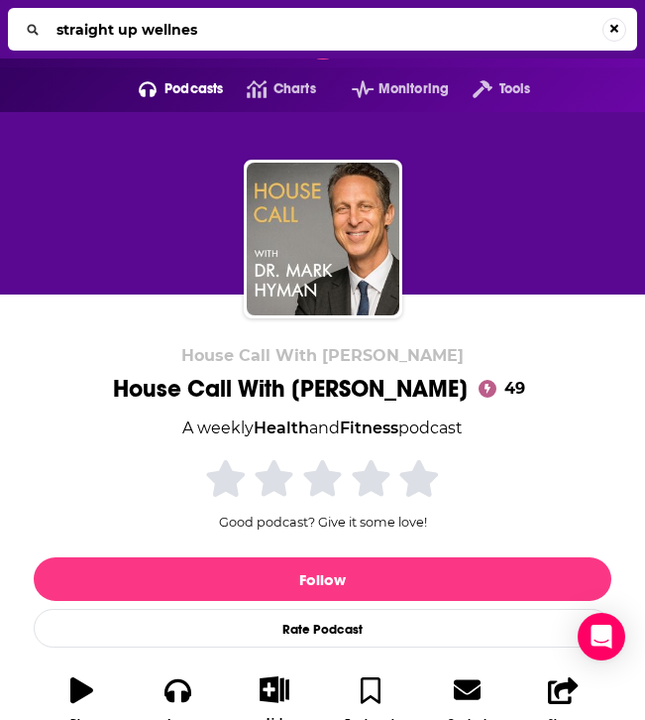
type input "straight up wellness"
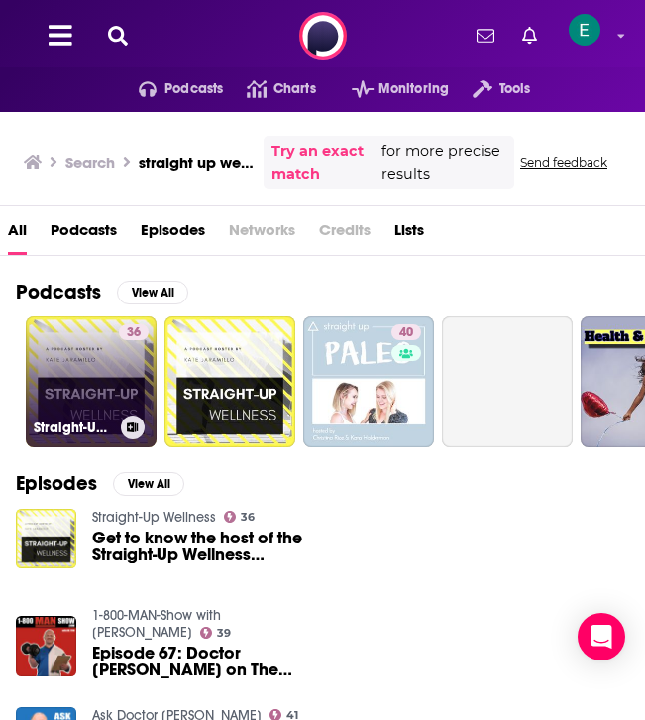
click at [96, 367] on link "36 Straight-Up Wellness" at bounding box center [91, 381] width 131 height 131
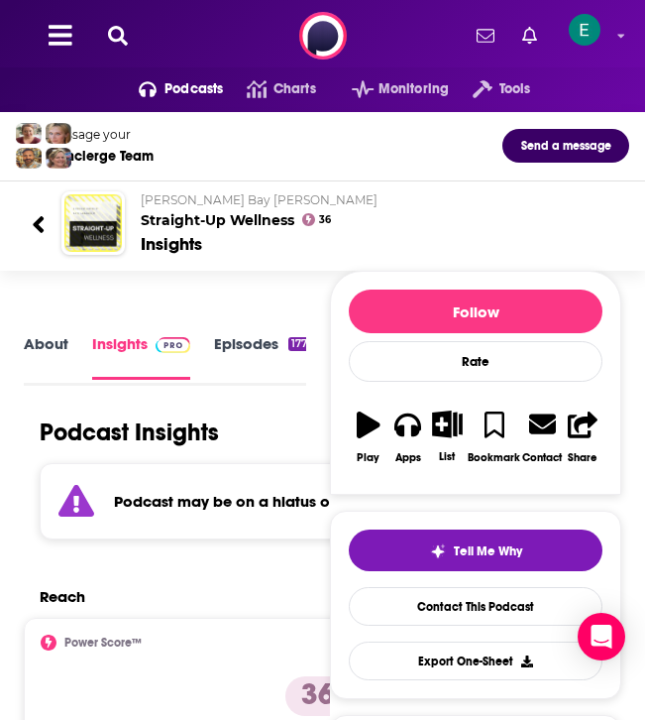
click at [102, 43] on button at bounding box center [118, 36] width 32 height 23
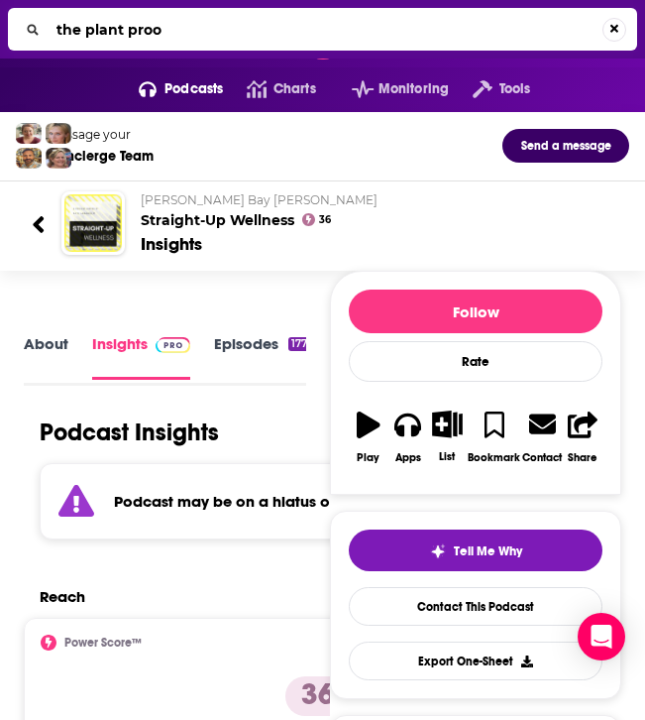
type input "the plant proof"
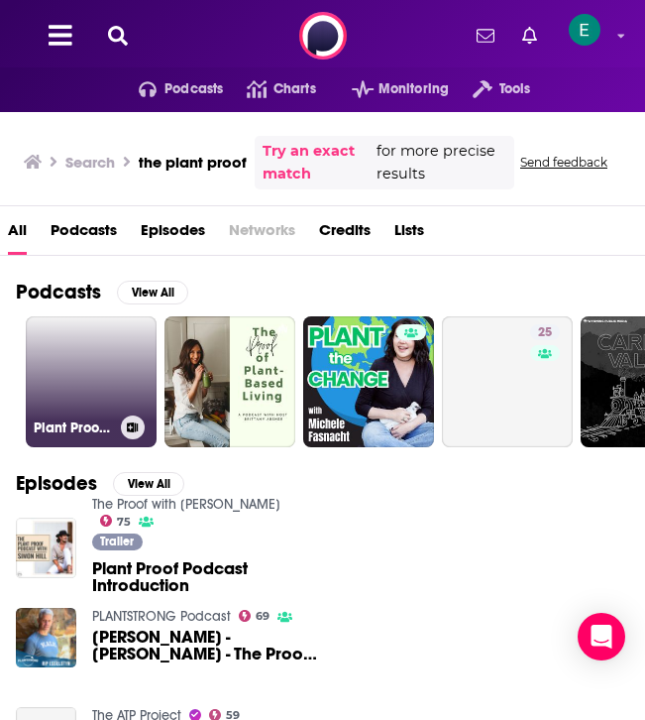
click at [108, 353] on link "Plant Proof - Plant Based Nutrition & Inspirational Stories" at bounding box center [91, 381] width 131 height 131
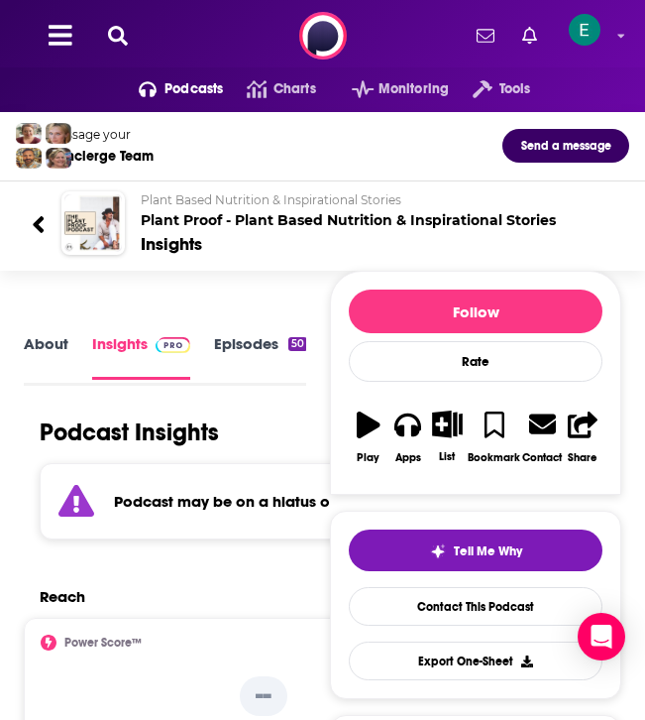
click at [118, 53] on div "Podcasts Charts Monitoring Tools For Business For Podcasters More" at bounding box center [322, 35] width 645 height 71
click at [109, 31] on icon at bounding box center [118, 36] width 20 height 20
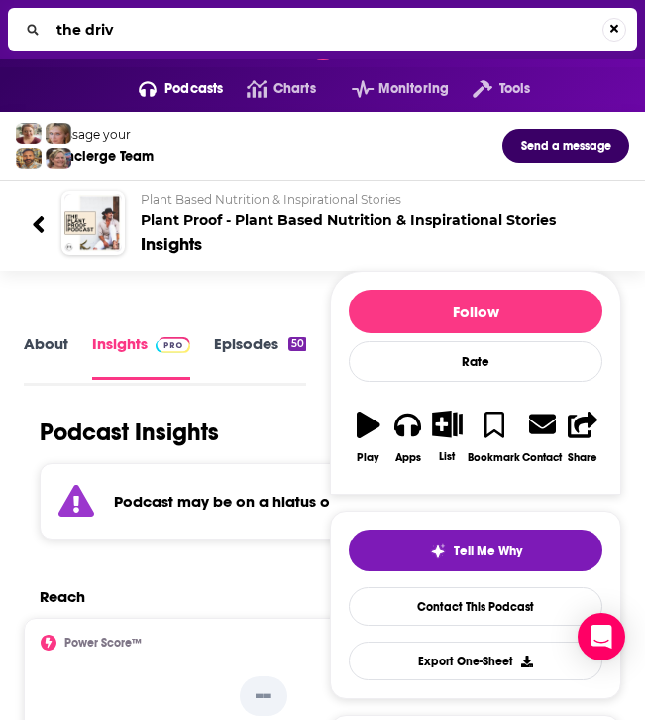
type input "the drive"
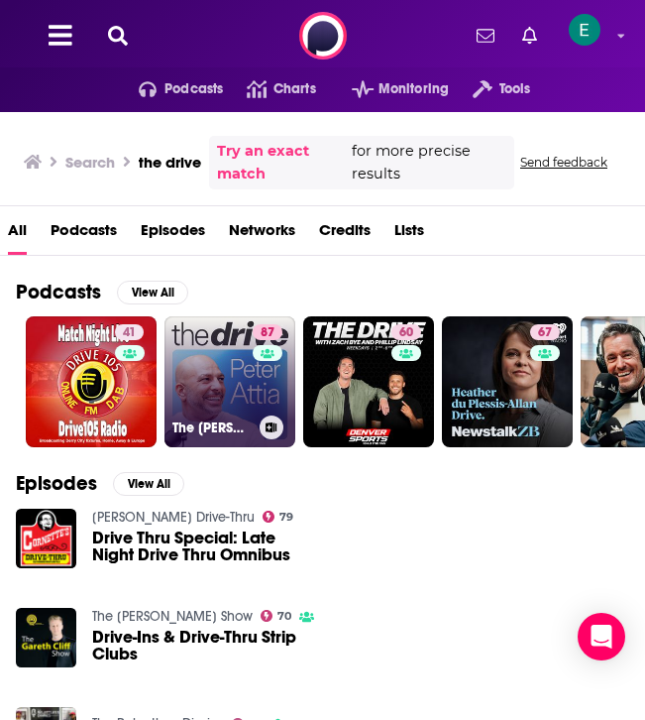
click at [237, 365] on link "[STREET_ADDRESS][PERSON_NAME]" at bounding box center [230, 381] width 131 height 131
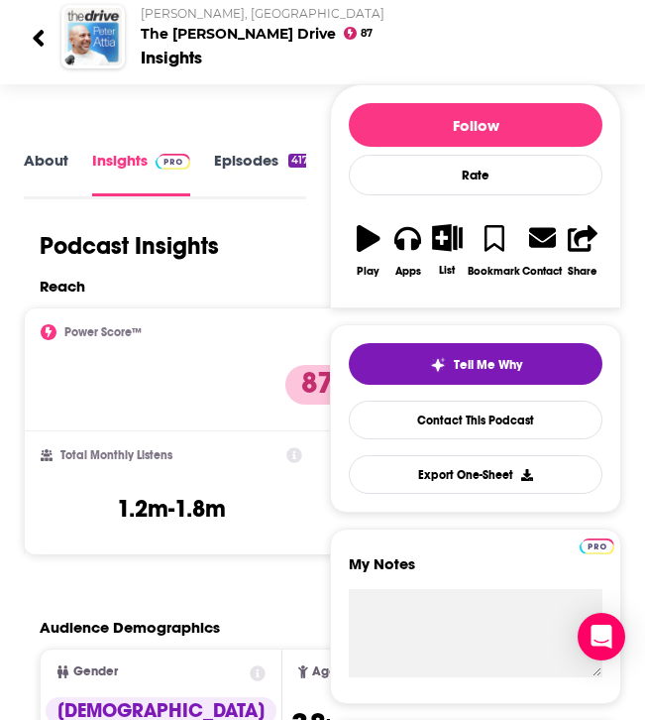
scroll to position [196, 0]
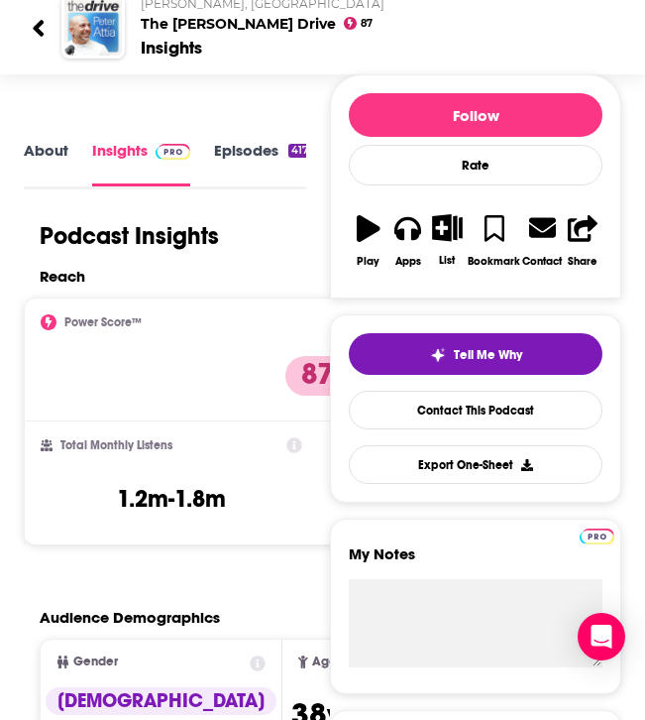
click at [226, 159] on link "Episodes 417" at bounding box center [262, 163] width 97 height 45
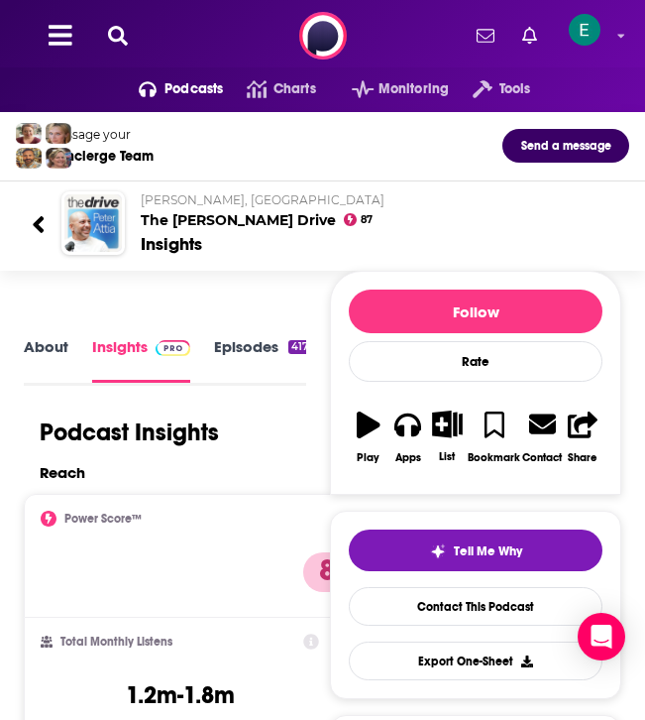
click at [116, 28] on icon at bounding box center [118, 36] width 20 height 20
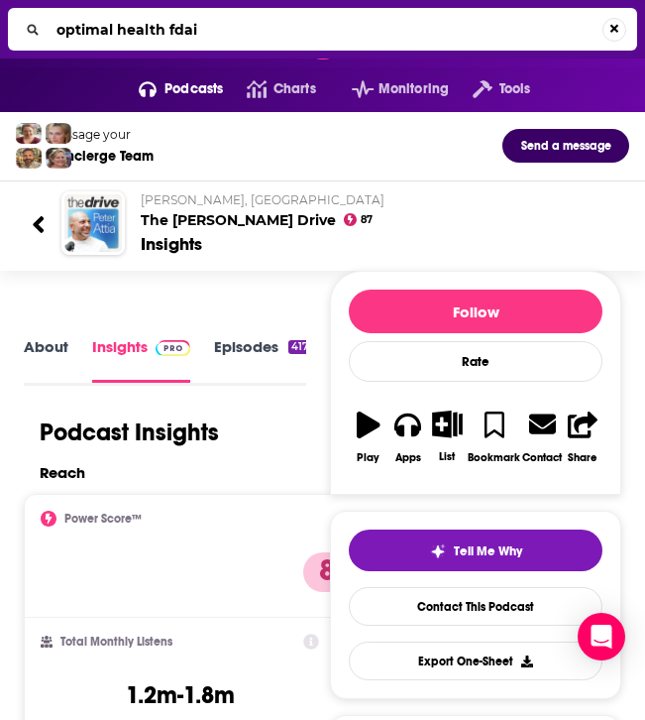
type input "optimal health fdail"
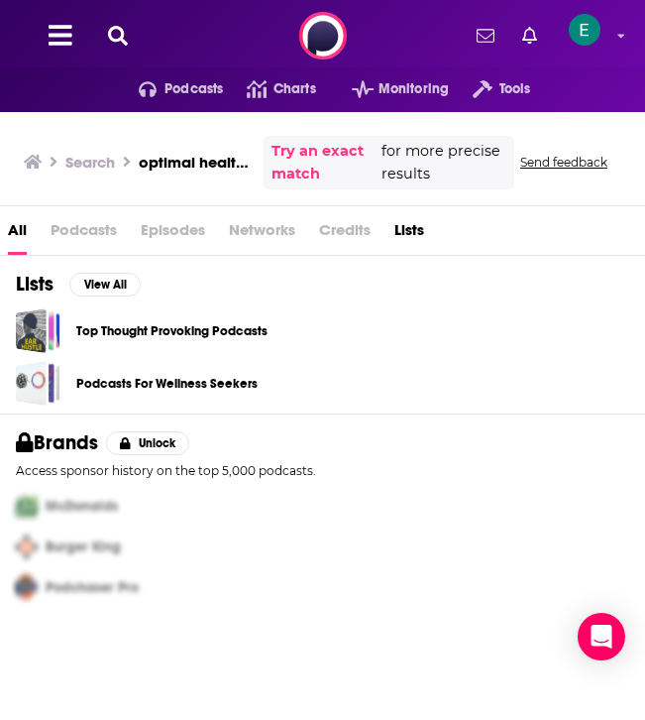
click at [125, 43] on icon at bounding box center [118, 36] width 20 height 20
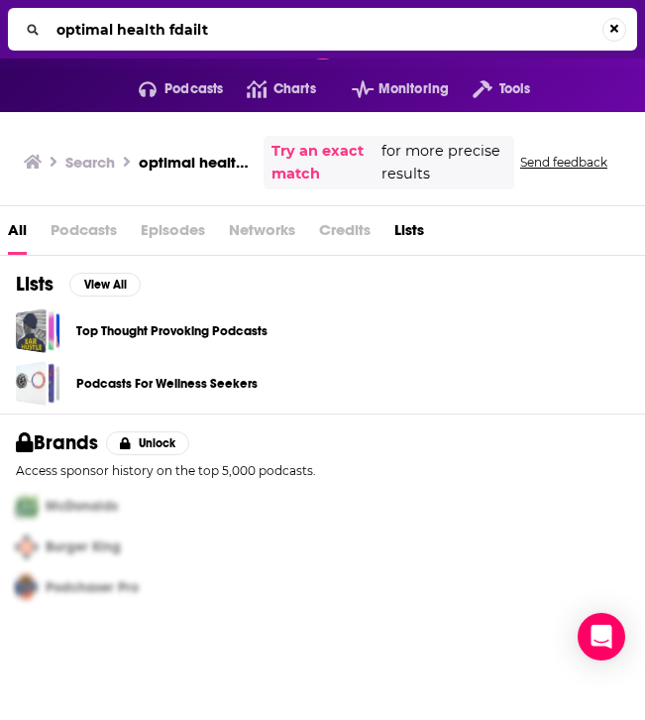
click at [196, 21] on input "optimal health fdailt" at bounding box center [326, 30] width 554 height 32
type input "optimal health daily"
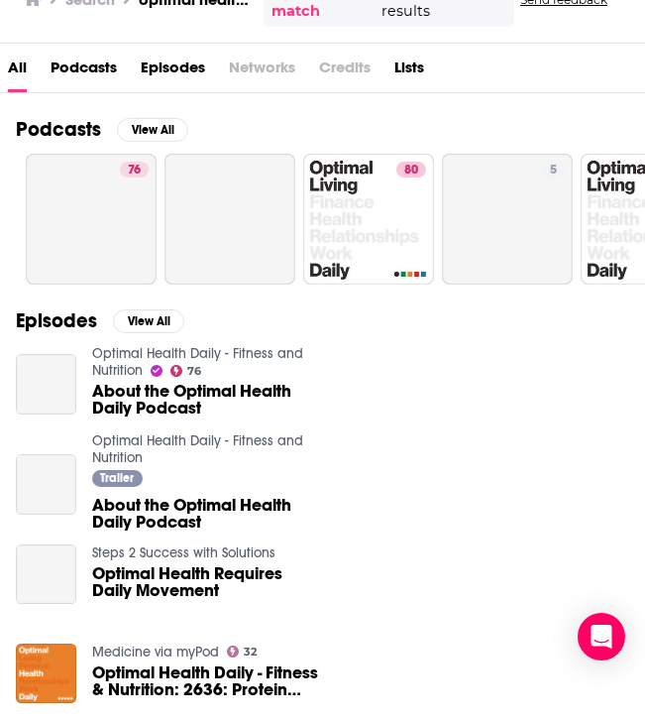
scroll to position [164, 0]
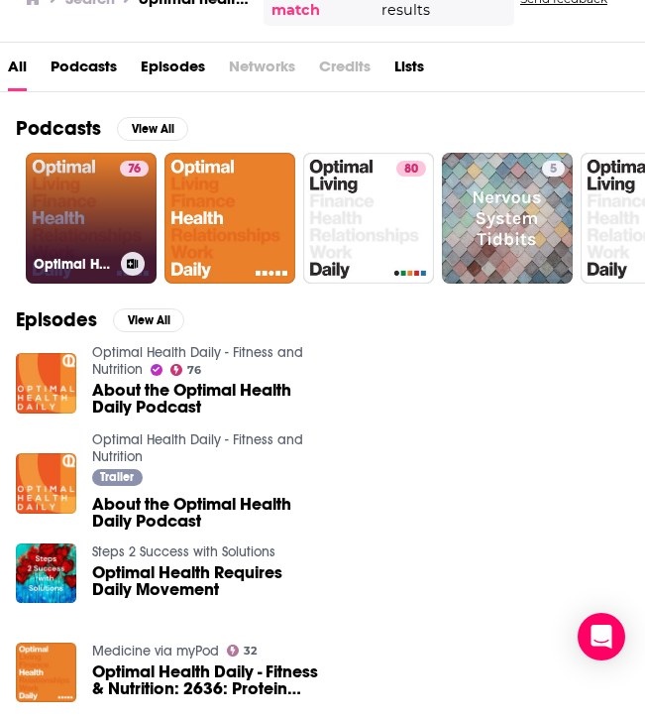
click at [88, 219] on link "76 Optimal Health Daily - Fitness and Nutrition" at bounding box center [91, 218] width 131 height 131
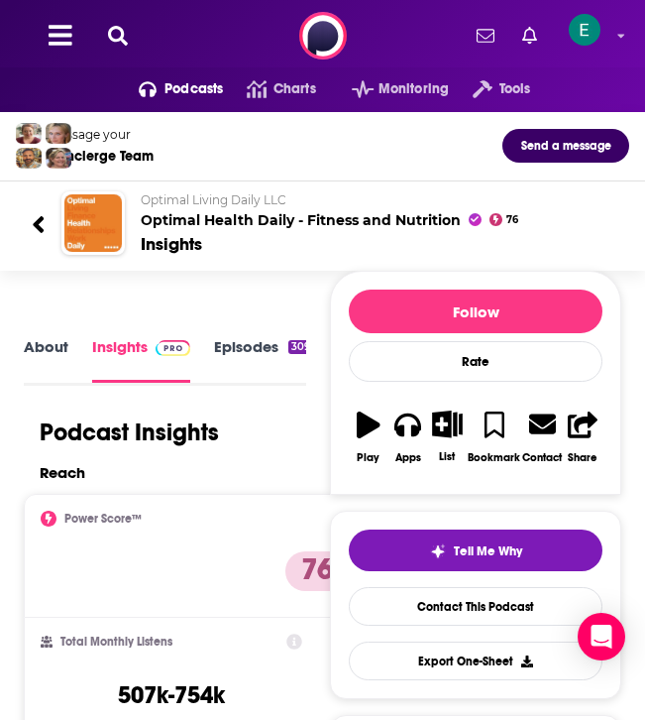
scroll to position [121, 0]
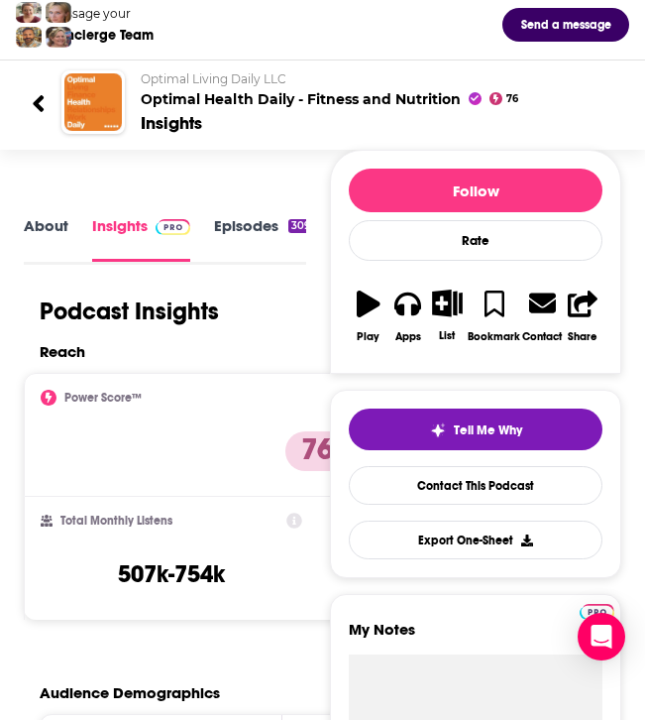
click at [248, 240] on link "Episodes 3099" at bounding box center [266, 238] width 105 height 45
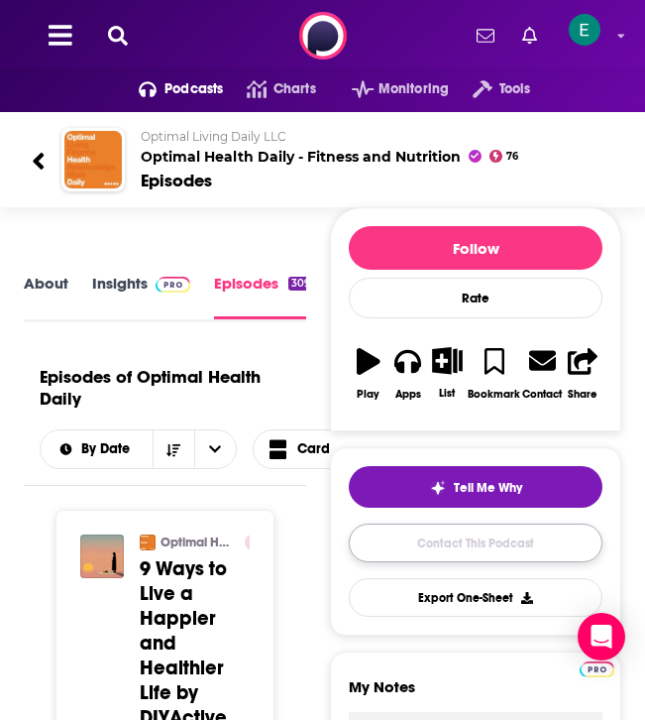
click at [434, 543] on link "Contact This Podcast" at bounding box center [476, 542] width 254 height 39
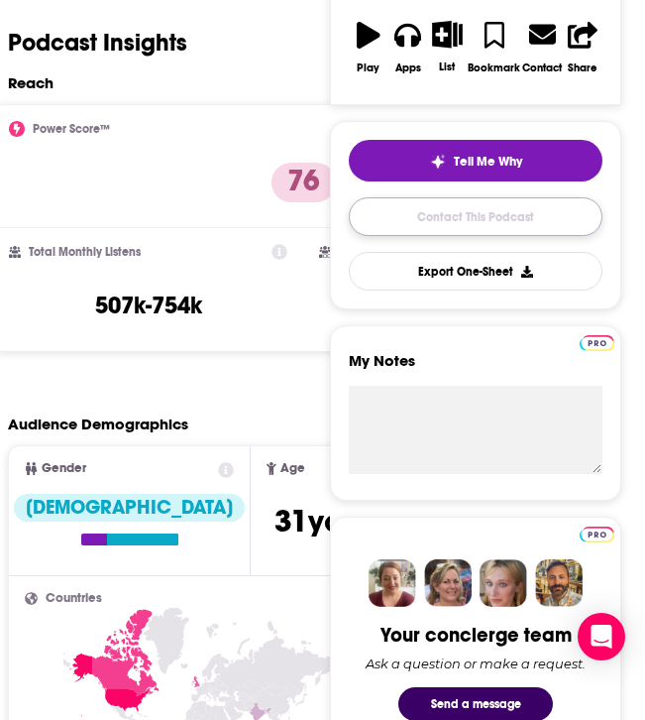
click at [453, 219] on link "Contact This Podcast" at bounding box center [476, 216] width 254 height 39
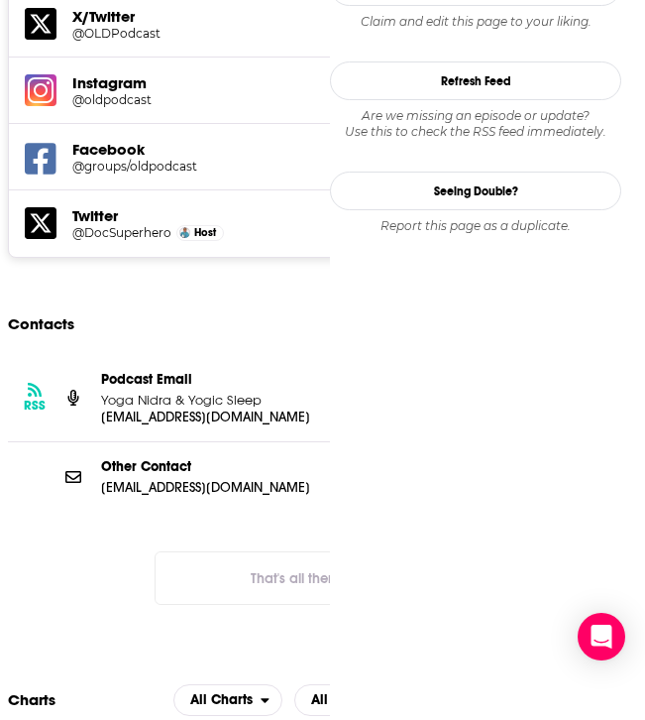
scroll to position [1982, 0]
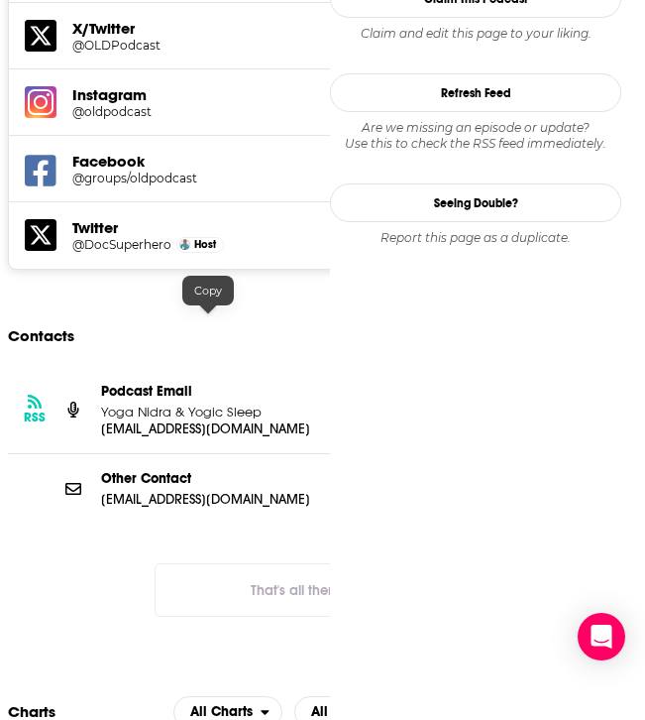
click at [293, 420] on p "[EMAIL_ADDRESS][DOMAIN_NAME]" at bounding box center [208, 428] width 214 height 17
click at [271, 403] on p "Yoga Nidra & Yogic Sleep" at bounding box center [208, 411] width 214 height 17
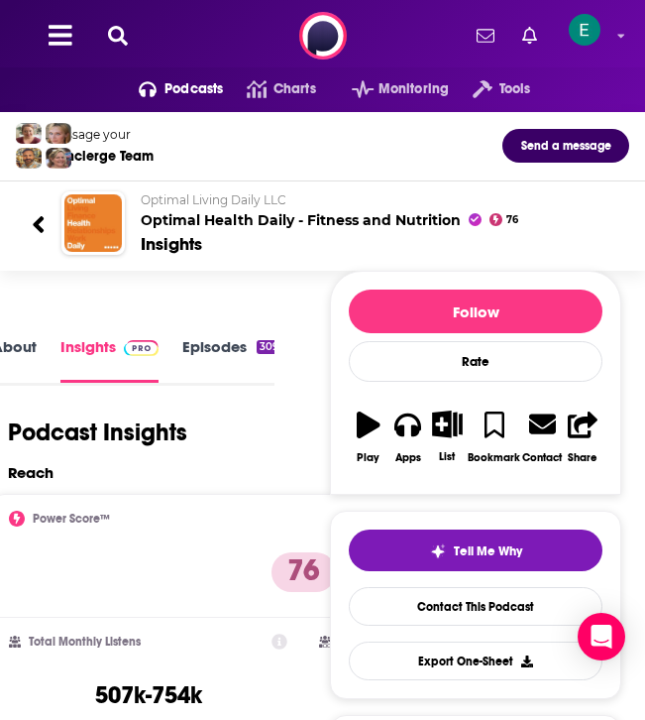
click at [113, 46] on button at bounding box center [118, 36] width 32 height 23
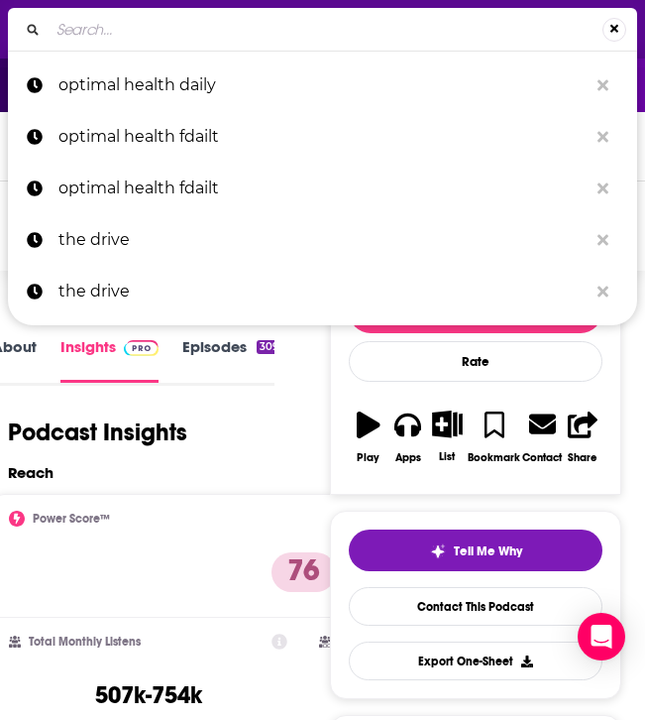
type input "Biohacking Secrets"
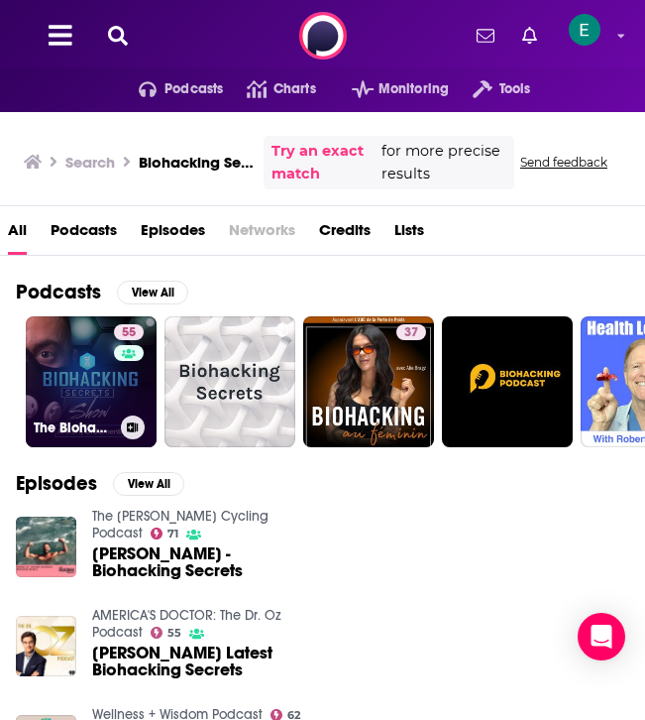
click at [107, 340] on link "55 The Biohacking Secrets Show" at bounding box center [91, 381] width 131 height 131
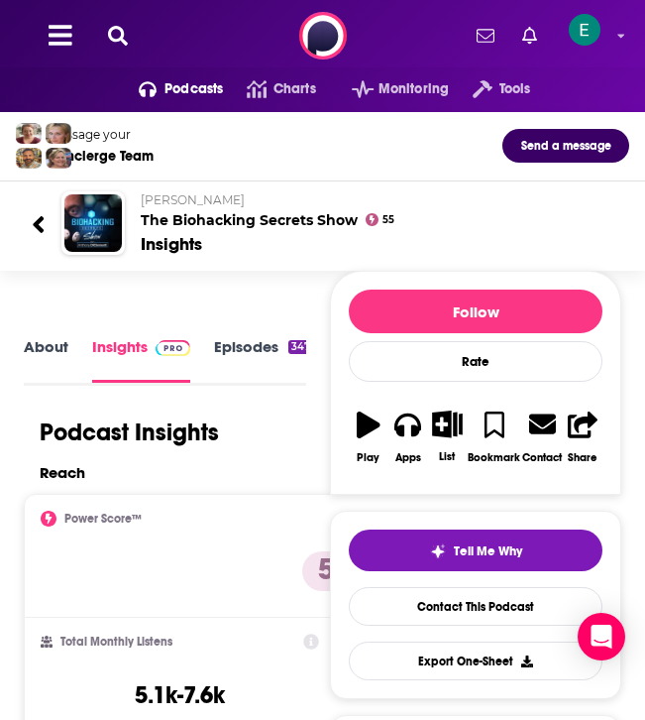
scroll to position [3, 0]
click at [235, 343] on link "Episodes 347" at bounding box center [263, 356] width 99 height 45
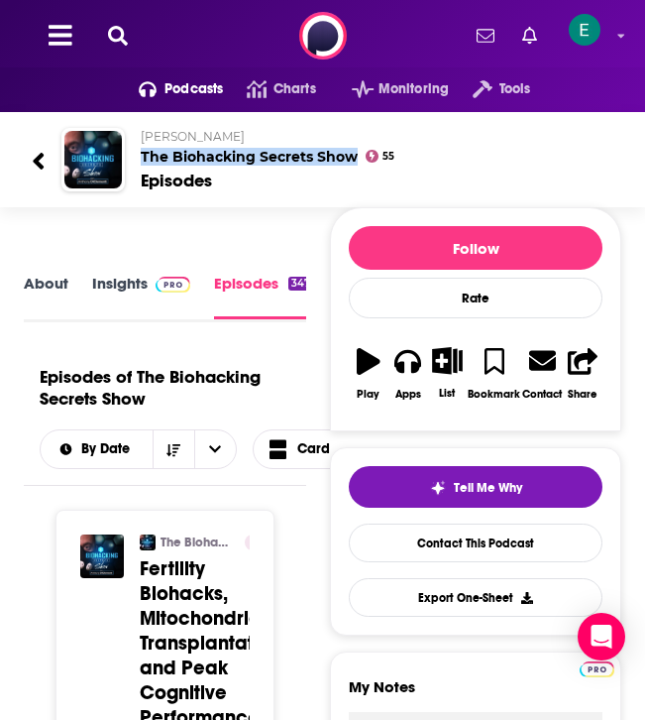
drag, startPoint x: 135, startPoint y: 154, endPoint x: 357, endPoint y: 160, distance: 222.1
click at [357, 160] on div "[PERSON_NAME] The Biohacking Secrets Show 55 Episodes" at bounding box center [369, 160] width 489 height 64
copy h2 "The Biohacking Secrets Show"
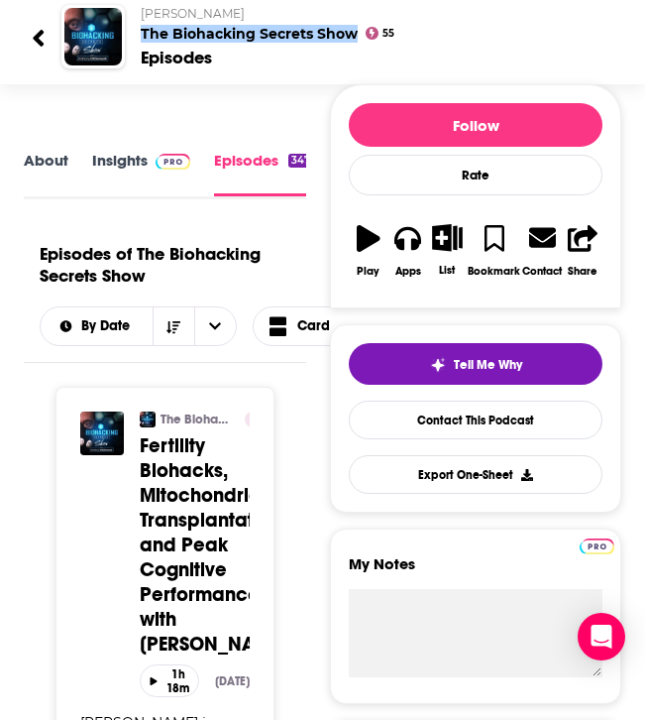
scroll to position [128, 0]
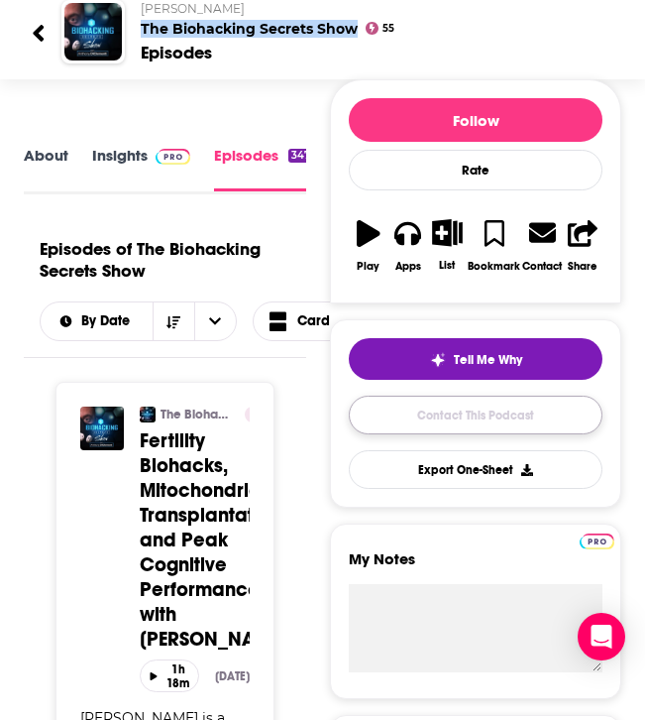
click at [426, 410] on link "Contact This Podcast" at bounding box center [476, 414] width 254 height 39
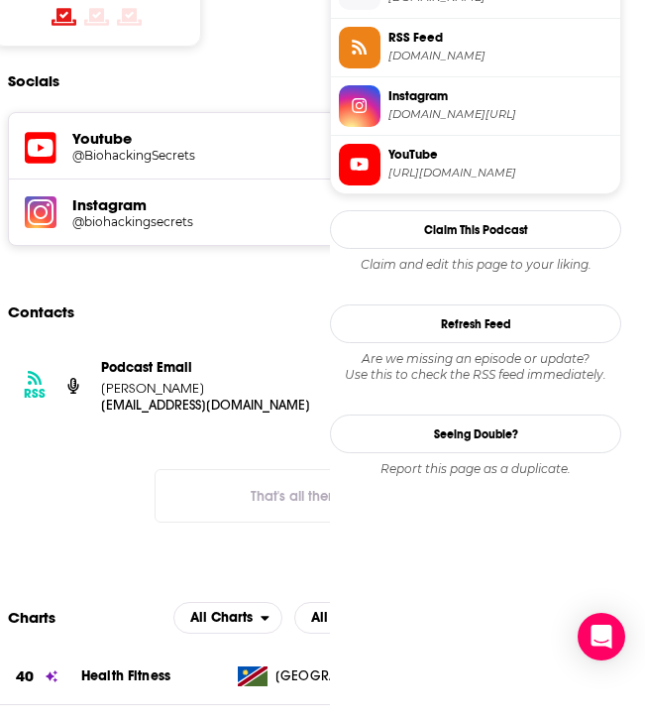
scroll to position [1724, 0]
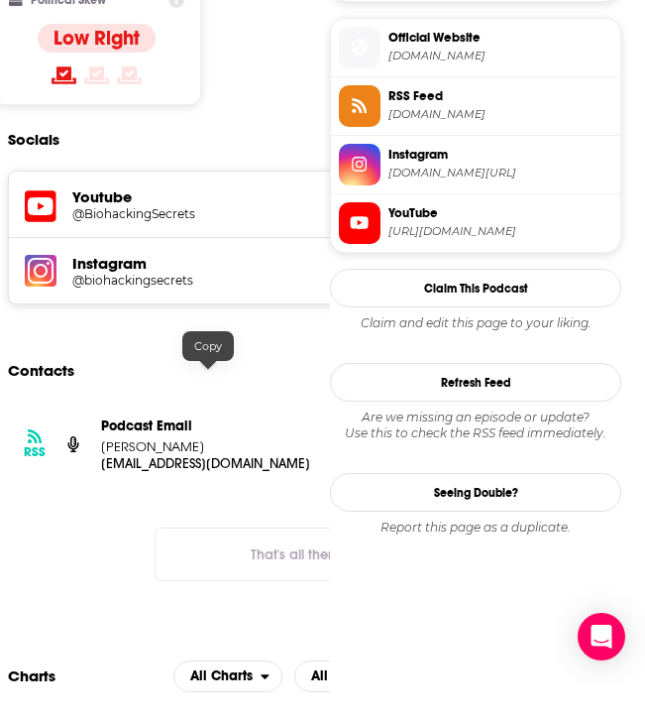
click at [201, 455] on p "[EMAIL_ADDRESS][DOMAIN_NAME]" at bounding box center [208, 463] width 214 height 17
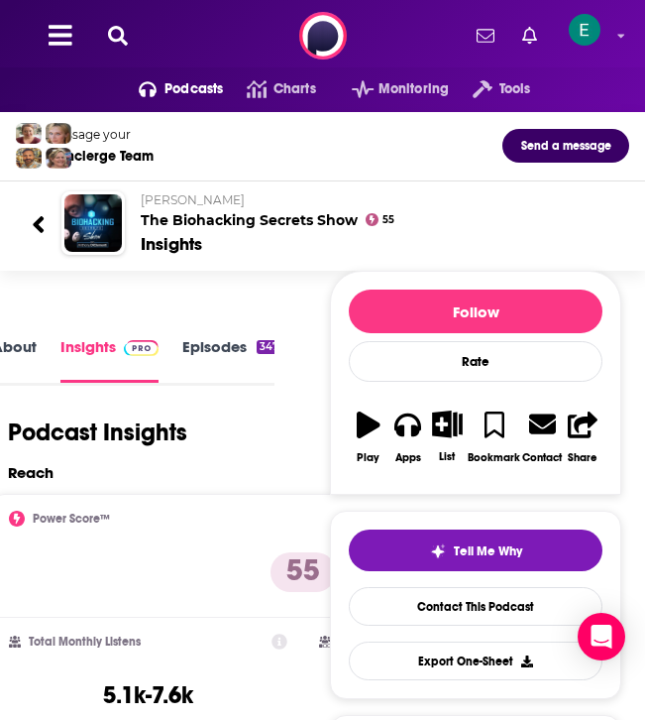
click at [122, 49] on div "Podcasts Charts Monitoring Tools For Business For Podcasters More" at bounding box center [322, 35] width 645 height 71
click at [124, 42] on icon at bounding box center [118, 36] width 20 height 20
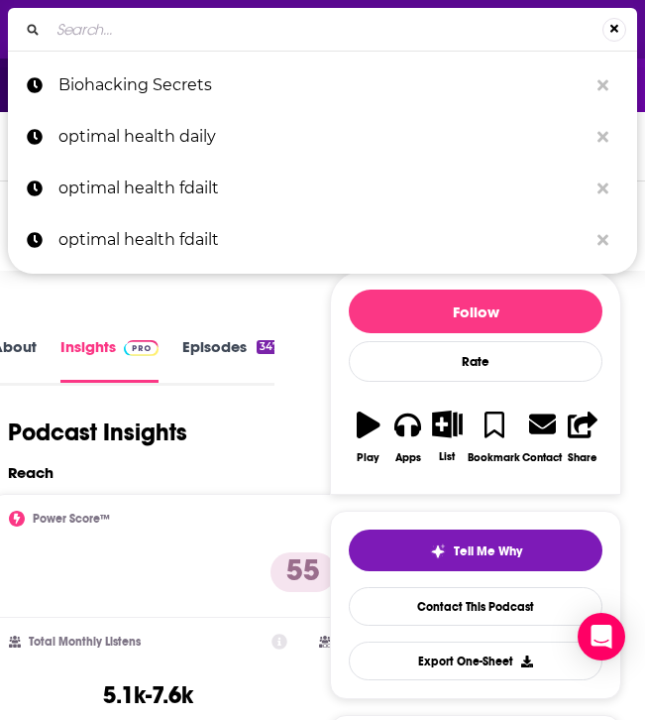
type input "[PERSON_NAME] Life"
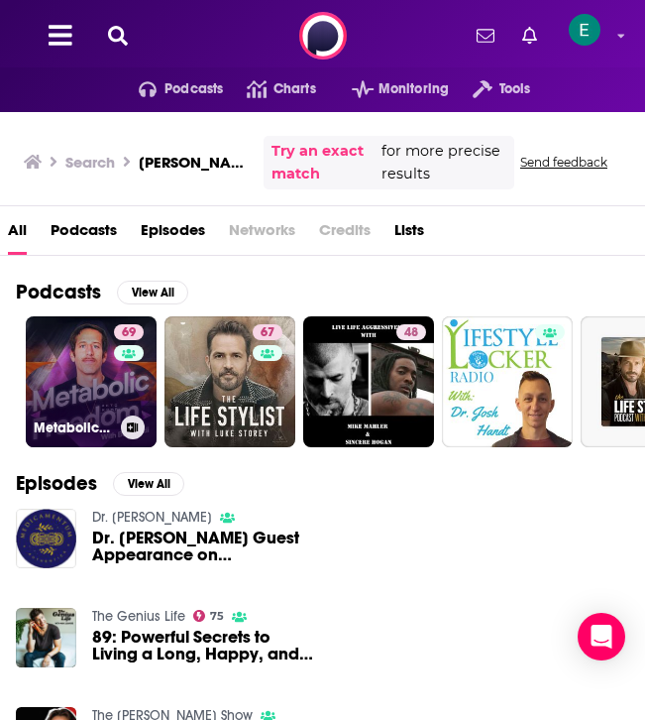
click at [77, 378] on link "69 Metabolic Freedom With [PERSON_NAME]" at bounding box center [91, 381] width 131 height 131
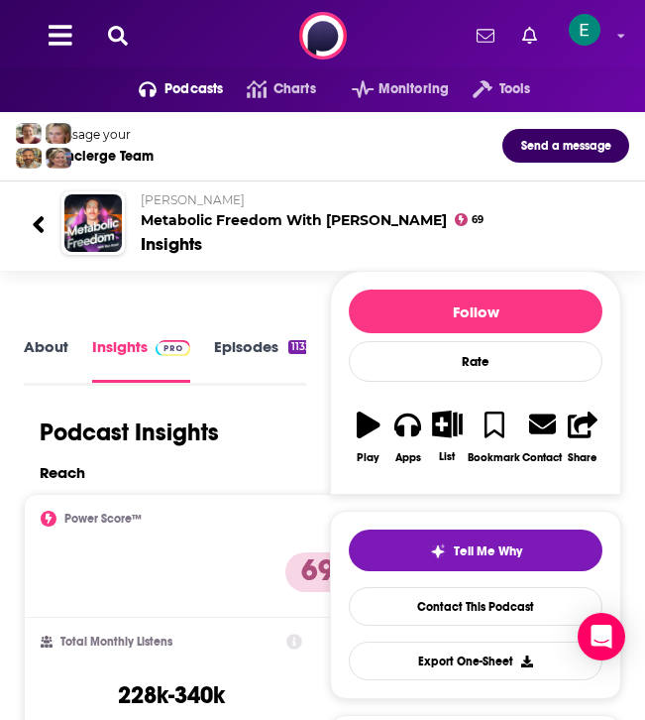
click at [130, 38] on button at bounding box center [118, 36] width 32 height 23
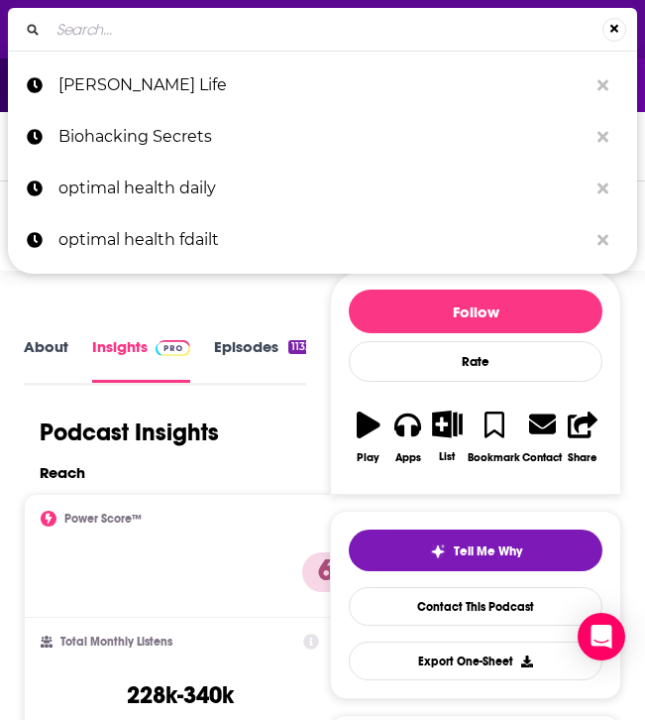
type input "Your Healthiest Healthy"
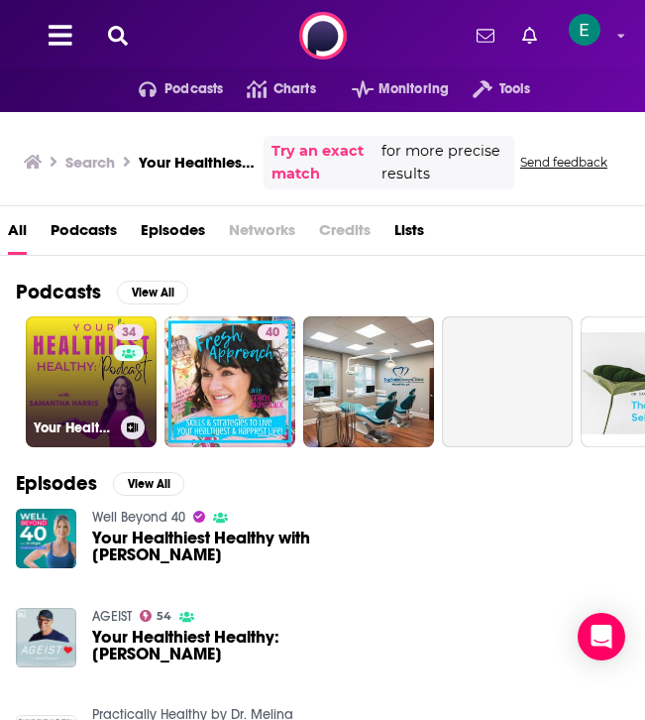
click at [102, 393] on link "34 Your Healthiest Healthy with [PERSON_NAME]" at bounding box center [91, 381] width 131 height 131
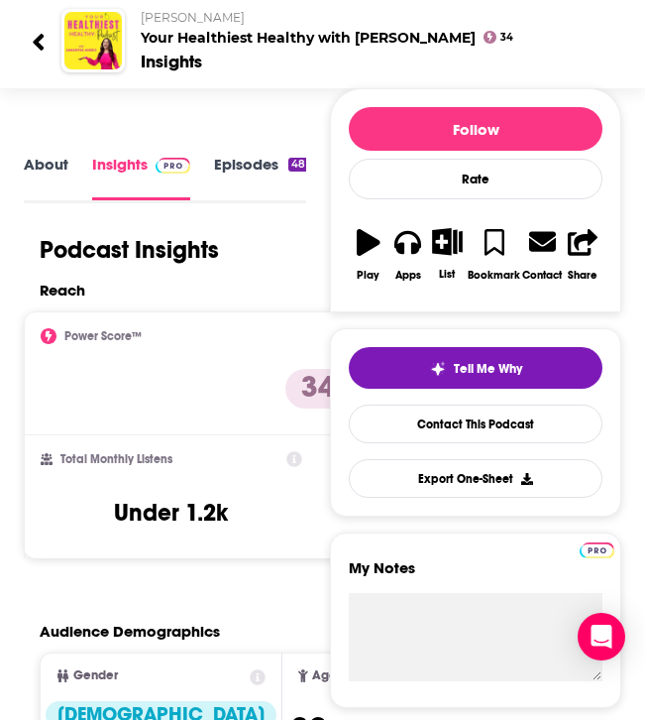
scroll to position [184, 0]
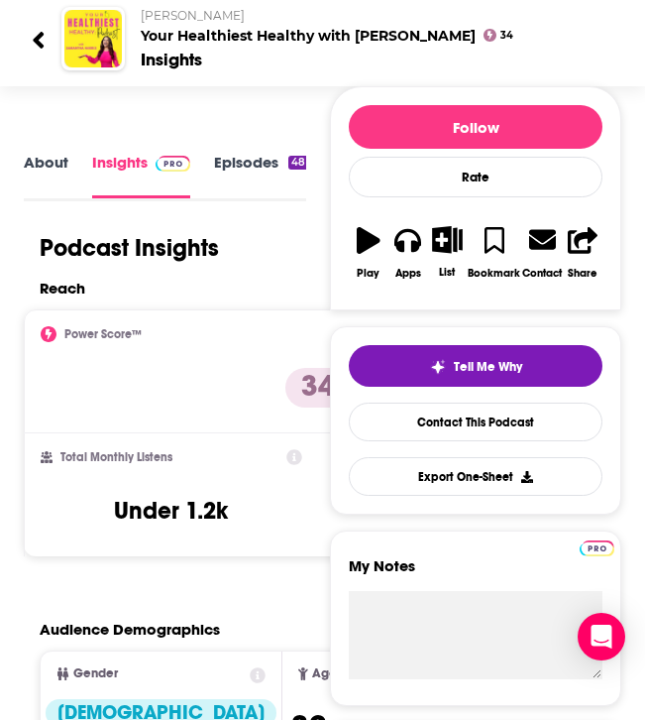
click at [241, 153] on link "Episodes 48" at bounding box center [261, 175] width 94 height 45
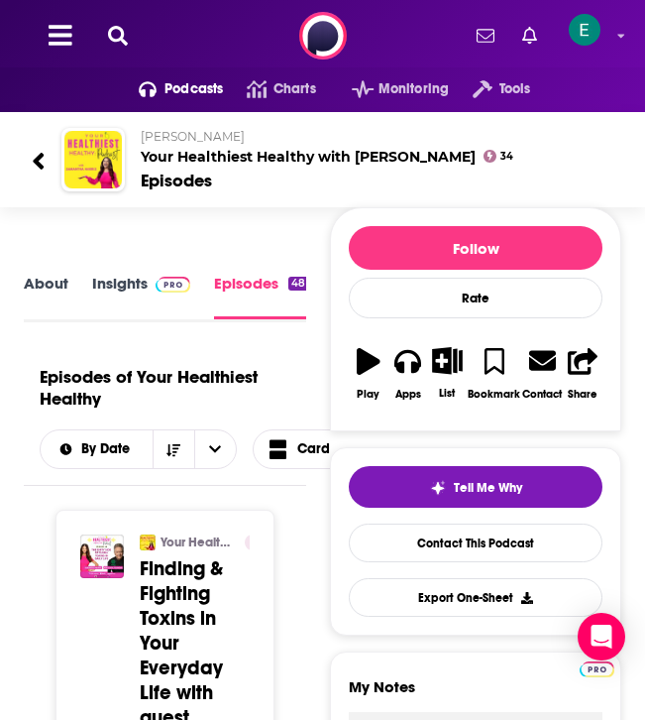
click at [117, 37] on icon at bounding box center [118, 36] width 20 height 20
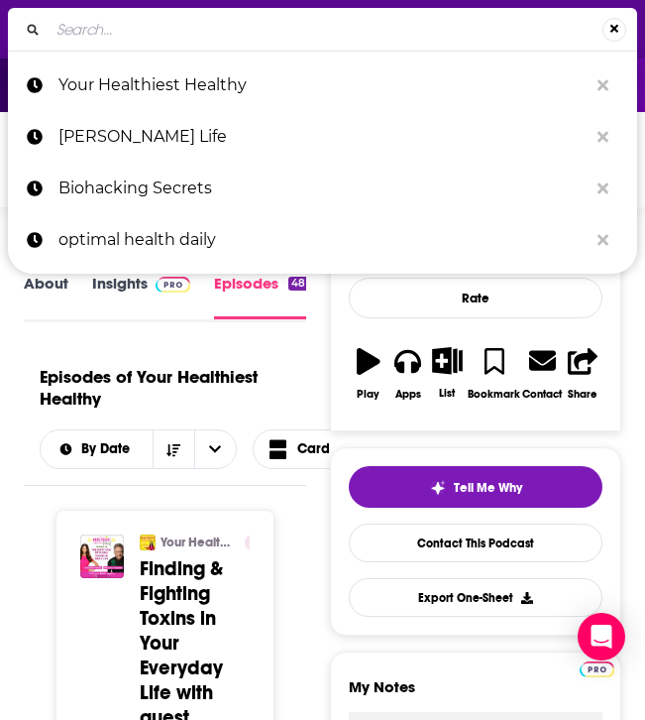
type input "The Longevity Now Podcast"
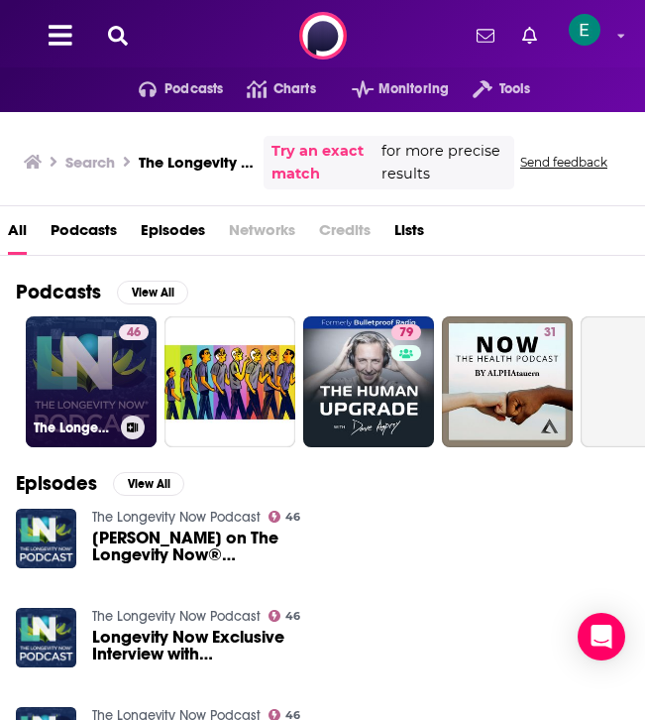
click at [75, 400] on link "46 The Longevity Now Podcast" at bounding box center [91, 381] width 131 height 131
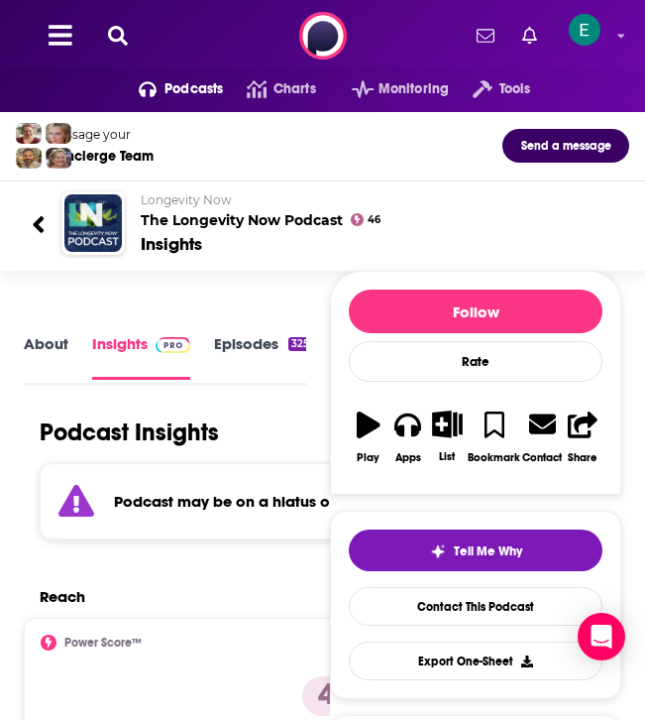
click at [122, 38] on icon at bounding box center [118, 36] width 20 height 20
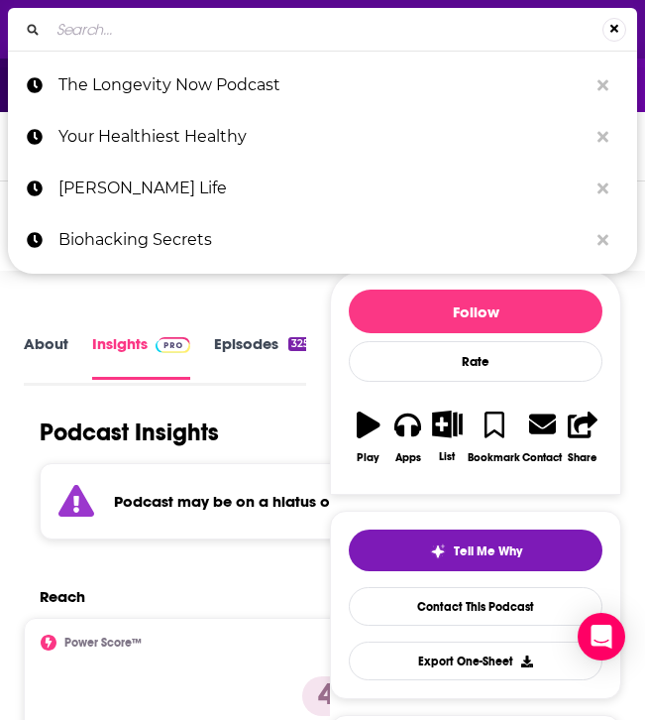
type input "The Doctor’s Kitchen Podcast"
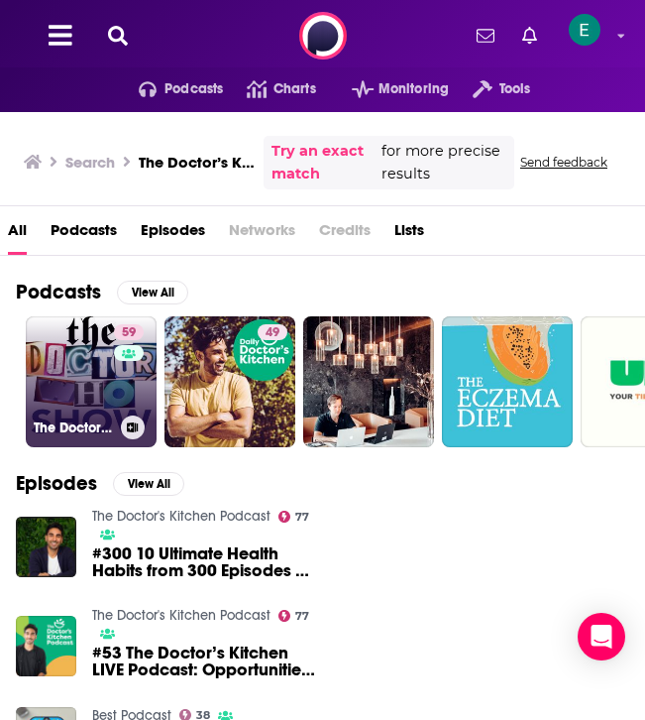
click at [53, 353] on link "59 The Doctor Who Show" at bounding box center [91, 381] width 131 height 131
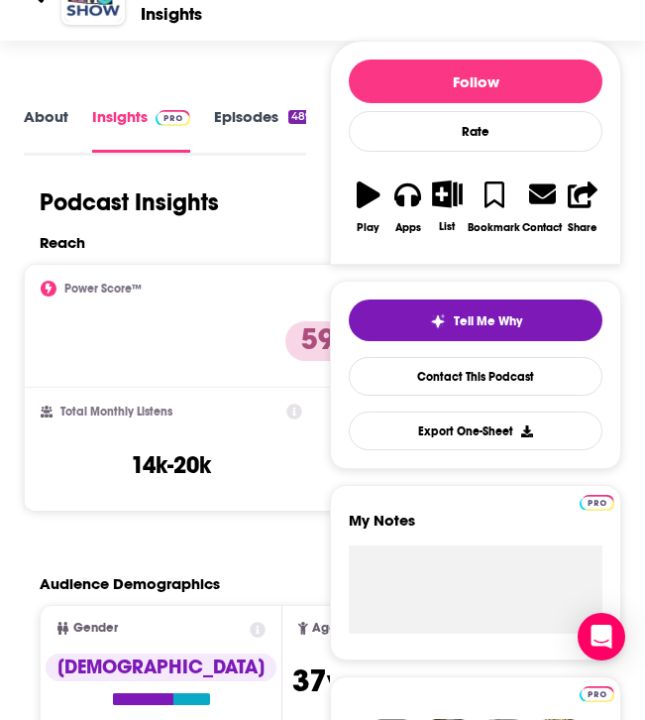
scroll to position [236, 0]
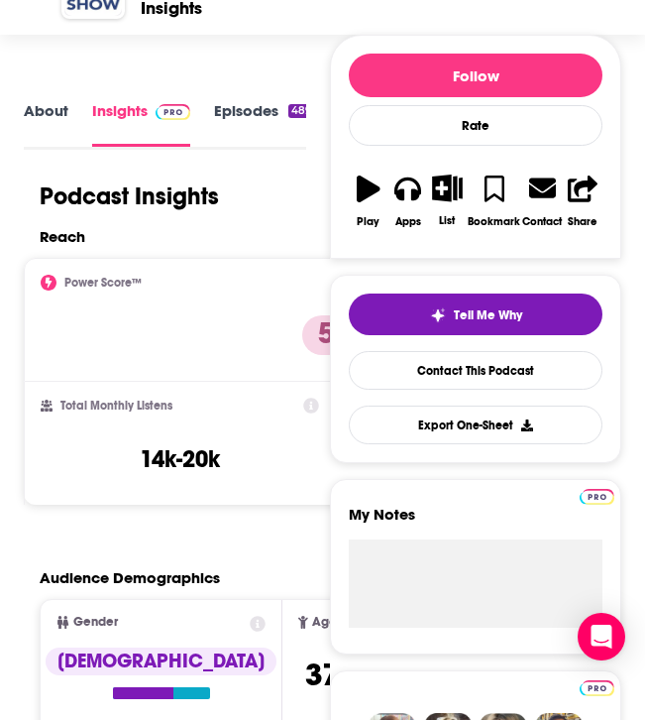
click at [218, 117] on link "Episodes 489" at bounding box center [264, 123] width 100 height 45
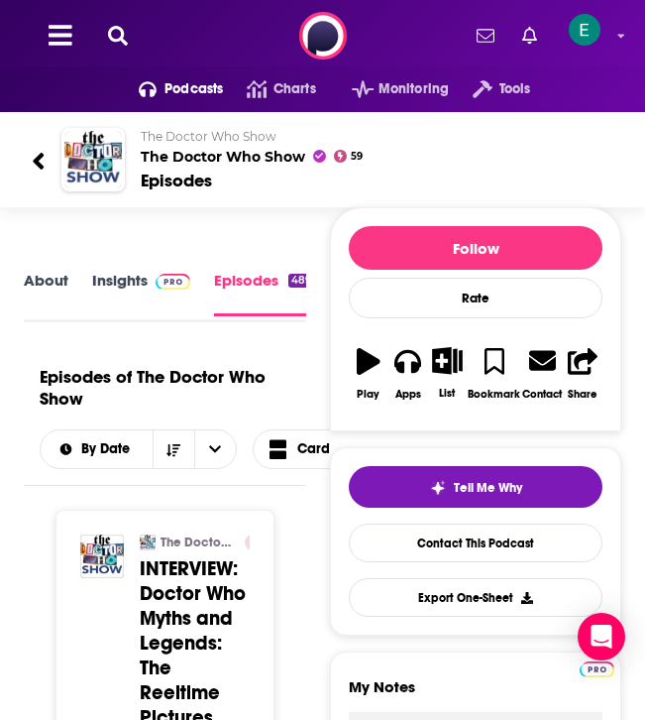
click at [120, 27] on icon at bounding box center [118, 36] width 20 height 20
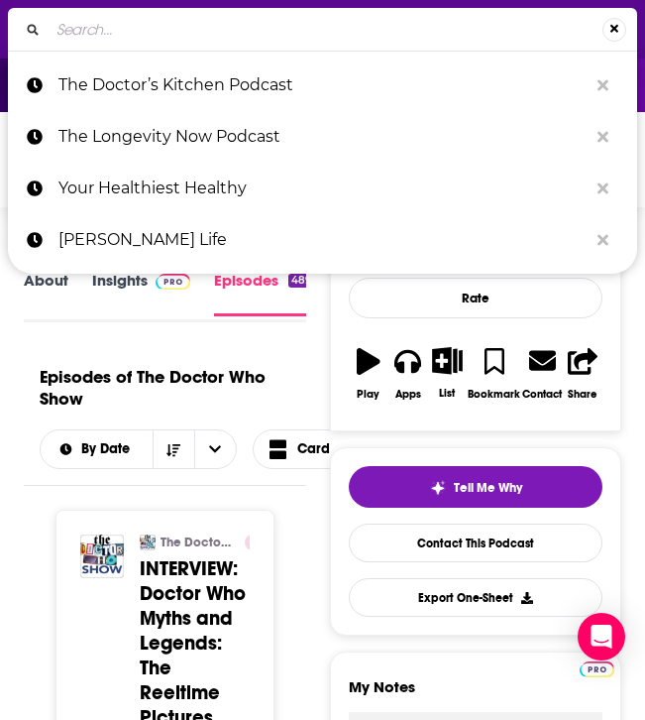
type input "Hit Play Not Pause"
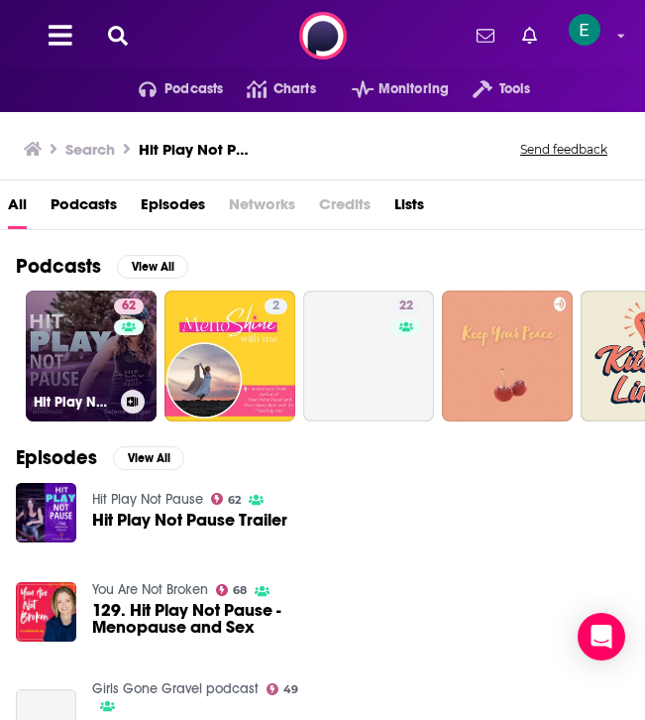
click at [60, 334] on link "62 Hit Play Not Pause" at bounding box center [91, 355] width 131 height 131
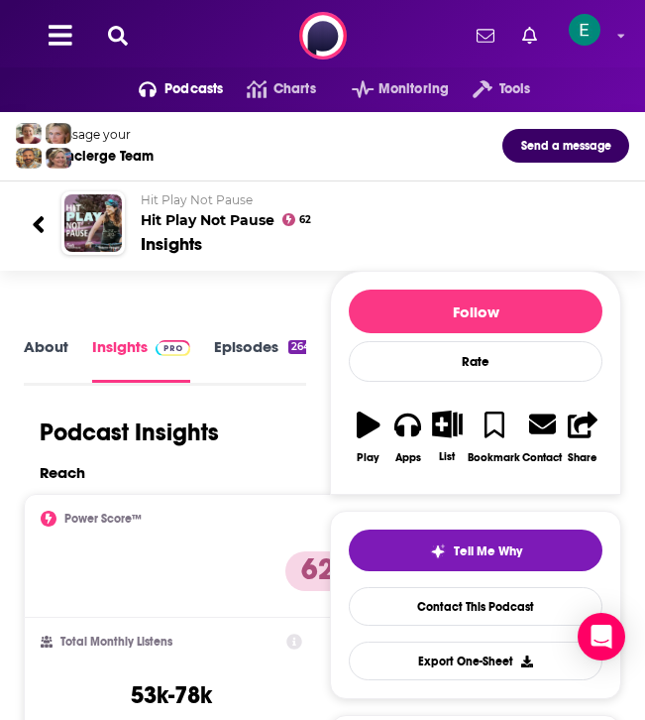
click at [254, 363] on link "Episodes 264" at bounding box center [263, 359] width 99 height 45
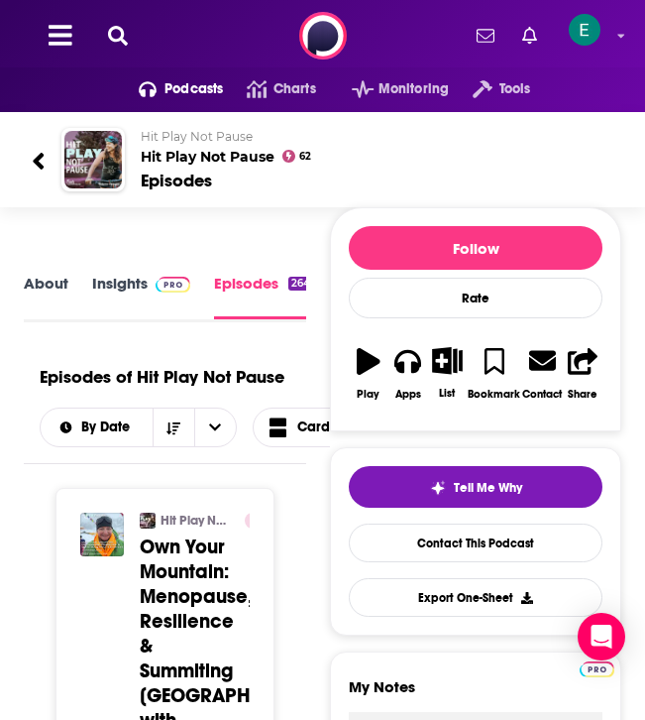
click at [411, 563] on div "Tell Me Why Contact This Podcast Export One-Sheet" at bounding box center [476, 541] width 254 height 151
click at [411, 548] on link "Contact This Podcast" at bounding box center [476, 542] width 254 height 39
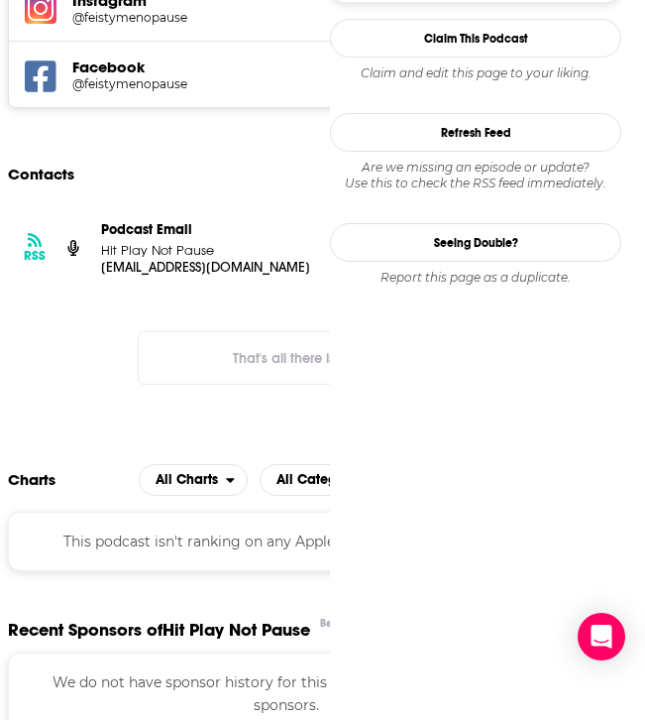
scroll to position [2032, 0]
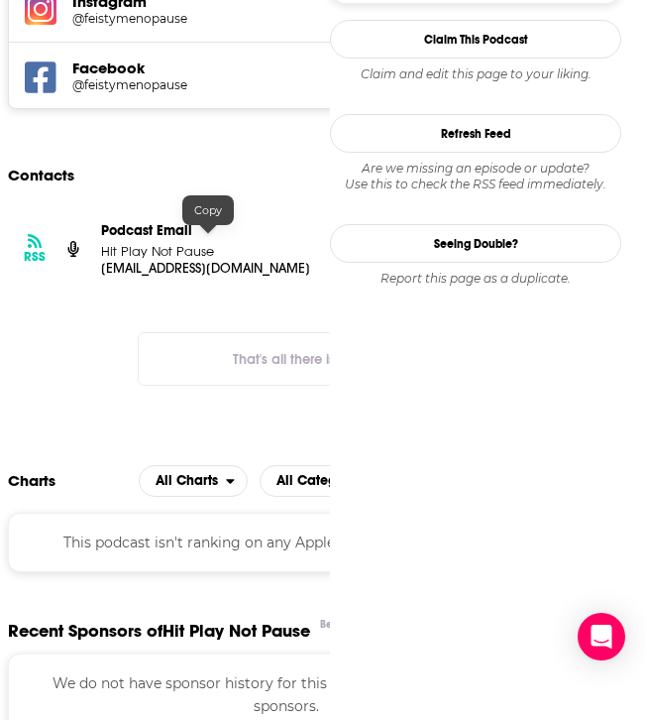
click at [208, 260] on p "[EMAIL_ADDRESS][DOMAIN_NAME]" at bounding box center [208, 268] width 214 height 17
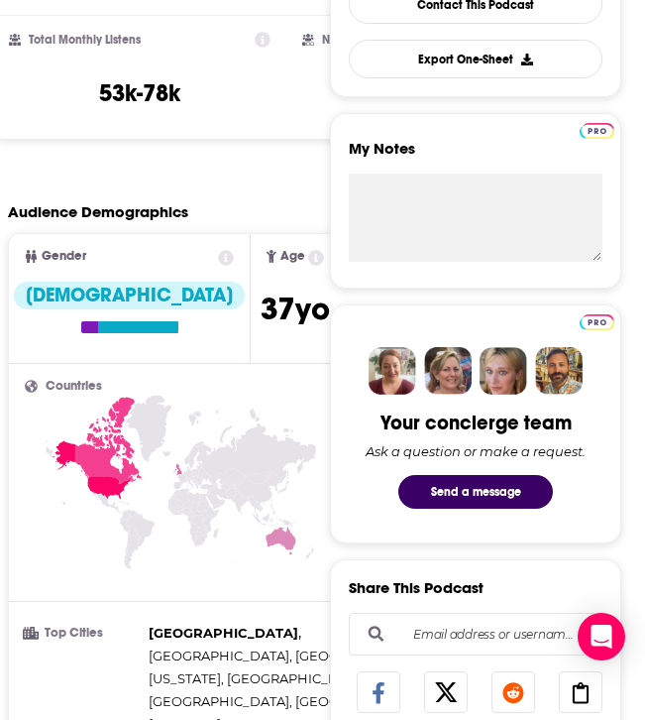
scroll to position [0, 0]
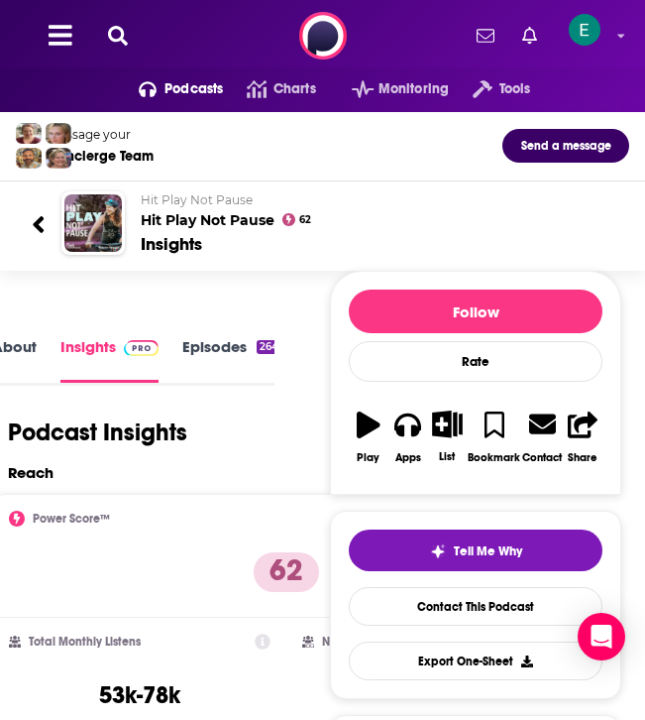
click at [114, 39] on icon at bounding box center [118, 36] width 20 height 20
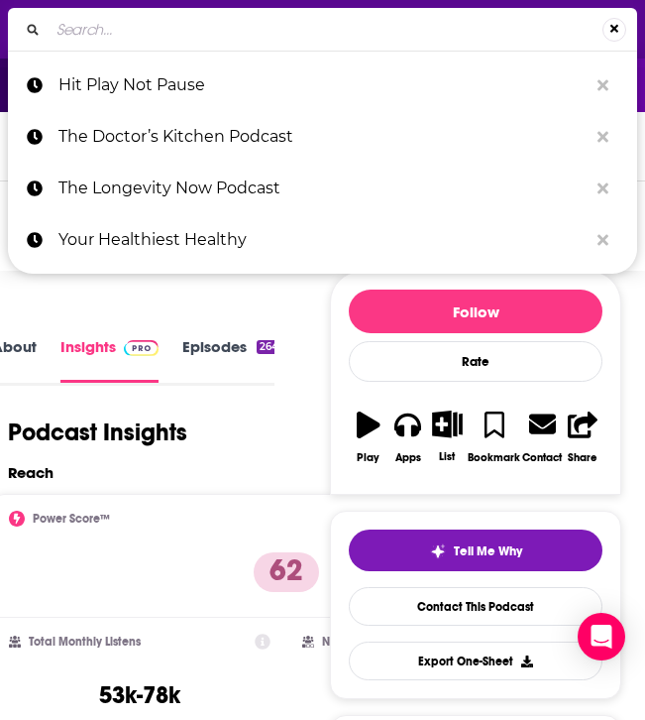
type input "Wellness Mama Podcast"
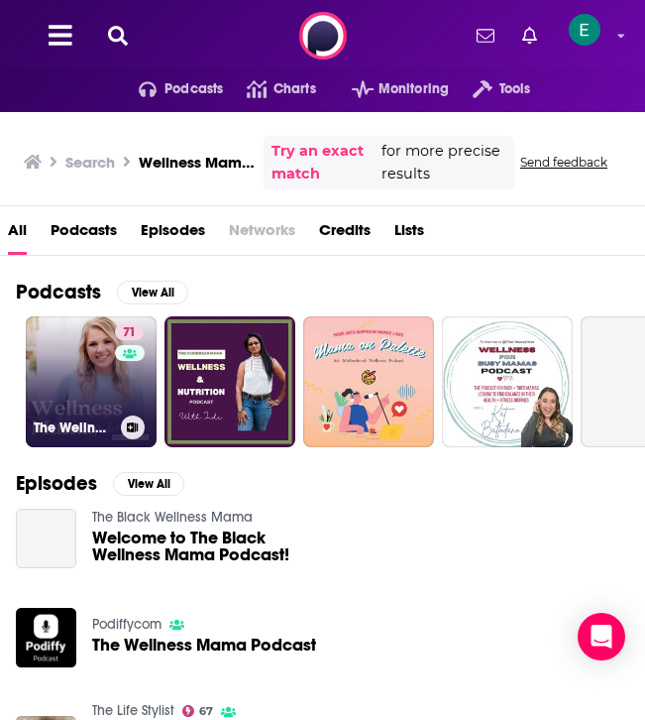
click at [73, 375] on link "71 The Wellness Mama Podcast" at bounding box center [91, 381] width 131 height 131
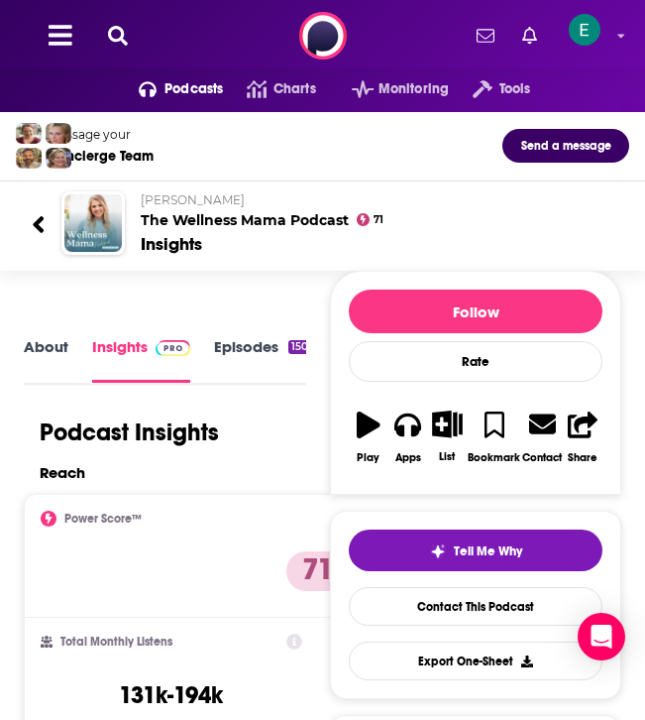
scroll to position [3, 0]
click at [256, 348] on link "Episodes 1509" at bounding box center [265, 356] width 103 height 45
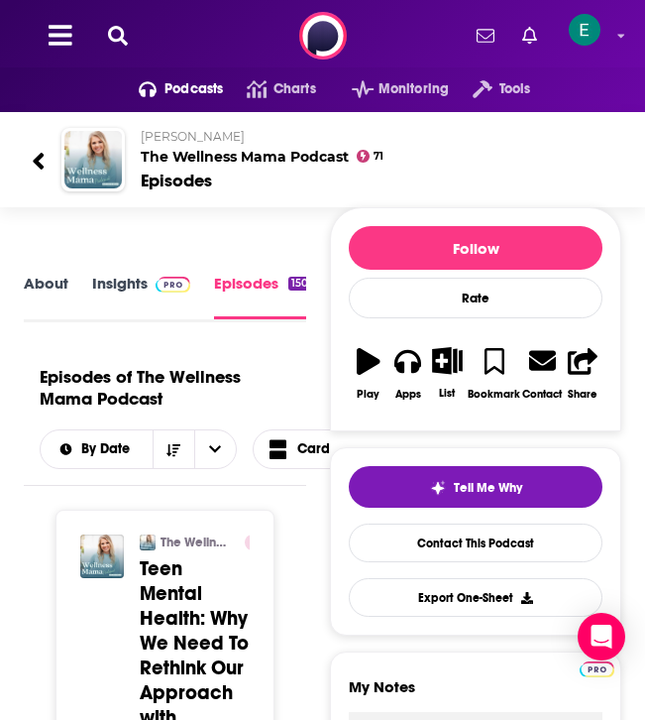
click at [117, 43] on icon at bounding box center [118, 36] width 20 height 20
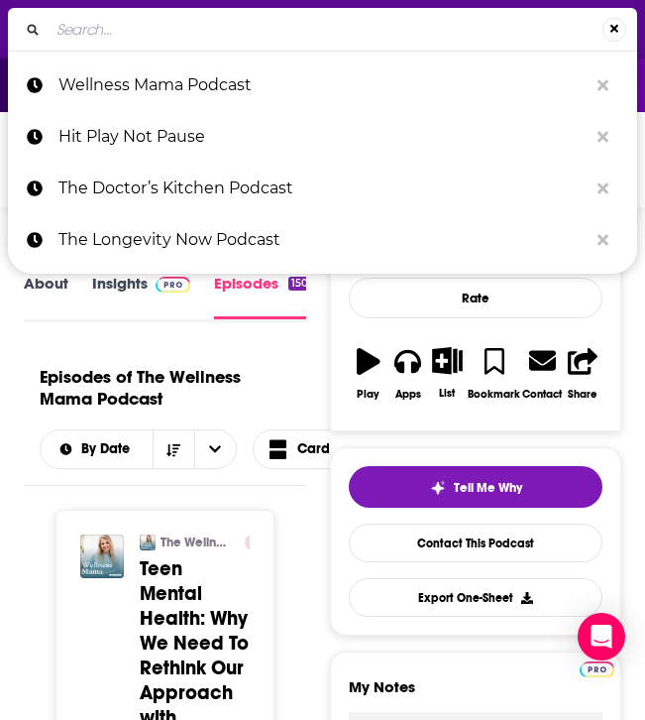
type input "Body Stuff with [PERSON_NAME]"
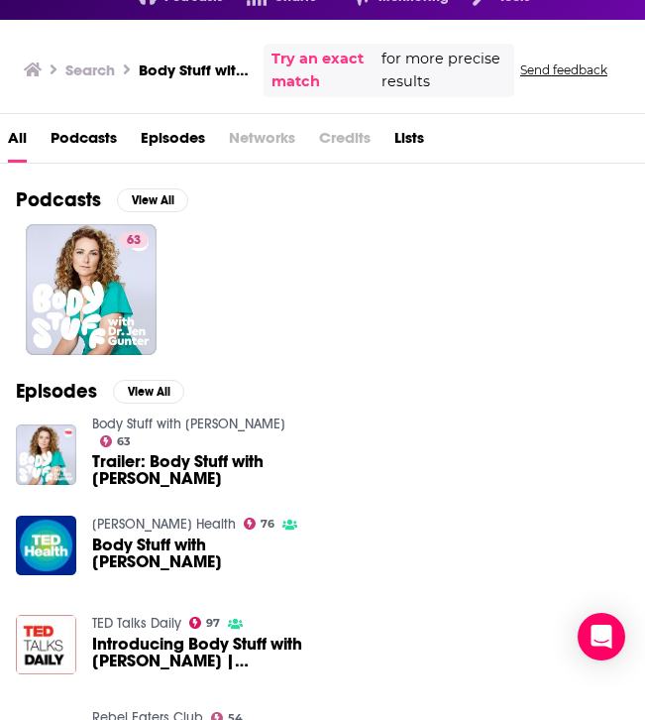
scroll to position [93, 0]
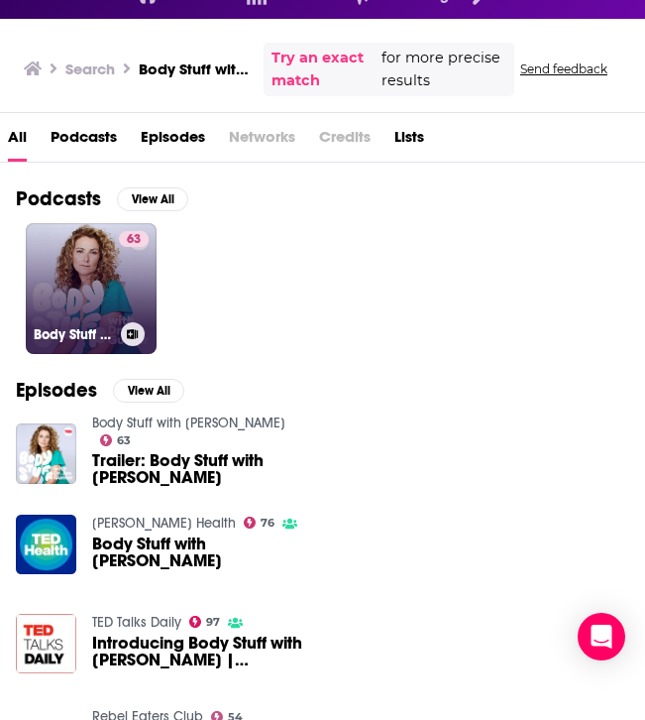
click at [90, 287] on link "63 Body Stuff with [PERSON_NAME]" at bounding box center [91, 288] width 131 height 131
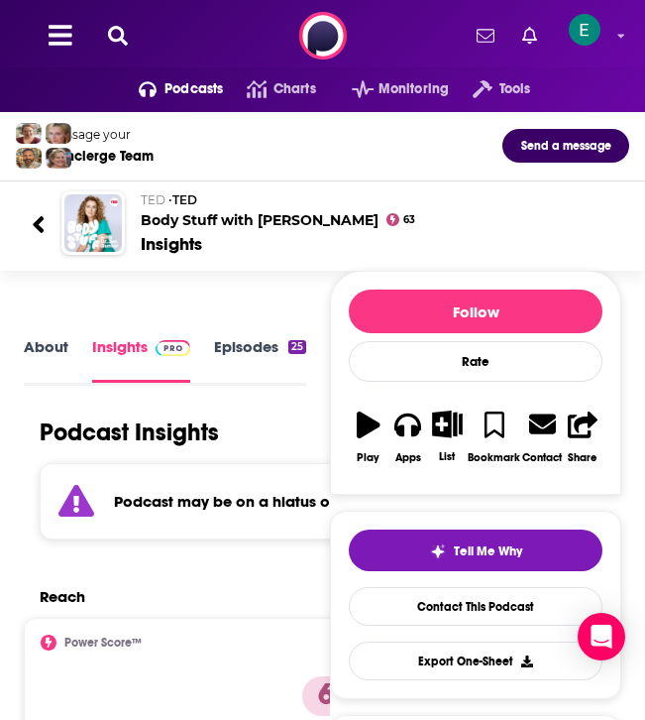
click at [120, 39] on icon at bounding box center [118, 36] width 20 height 20
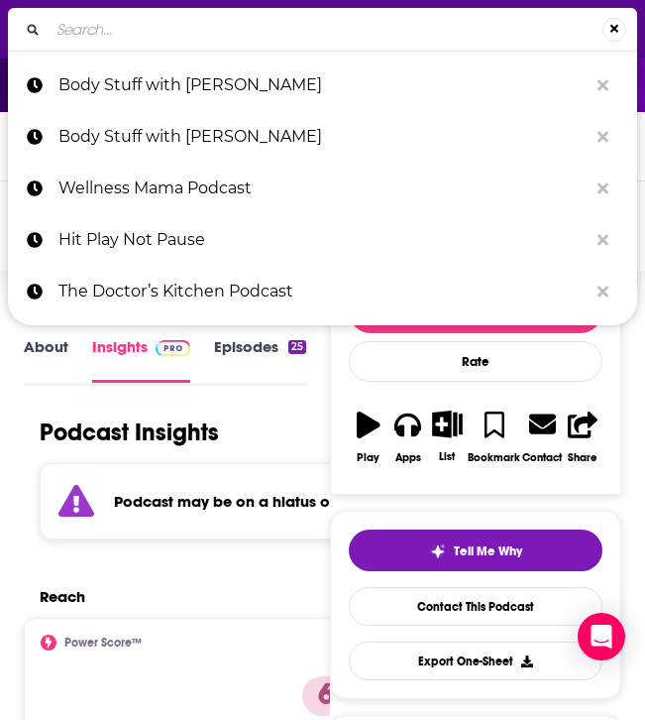
type input "She Thrives Radio"
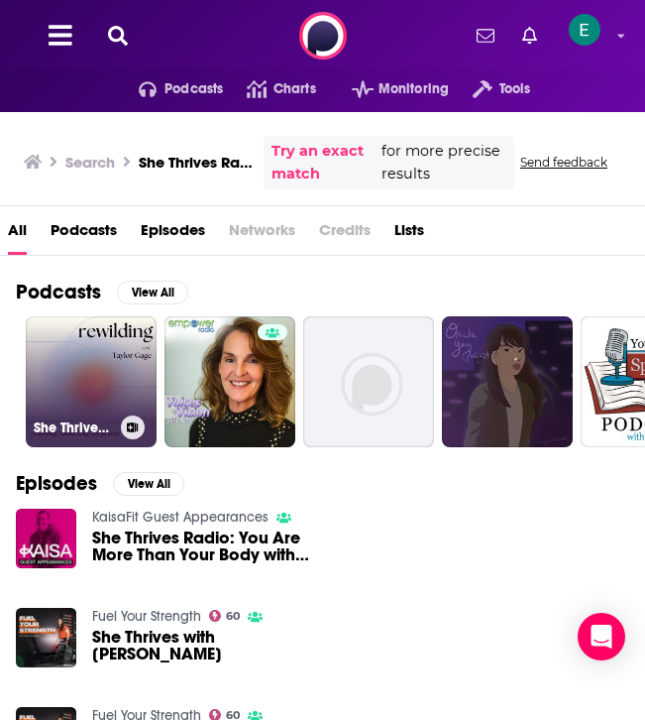
click at [78, 380] on link "She Thrives Radio | Mindful Living" at bounding box center [91, 381] width 131 height 131
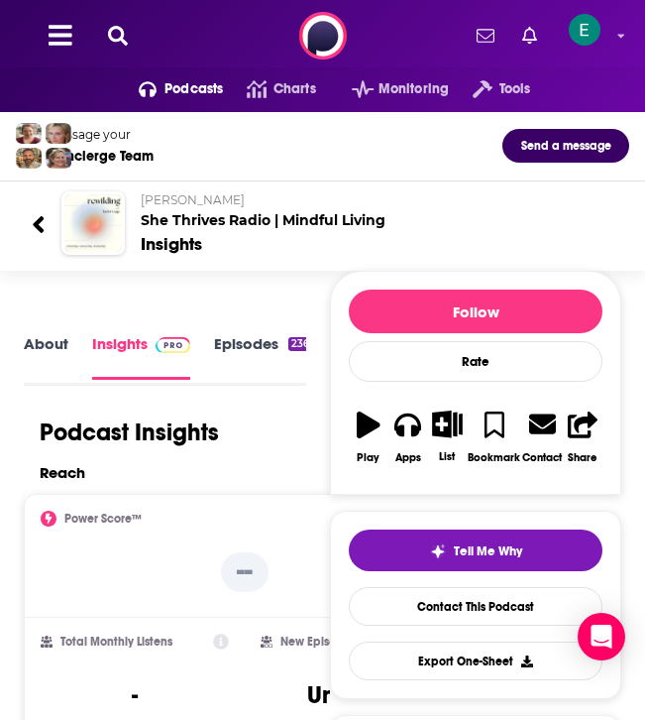
click at [121, 29] on icon at bounding box center [118, 36] width 20 height 20
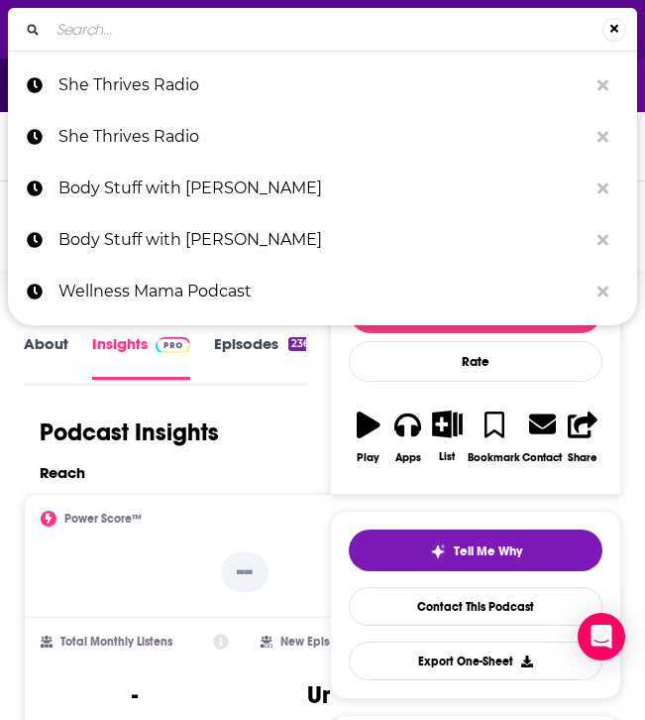
type input "The Glow Life Podcast"
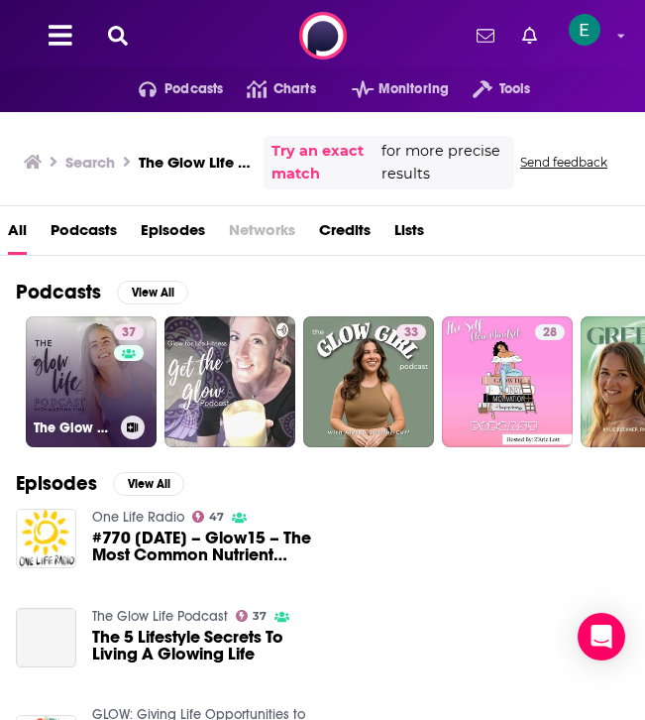
click at [80, 353] on link "37 The Glow Life Podcast" at bounding box center [91, 381] width 131 height 131
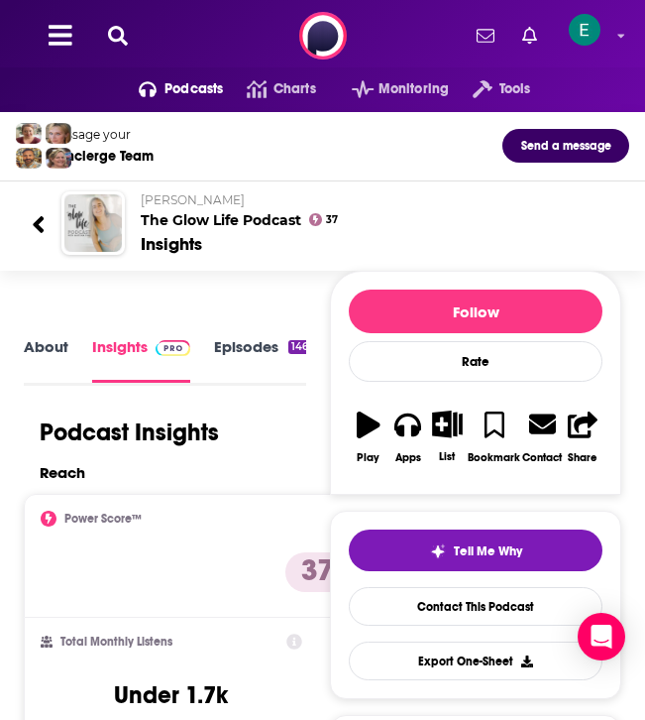
click at [121, 38] on icon at bounding box center [118, 36] width 20 height 20
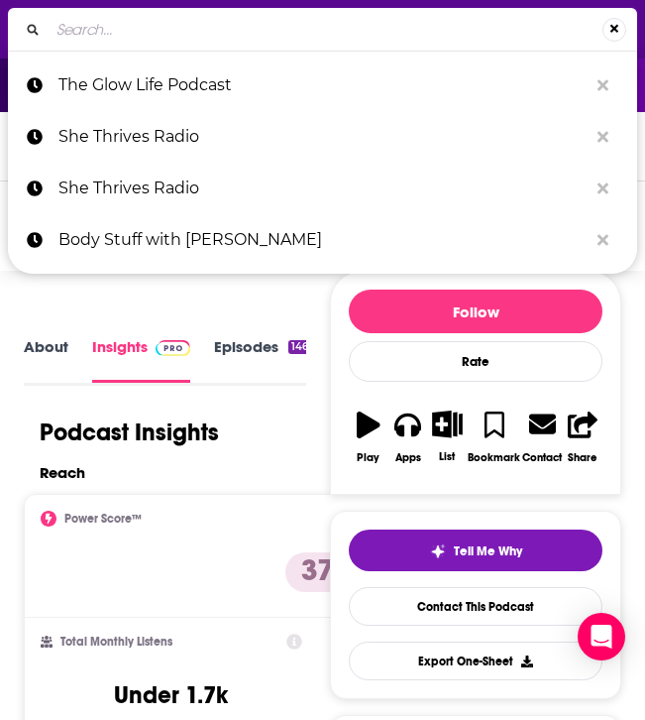
type input "Your Longevity Blueprint"
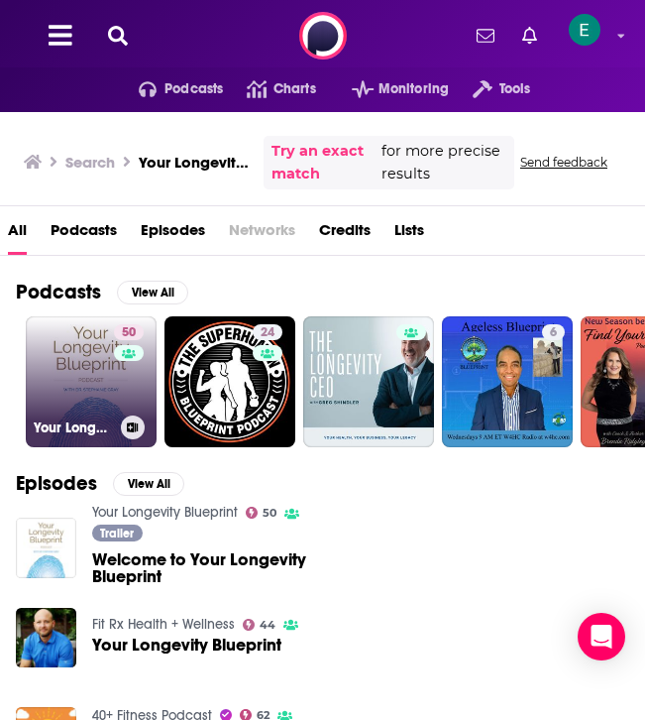
click at [80, 393] on link "50 Your Longevity Blueprint" at bounding box center [91, 381] width 131 height 131
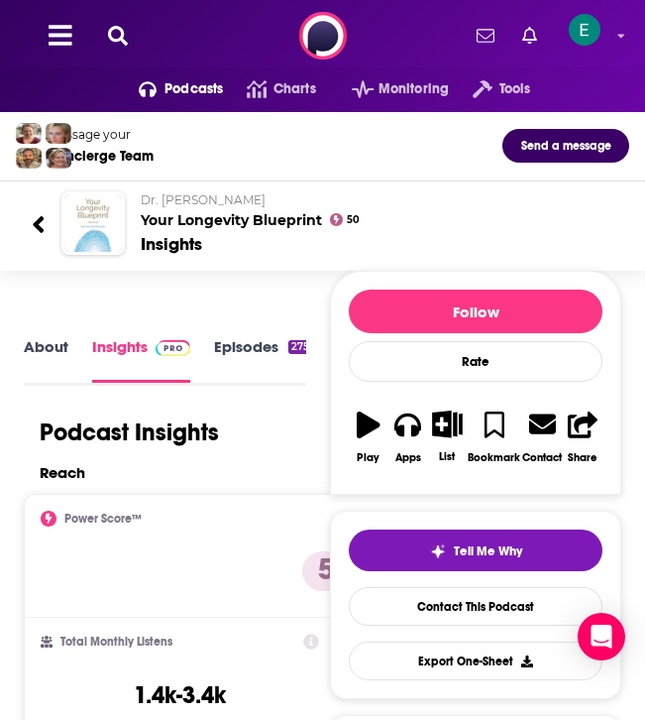
click at [262, 346] on link "Episodes 275" at bounding box center [263, 359] width 98 height 45
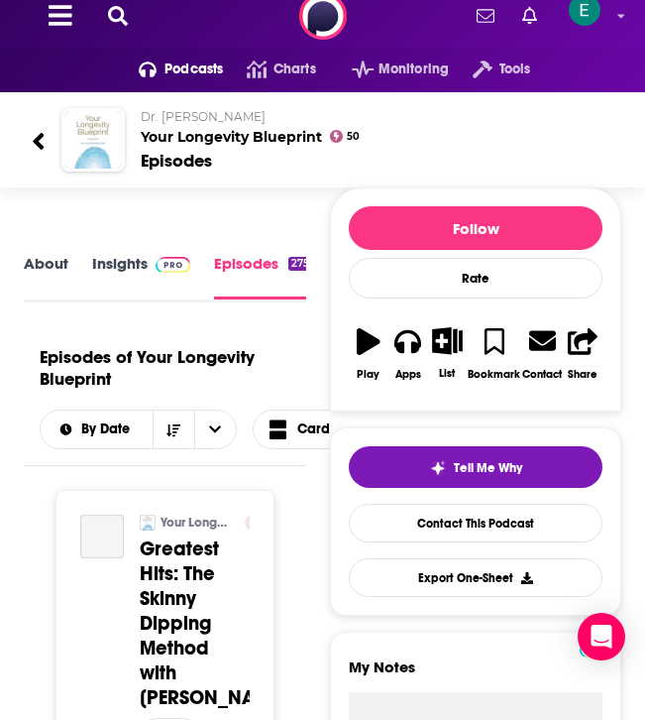
scroll to position [41, 0]
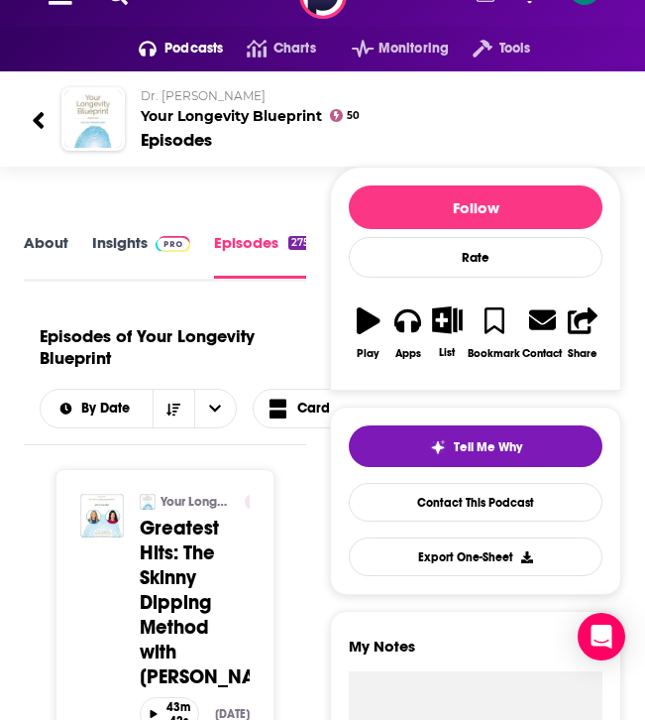
click at [46, 244] on link "About" at bounding box center [46, 256] width 45 height 46
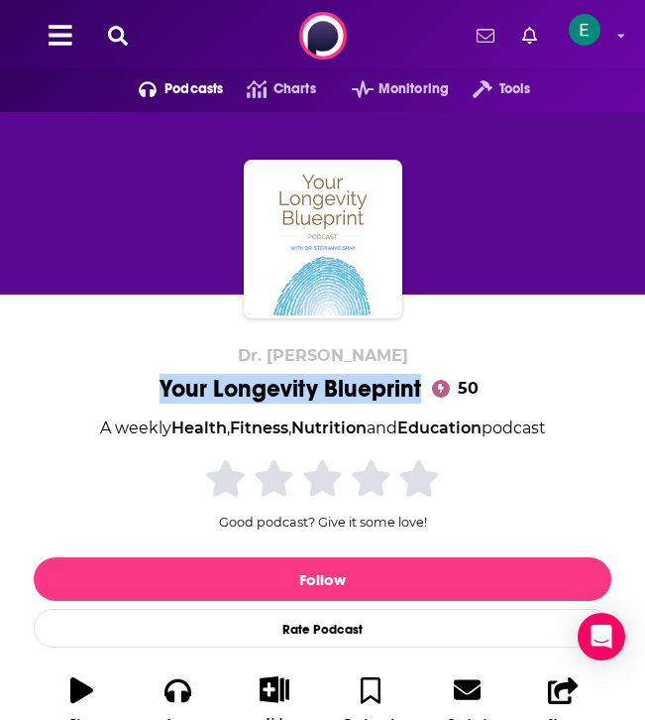
drag, startPoint x: 140, startPoint y: 390, endPoint x: 416, endPoint y: 389, distance: 276.5
click at [416, 389] on div "Dr. [PERSON_NAME] Your Longevity Blueprint 50 A weekly Health , Fitness , Nutri…" at bounding box center [323, 544] width 578 height 396
copy h1 "Your Longevity Blueprint"
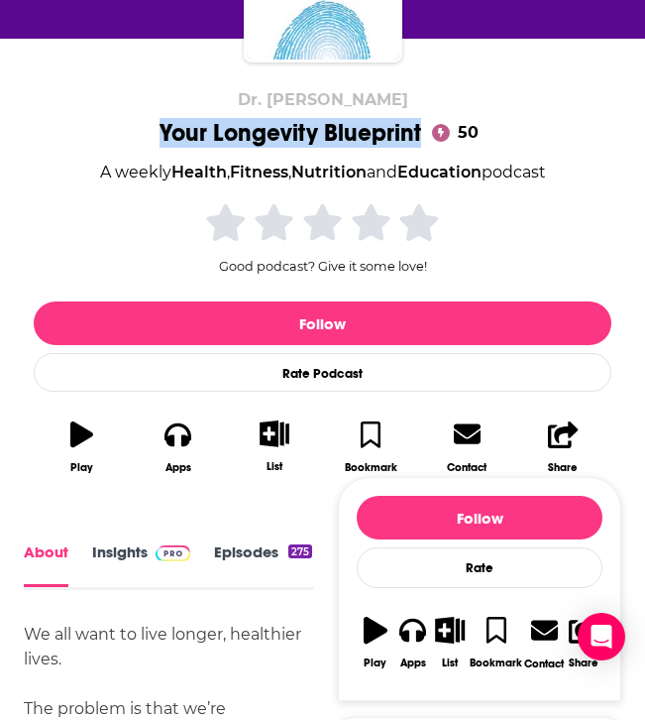
scroll to position [307, 0]
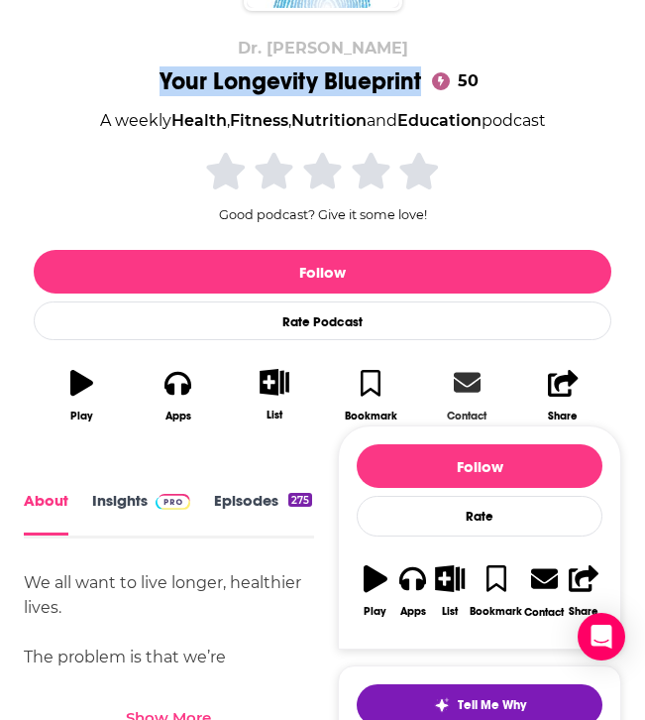
click at [467, 393] on icon at bounding box center [467, 382] width 27 height 27
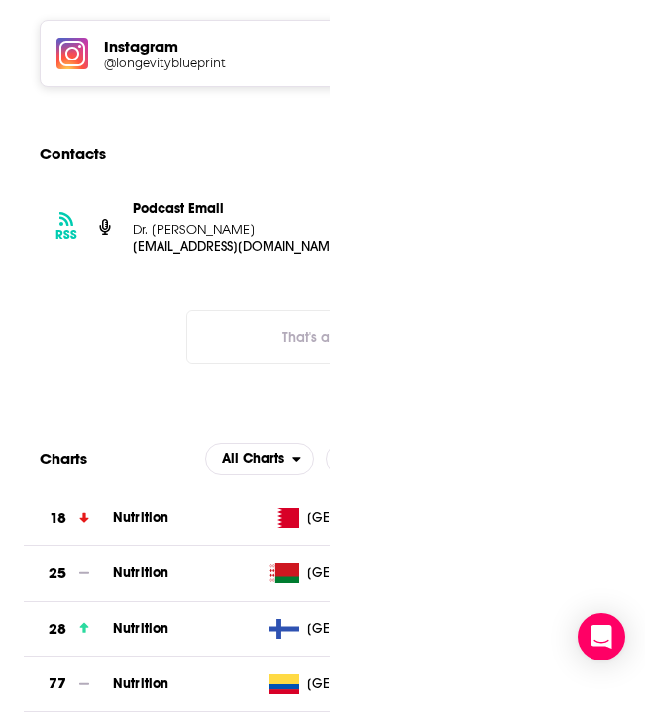
scroll to position [0, 32]
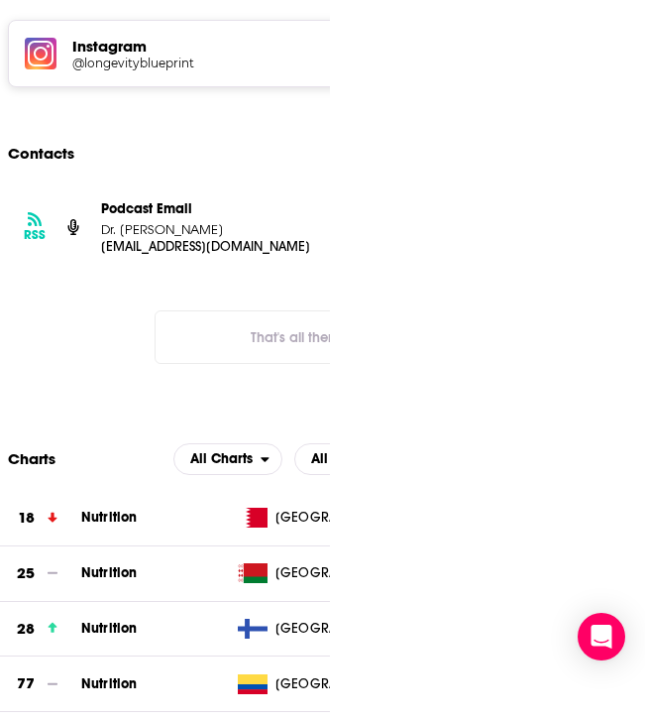
click at [235, 200] on p "Podcast Email" at bounding box center [208, 208] width 214 height 17
click at [201, 221] on p "Dr. [PERSON_NAME]" at bounding box center [208, 229] width 214 height 17
click at [198, 238] on p "[EMAIL_ADDRESS][DOMAIN_NAME]" at bounding box center [208, 246] width 214 height 17
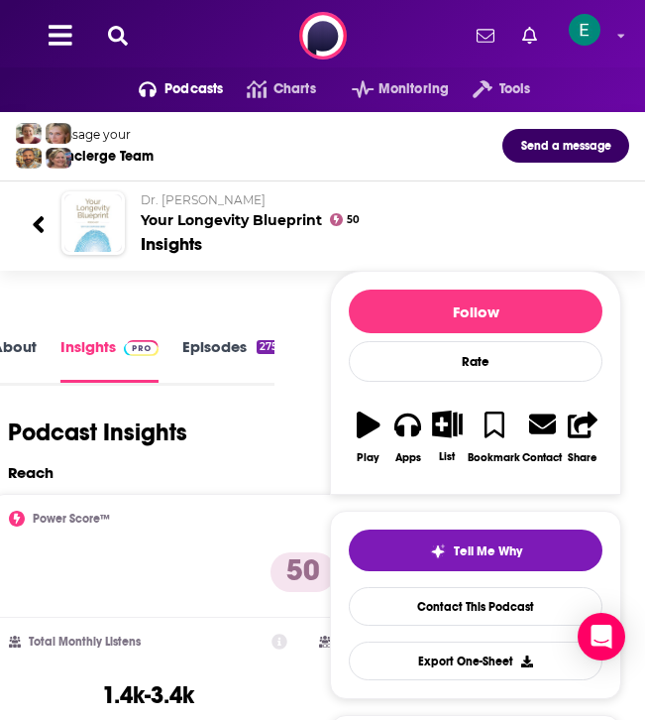
click at [127, 43] on icon at bounding box center [118, 36] width 20 height 20
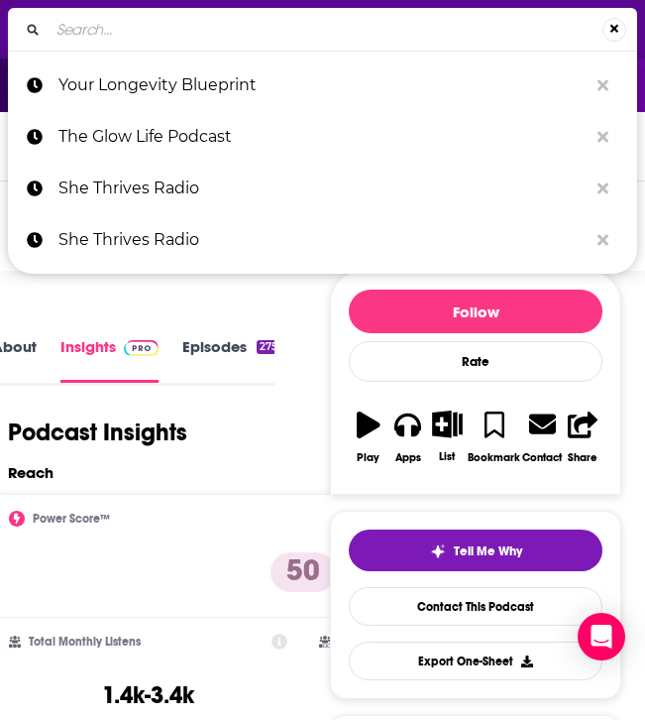
type input "Wellness For Real"
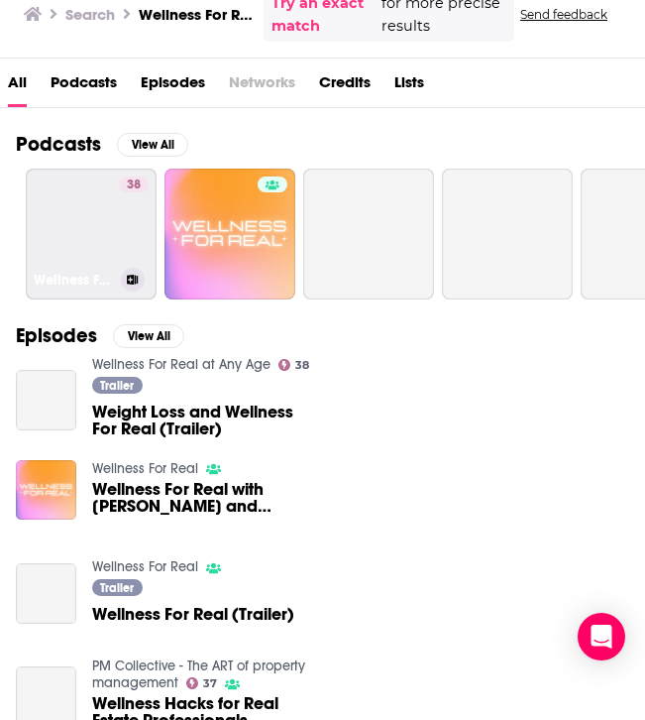
scroll to position [200, 0]
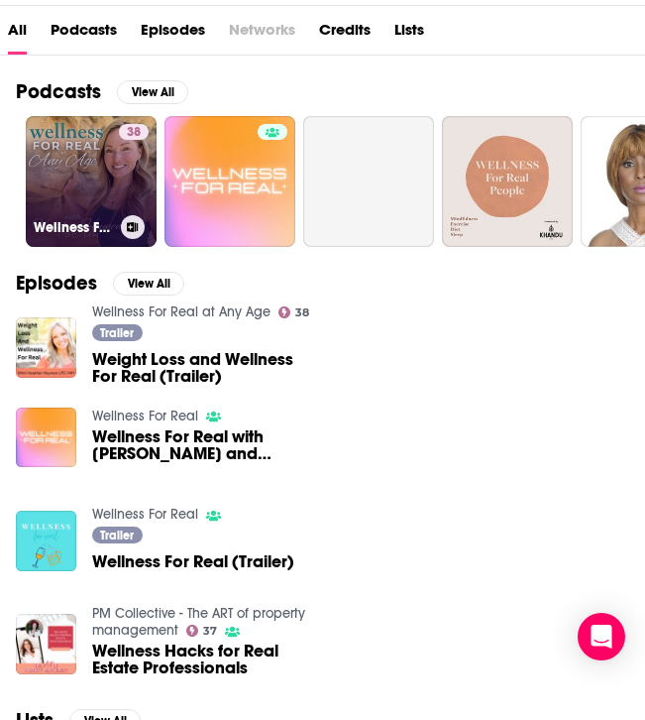
click at [85, 174] on link "38 Wellness For Real at Any Age" at bounding box center [91, 181] width 131 height 131
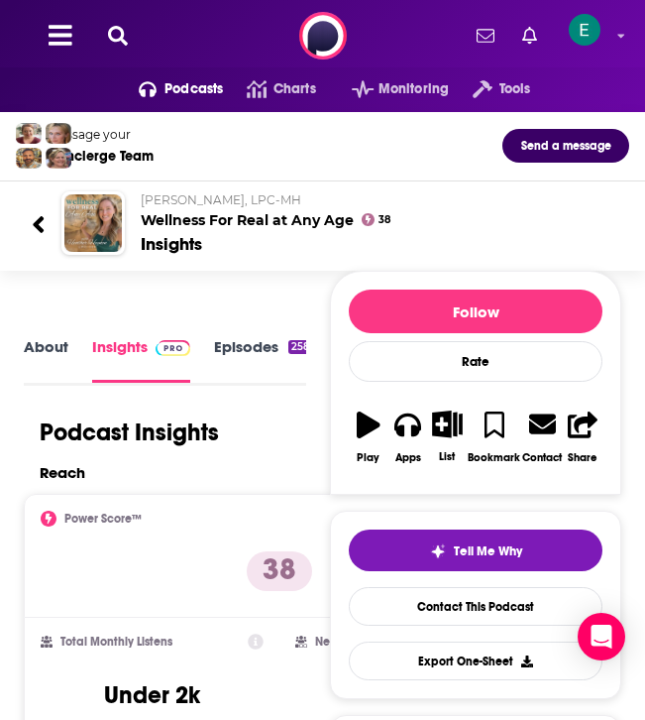
scroll to position [3, 0]
click at [115, 29] on icon at bounding box center [118, 36] width 20 height 20
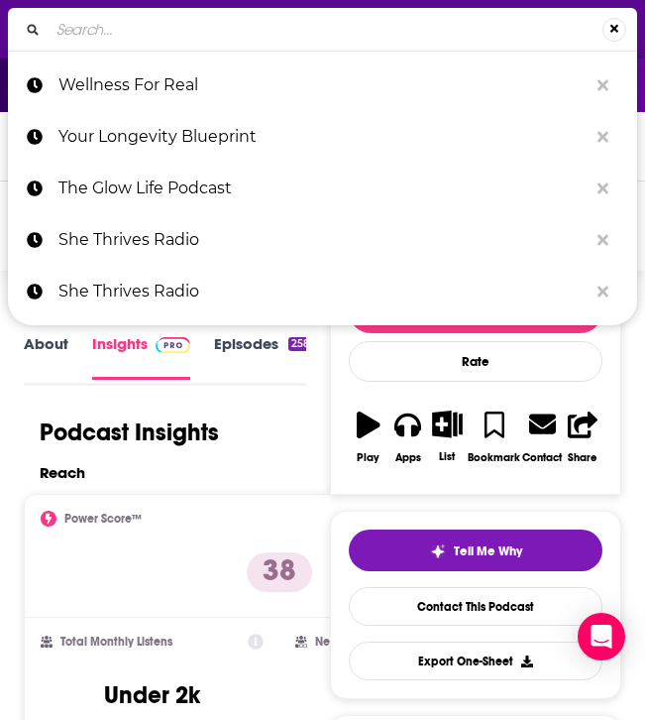
type input "Pursuing Health"
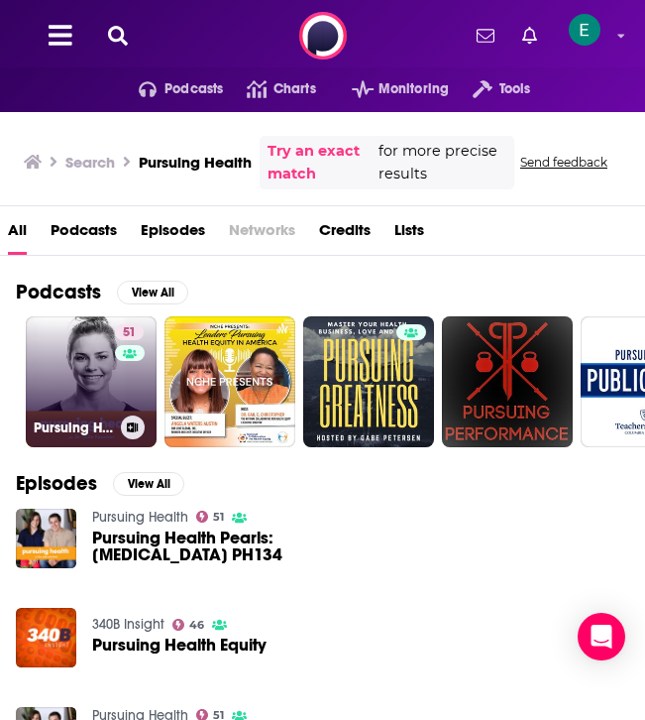
click at [106, 362] on link "51 Pursuing Health" at bounding box center [91, 381] width 131 height 131
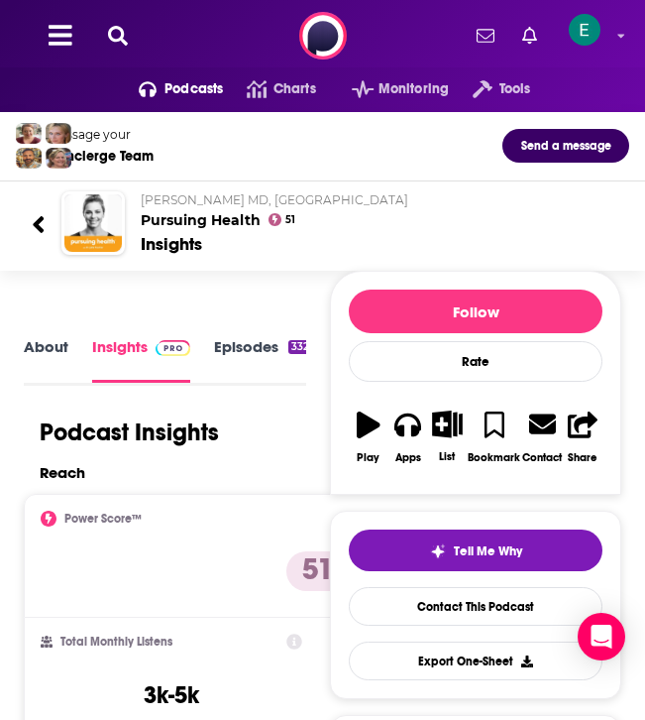
click at [254, 351] on link "Episodes 332" at bounding box center [263, 359] width 98 height 45
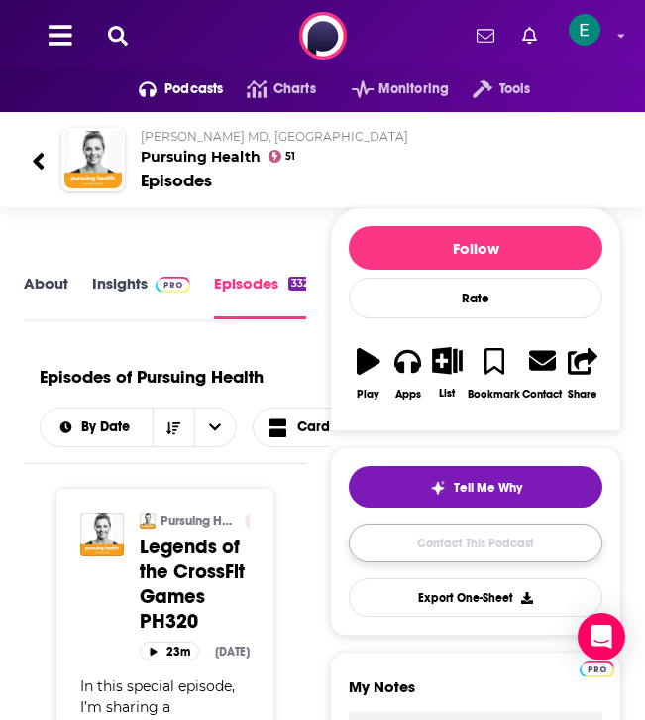
click at [446, 562] on link "Contact This Podcast" at bounding box center [476, 542] width 254 height 39
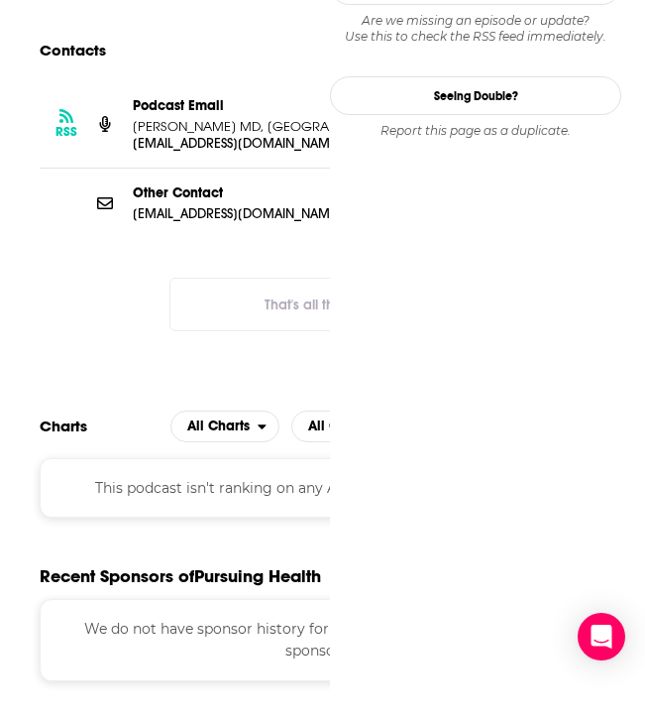
scroll to position [0, 32]
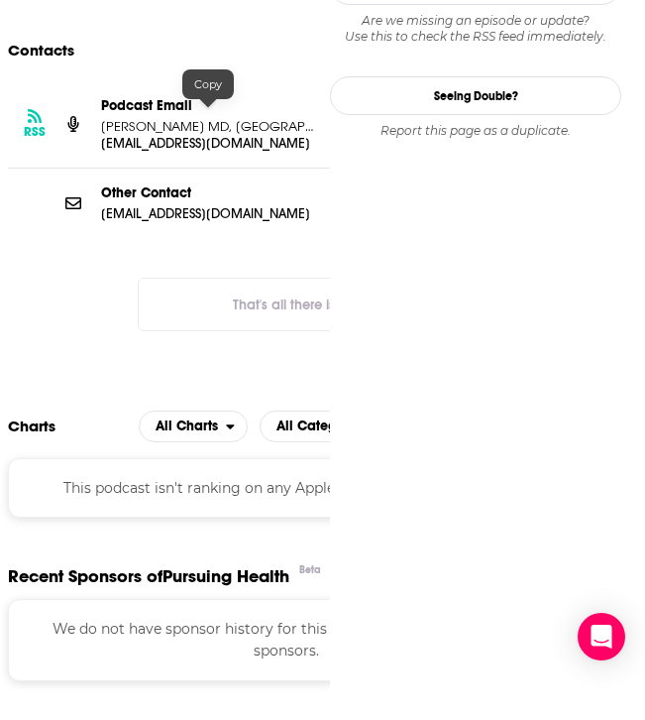
click at [198, 135] on p "[EMAIL_ADDRESS][DOMAIN_NAME]" at bounding box center [208, 143] width 214 height 17
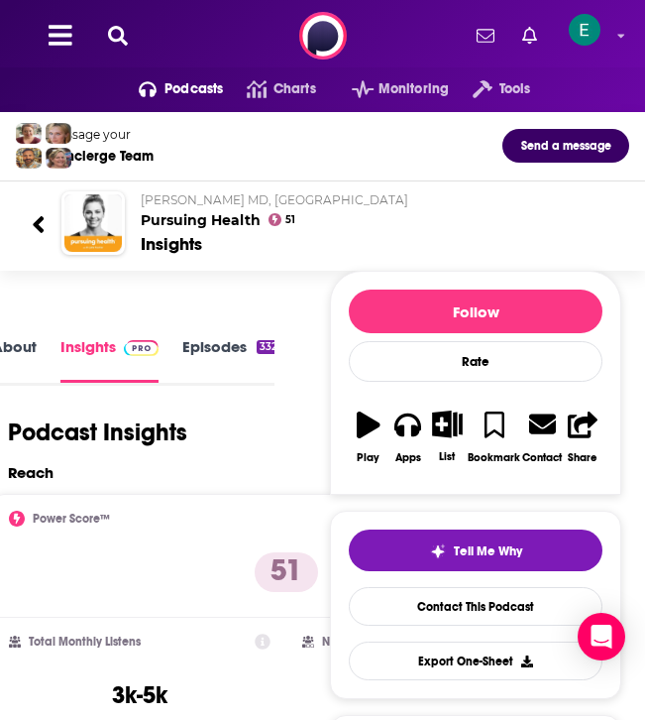
click at [115, 29] on icon at bounding box center [118, 36] width 20 height 20
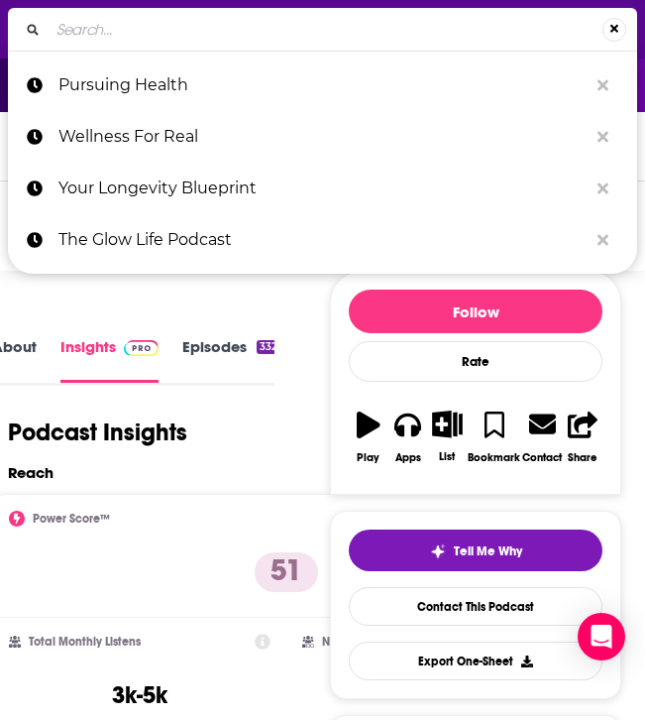
type input "STEM-Talk"
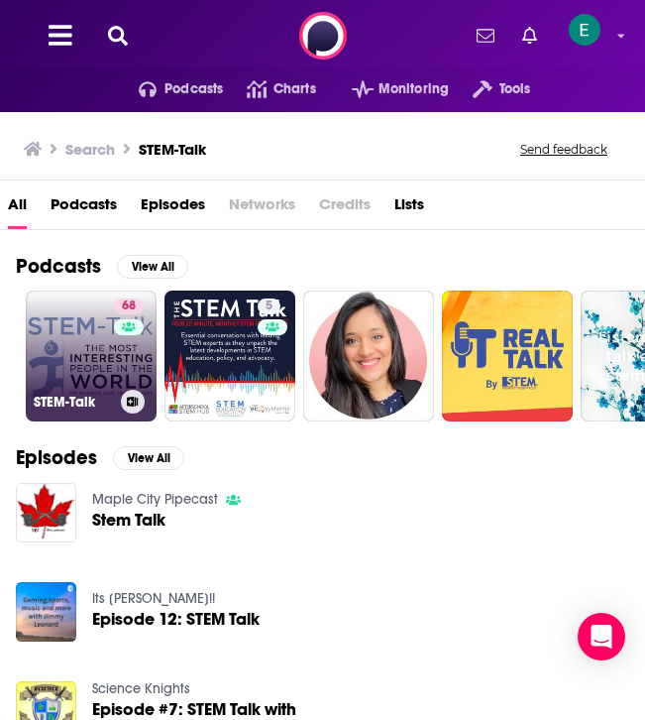
click at [55, 370] on link "68 STEM-Talk" at bounding box center [91, 355] width 131 height 131
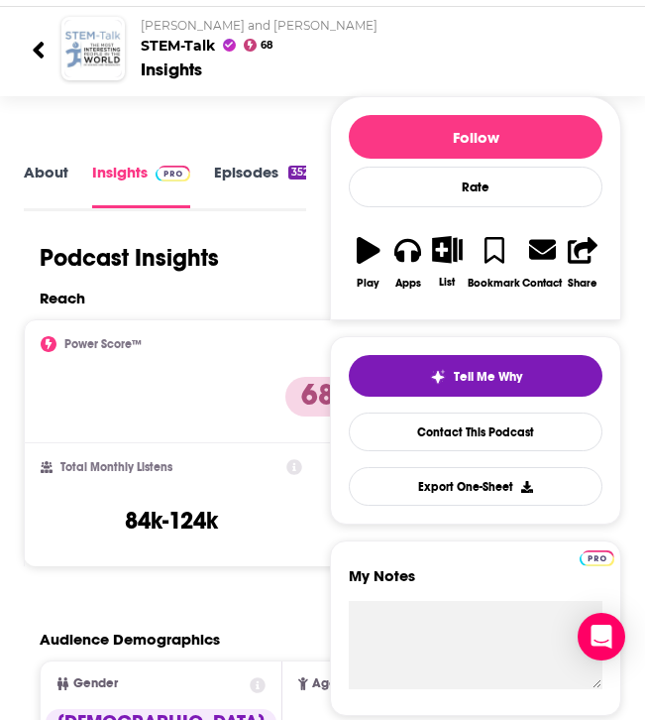
scroll to position [283, 0]
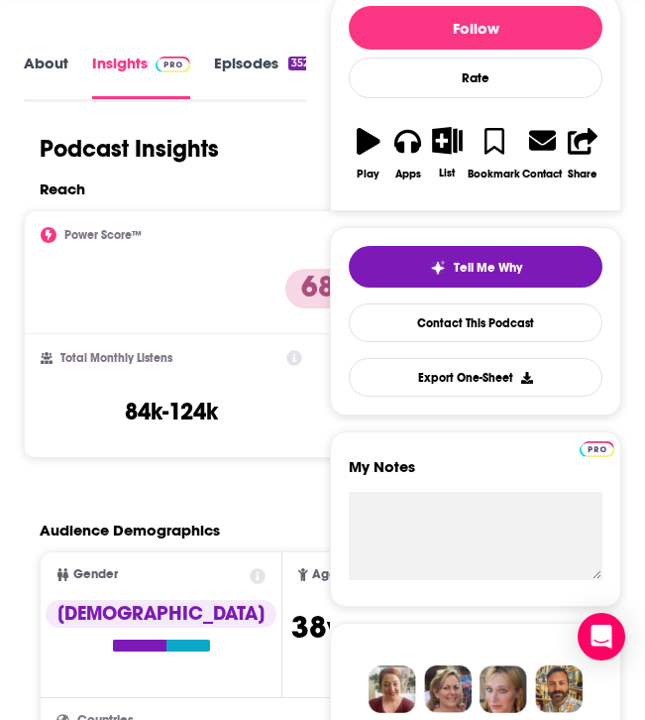
click at [247, 51] on div "About Insights Episodes 352 Reviews Credits 3 Lists 3 Similar" at bounding box center [165, 76] width 282 height 51
click at [229, 51] on div "About Insights Episodes 352 Reviews Credits 3 Lists 3 Similar" at bounding box center [165, 76] width 282 height 51
click at [234, 90] on link "Episodes 352" at bounding box center [263, 76] width 98 height 45
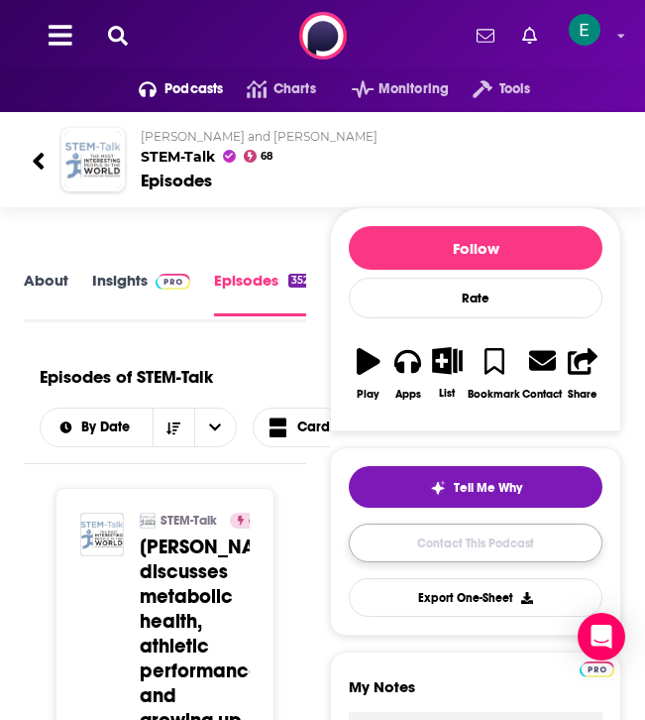
click at [445, 546] on link "Contact This Podcast" at bounding box center [476, 542] width 254 height 39
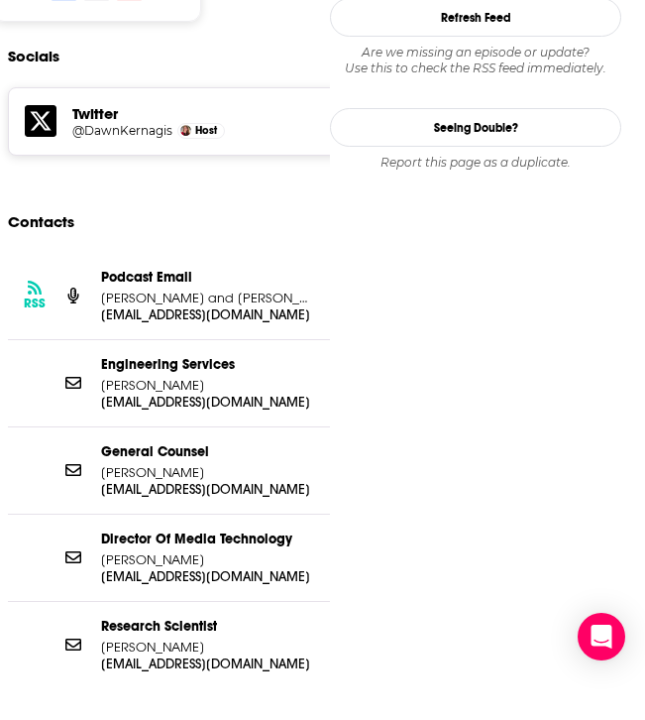
scroll to position [1811, 0]
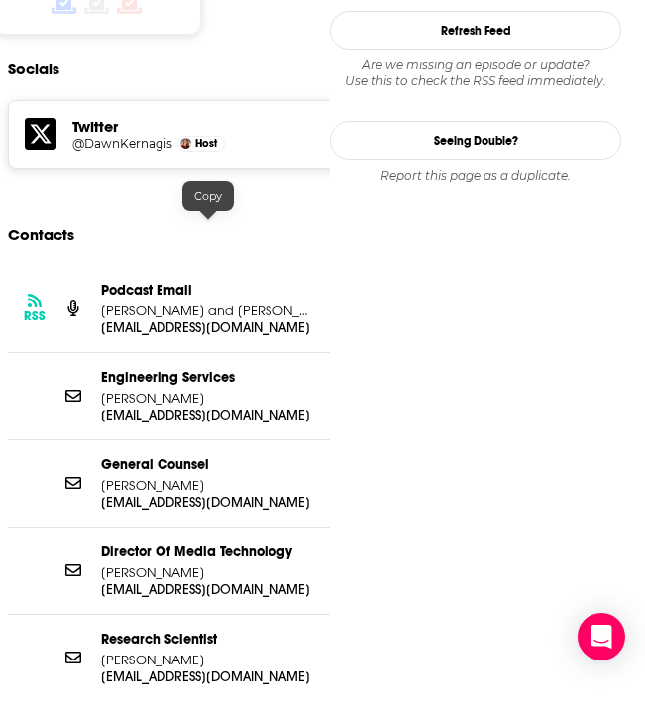
click at [206, 319] on p "[EMAIL_ADDRESS][DOMAIN_NAME]" at bounding box center [208, 327] width 214 height 17
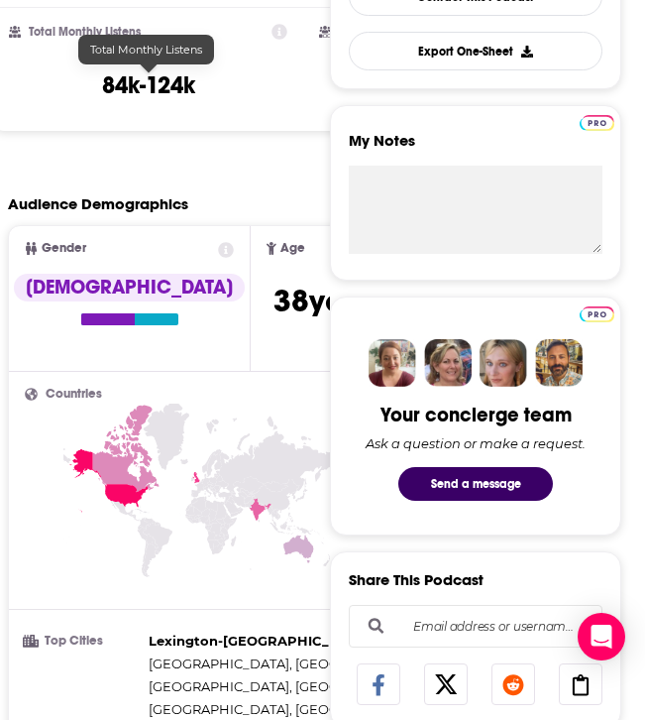
scroll to position [0, 0]
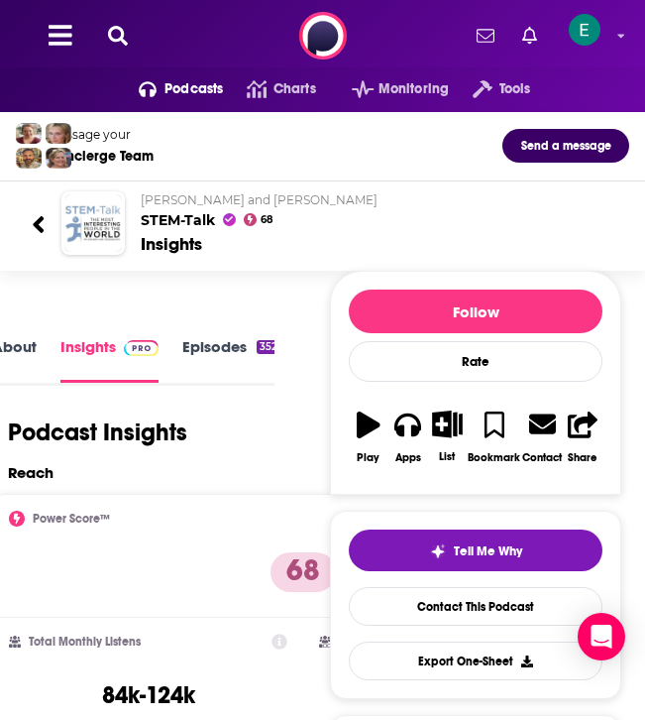
click at [112, 49] on div "Podcasts Charts Monitoring Tools For Business For Podcasters More" at bounding box center [322, 35] width 645 height 71
click at [117, 46] on button at bounding box center [118, 36] width 32 height 23
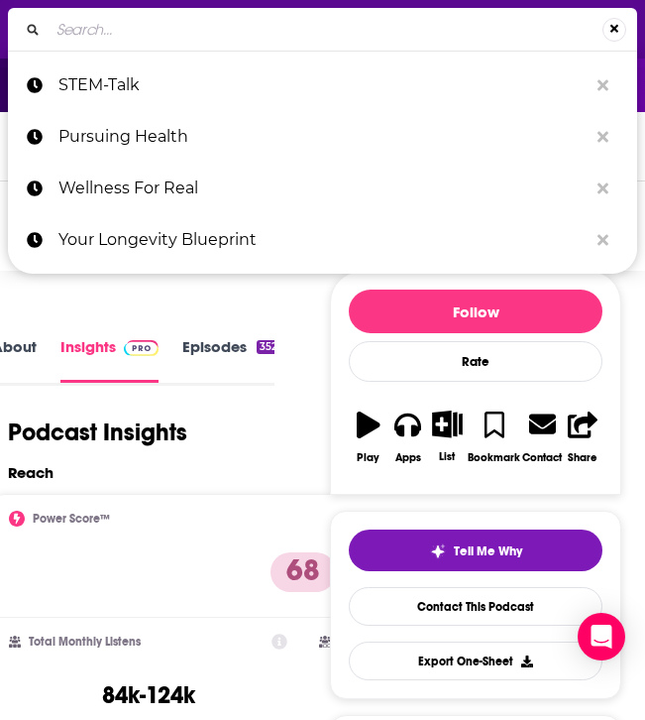
type input "The Resetter Podcast"
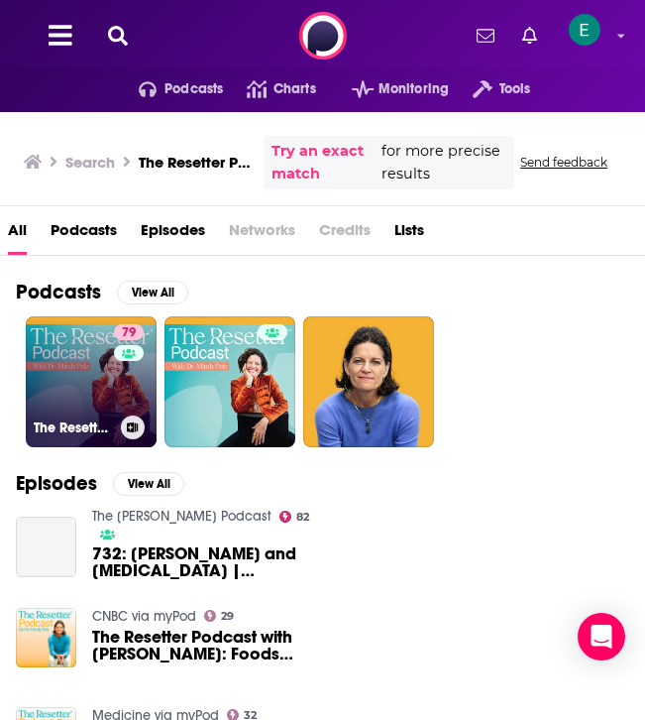
click at [85, 386] on link "79 The Resetter Podcast with Dr. [PERSON_NAME]" at bounding box center [91, 381] width 131 height 131
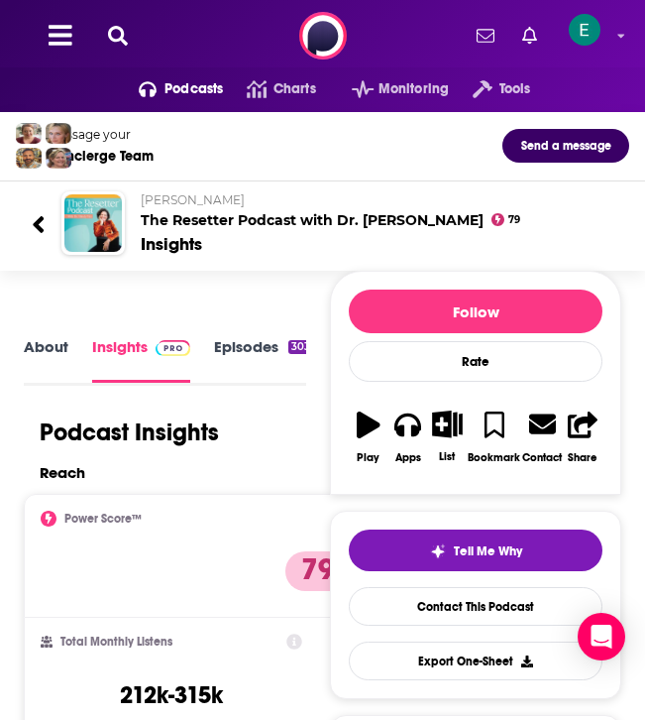
scroll to position [28, 0]
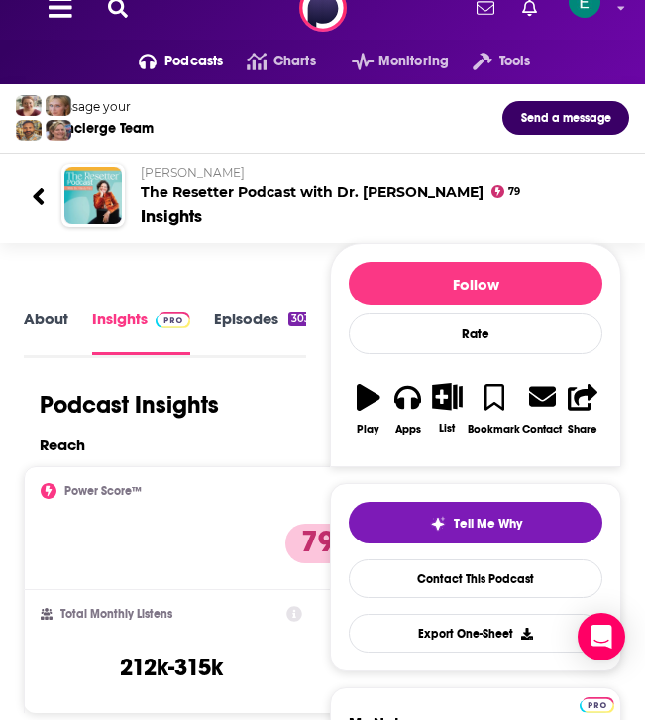
click at [255, 313] on link "Episodes 303" at bounding box center [263, 331] width 99 height 45
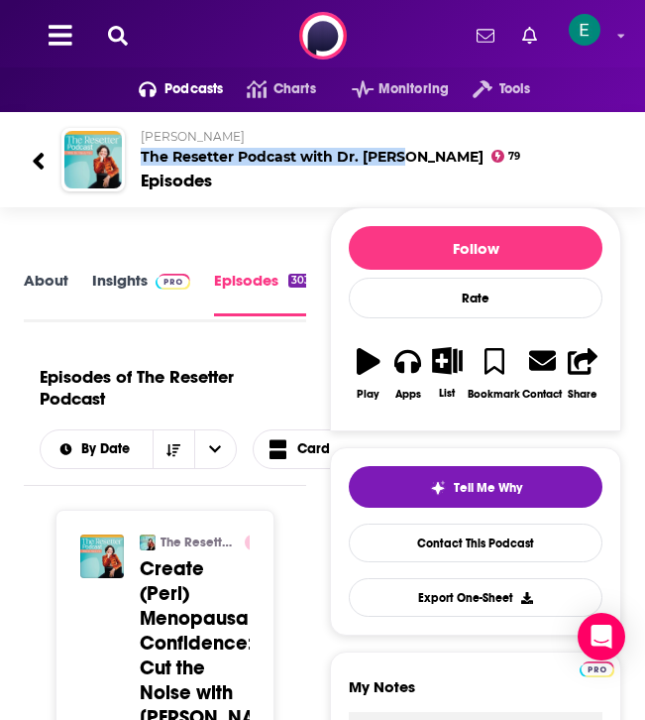
drag, startPoint x: 131, startPoint y: 154, endPoint x: 404, endPoint y: 162, distance: 273.6
click at [404, 162] on div "[PERSON_NAME] The Resetter Podcast with Dr. [PERSON_NAME] 79 Episodes" at bounding box center [369, 160] width 489 height 64
copy h2 "The Resetter Podcast with Dr. [PERSON_NAME]"
click at [432, 556] on link "Contact This Podcast" at bounding box center [476, 542] width 254 height 39
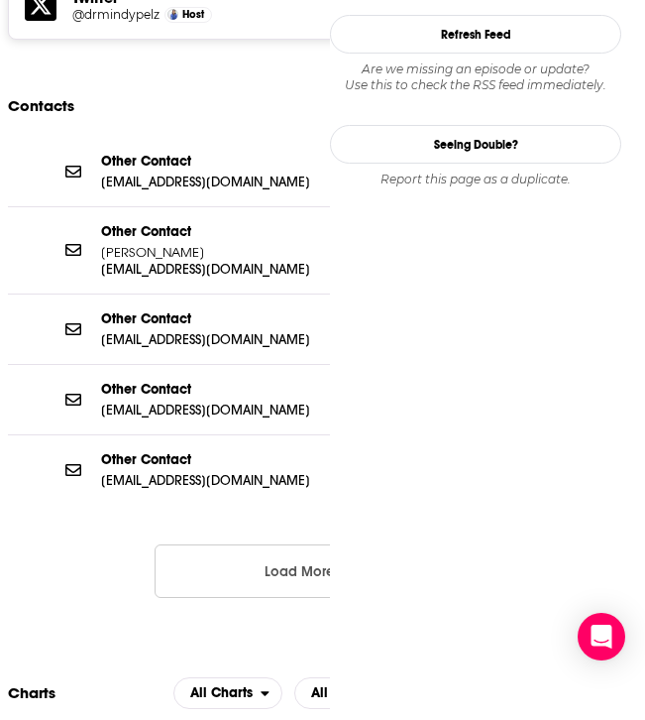
scroll to position [2098, 0]
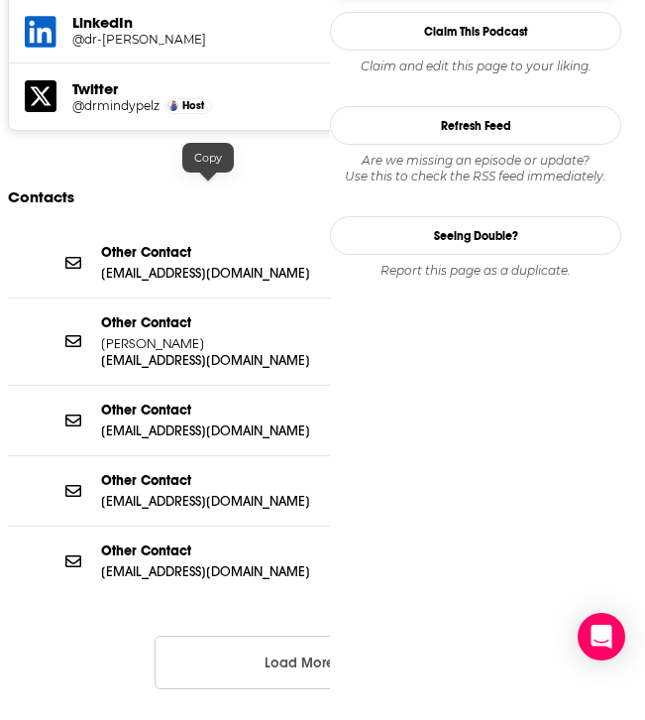
click at [204, 265] on p "[EMAIL_ADDRESS][DOMAIN_NAME]" at bounding box center [208, 273] width 214 height 17
